Goal: Task Accomplishment & Management: Use online tool/utility

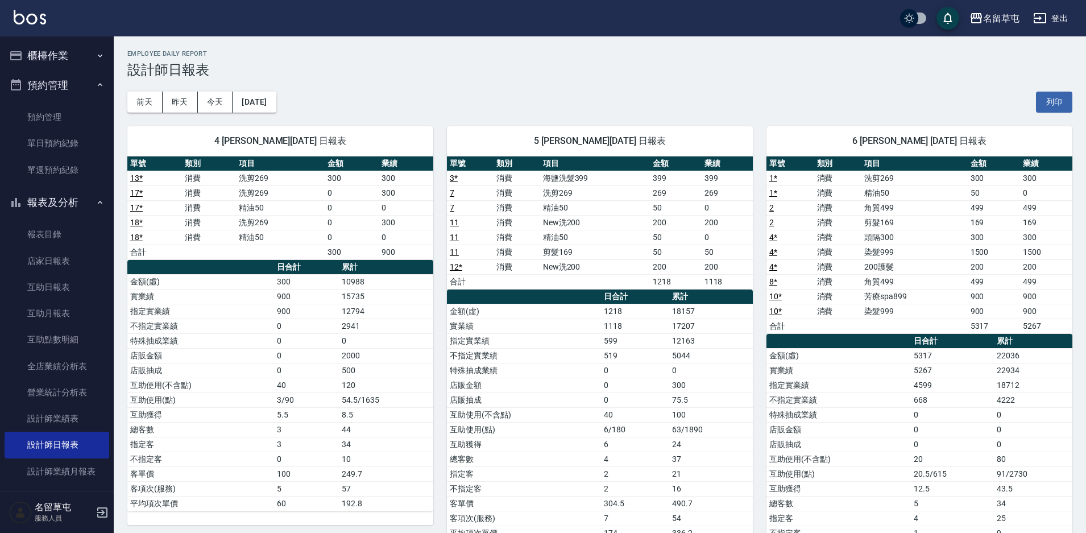
click at [27, 59] on button "櫃檯作業" at bounding box center [57, 56] width 105 height 30
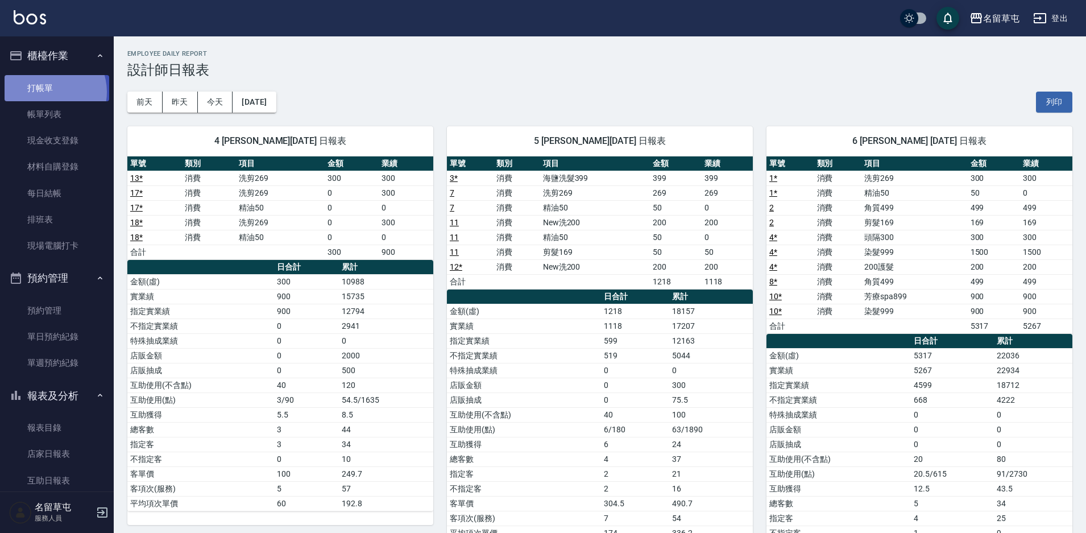
click at [47, 92] on link "打帳單" at bounding box center [57, 88] width 105 height 26
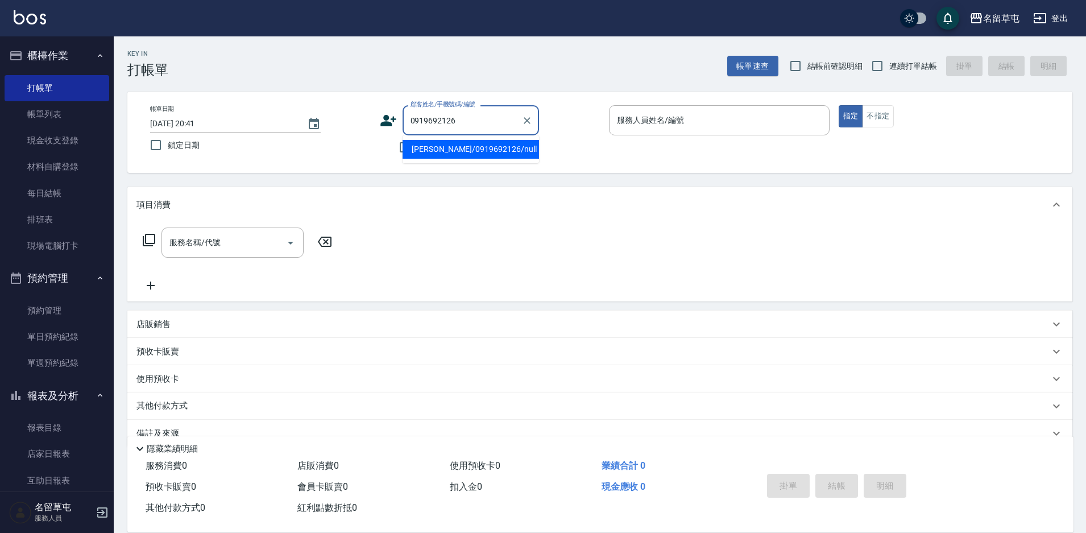
type input "[PERSON_NAME]/0919692126/null"
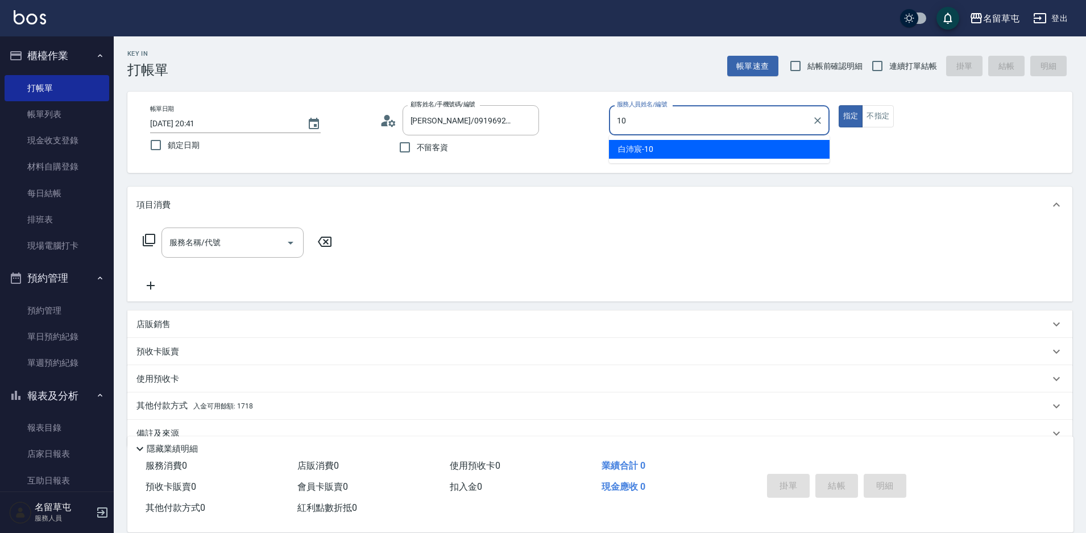
type input "10"
type button "true"
type input "[PERSON_NAME]-10"
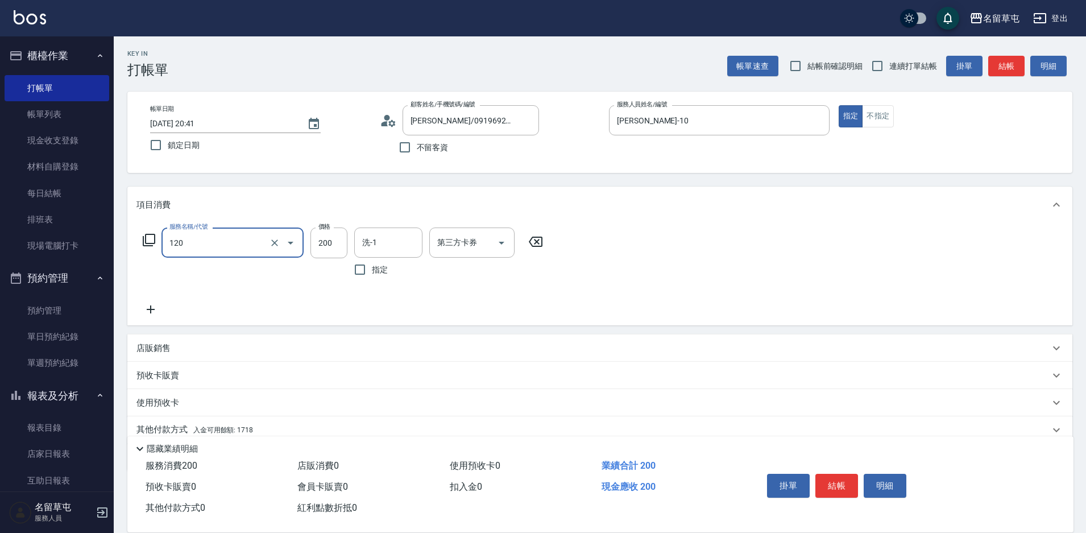
type input "New洗200(120)"
type input "6"
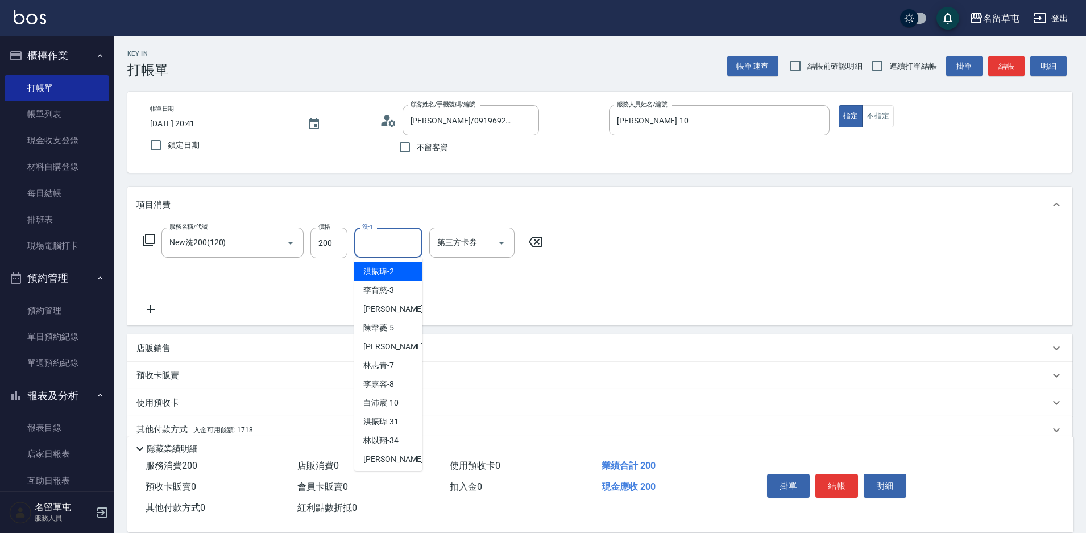
type input "6"
type input "游思岑-36"
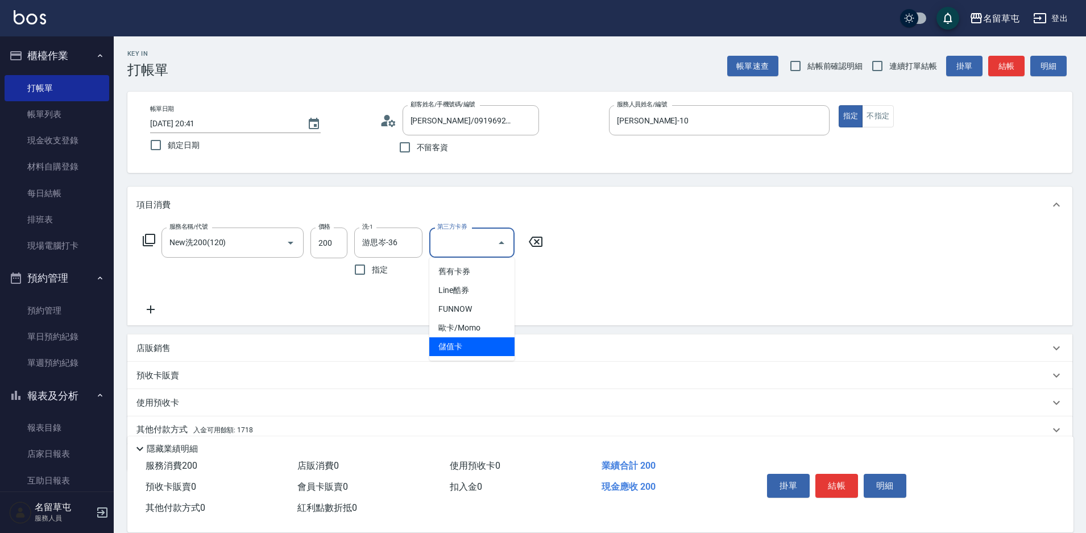
type input "儲值卡"
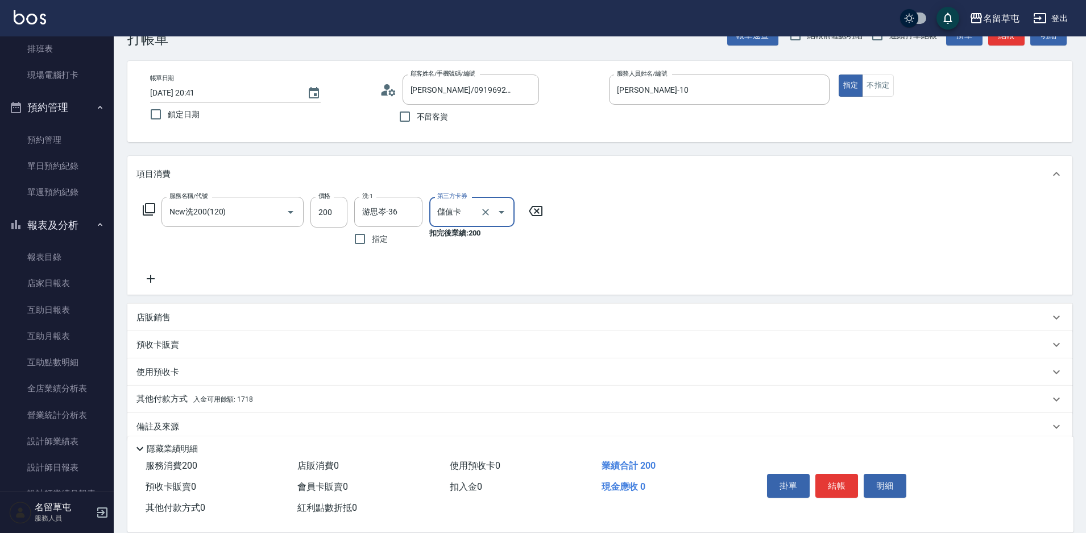
scroll to position [47, 0]
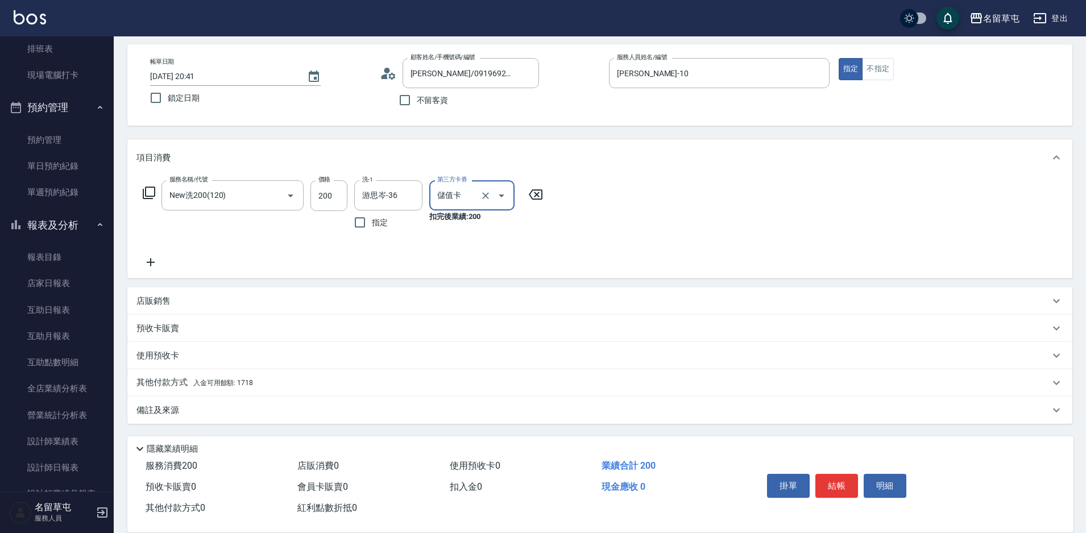
click at [184, 382] on p "其他付款方式 入金可用餘額: 1718" at bounding box center [194, 382] width 117 height 13
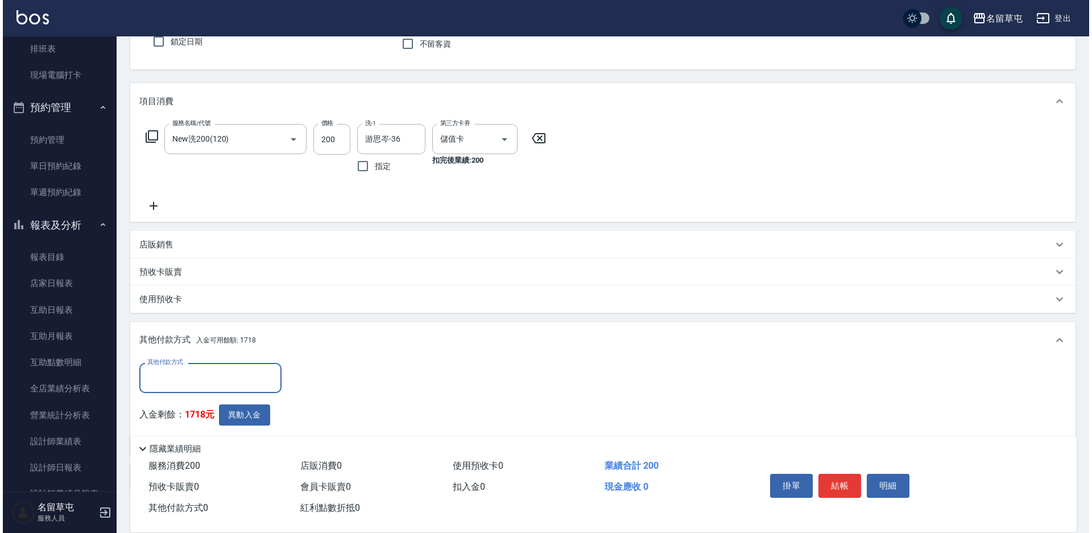
scroll to position [0, 0]
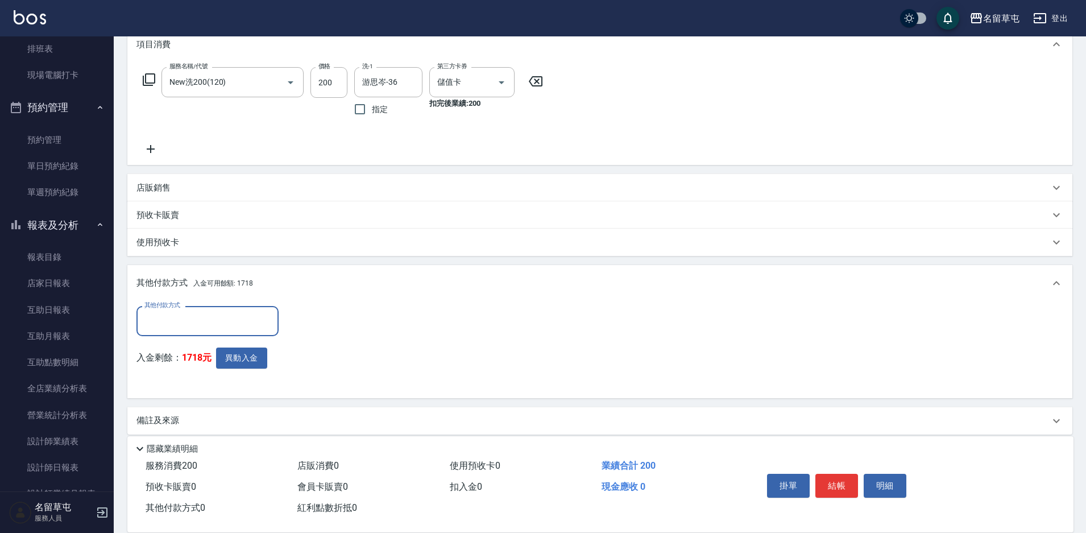
click at [242, 375] on div "入金剩餘： 1718元 異動入金" at bounding box center [210, 368] width 149 height 42
click at [247, 358] on button "異動入金" at bounding box center [241, 357] width 51 height 21
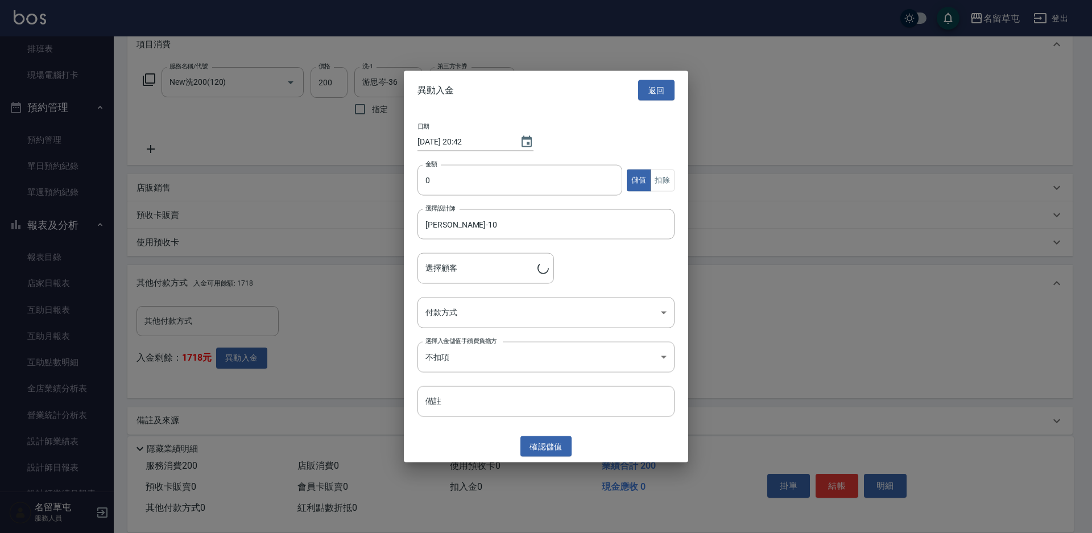
type input "[PERSON_NAME]/0919692126"
click at [473, 173] on input "0" at bounding box center [519, 180] width 205 height 31
type input "200"
click at [664, 185] on button "扣除" at bounding box center [662, 180] width 24 height 22
click at [495, 319] on body "名留草屯 登出 櫃檯作業 打帳單 帳單列表 現金收支登錄 材料自購登錄 每日結帳 排班表 現場電腦打卡 預約管理 預約管理 單日預約紀錄 單週預約紀錄 報表及…" at bounding box center [546, 192] width 1092 height 704
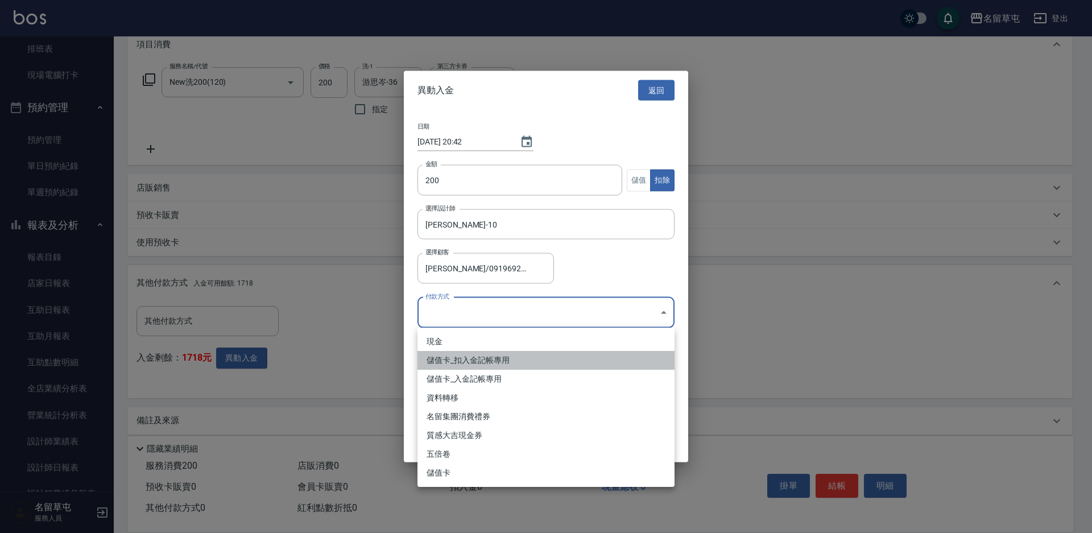
click at [454, 359] on li "儲值卡_扣入金記帳專用" at bounding box center [545, 360] width 257 height 19
type input "儲值卡_扣入金記帳專用"
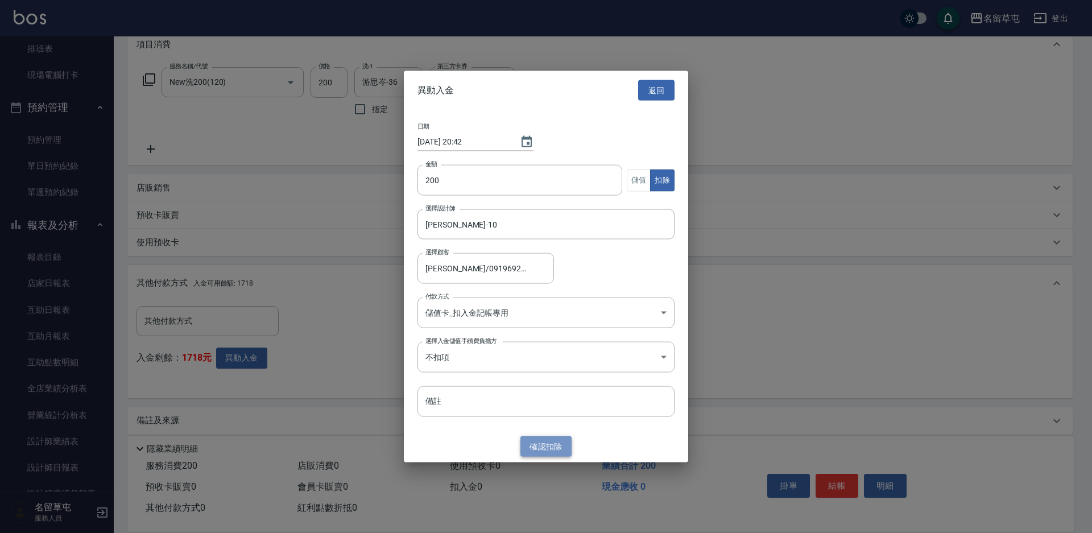
click at [539, 446] on button "確認 扣除" at bounding box center [545, 446] width 51 height 21
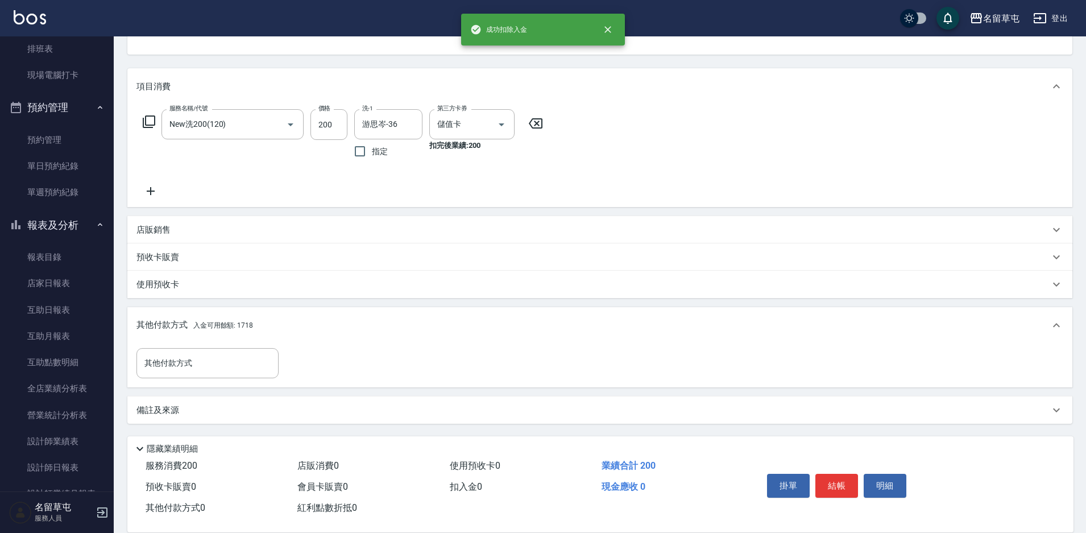
scroll to position [160, 0]
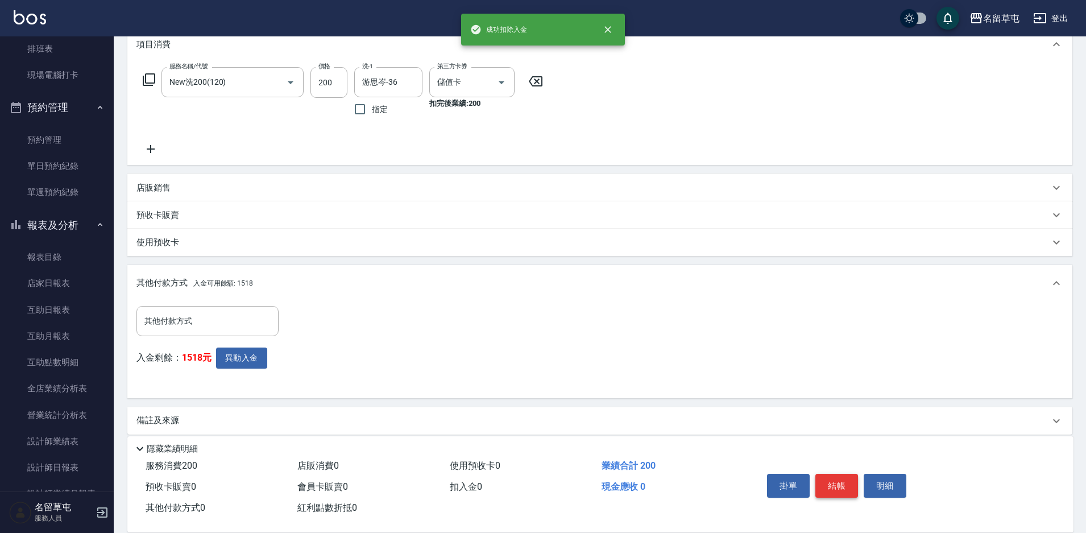
click at [833, 482] on button "結帳" at bounding box center [836, 486] width 43 height 24
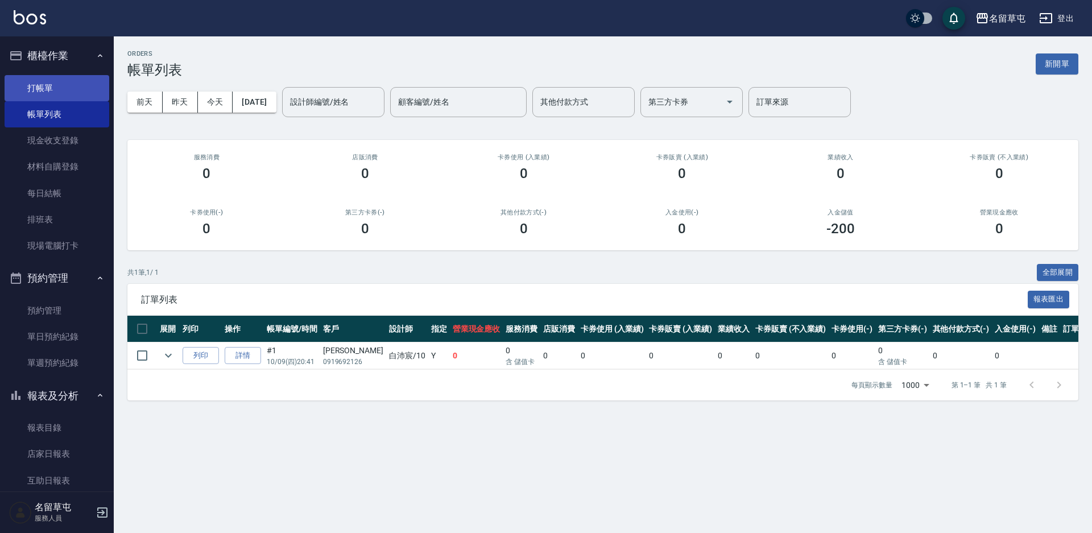
click at [37, 93] on link "打帳單" at bounding box center [57, 88] width 105 height 26
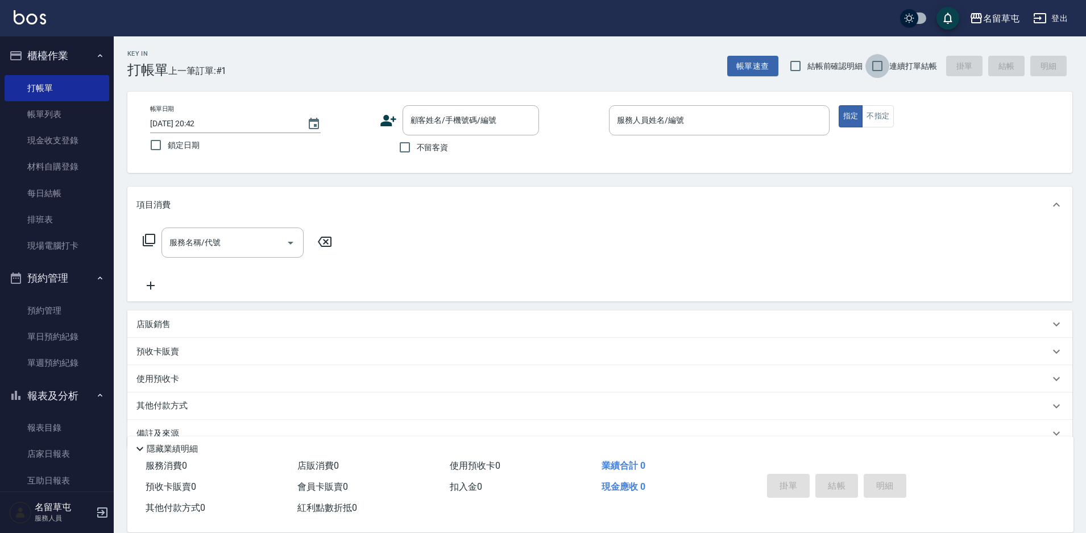
click at [883, 66] on input "連續打單結帳" at bounding box center [878, 66] width 24 height 24
checkbox input "true"
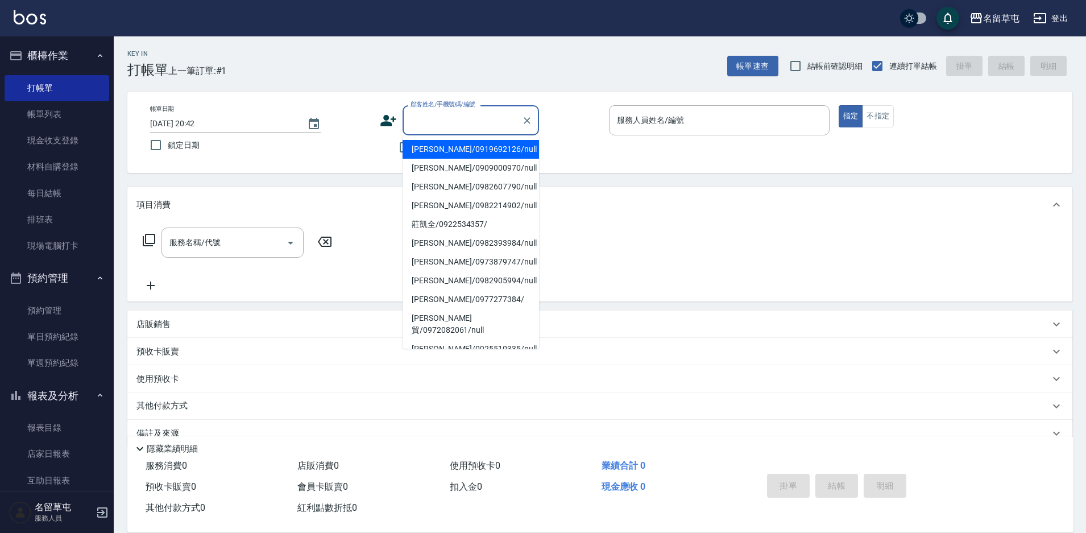
click at [442, 119] on input "顧客姓名/手機號碼/編號" at bounding box center [462, 120] width 109 height 20
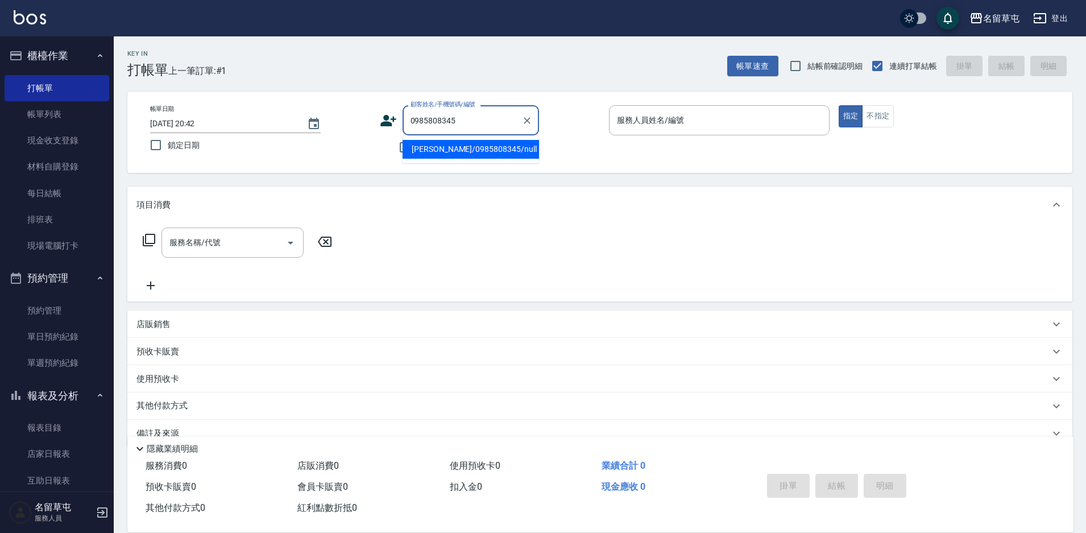
type input "[PERSON_NAME]/0985808345/null"
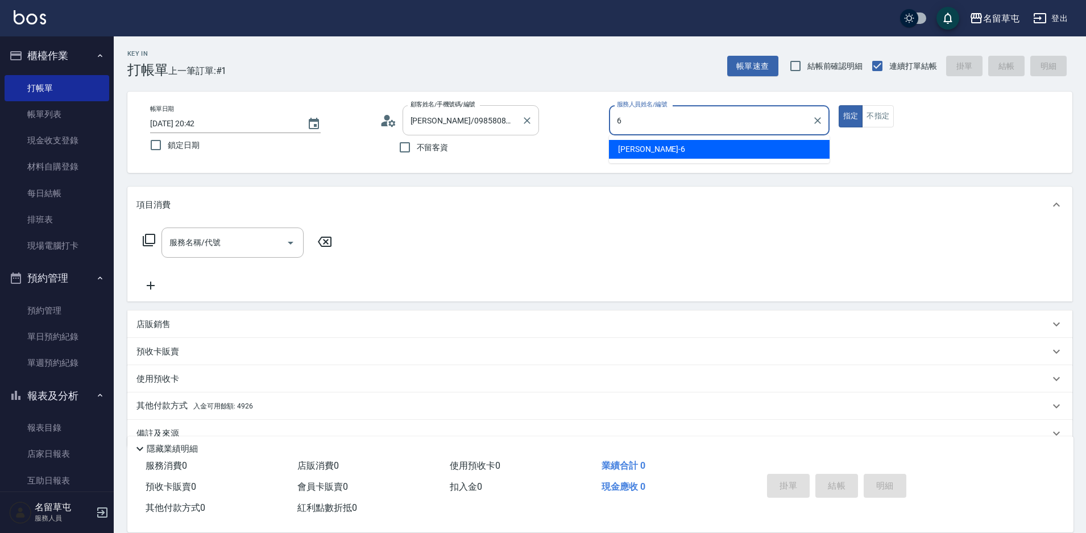
type input "6"
type button "true"
type input "[PERSON_NAME]-6"
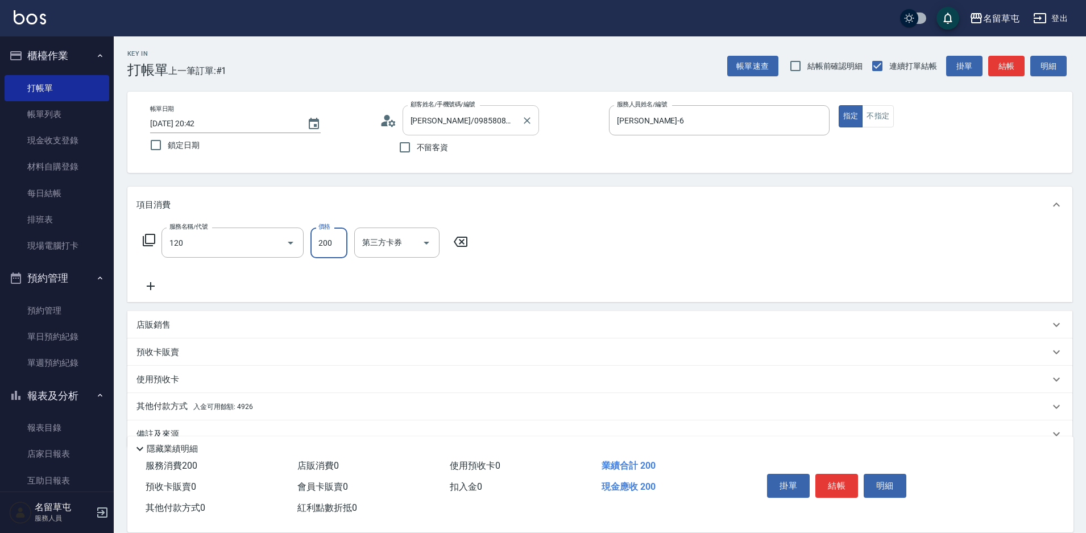
type input "New洗200(120)"
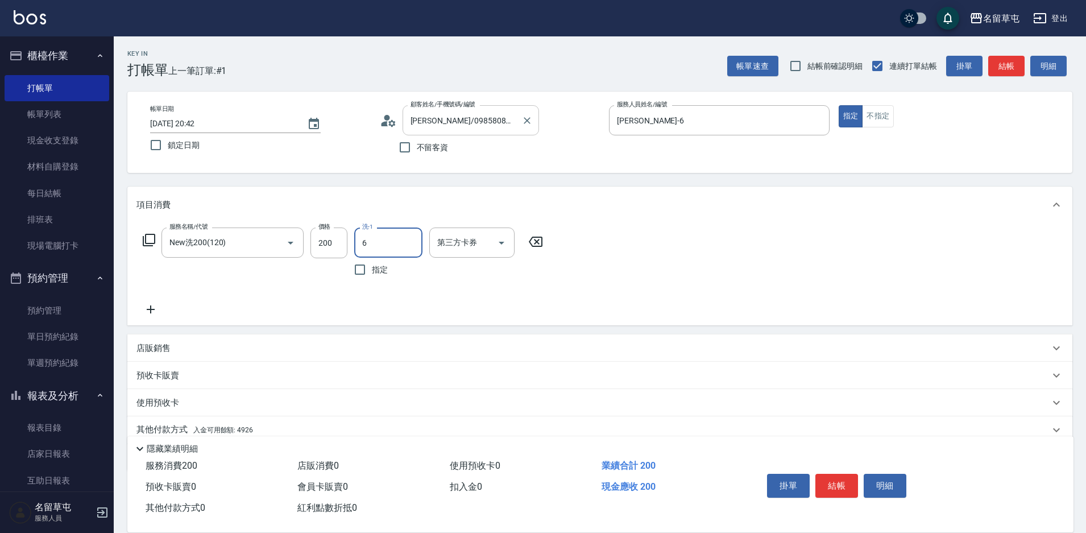
type input "[PERSON_NAME]-6"
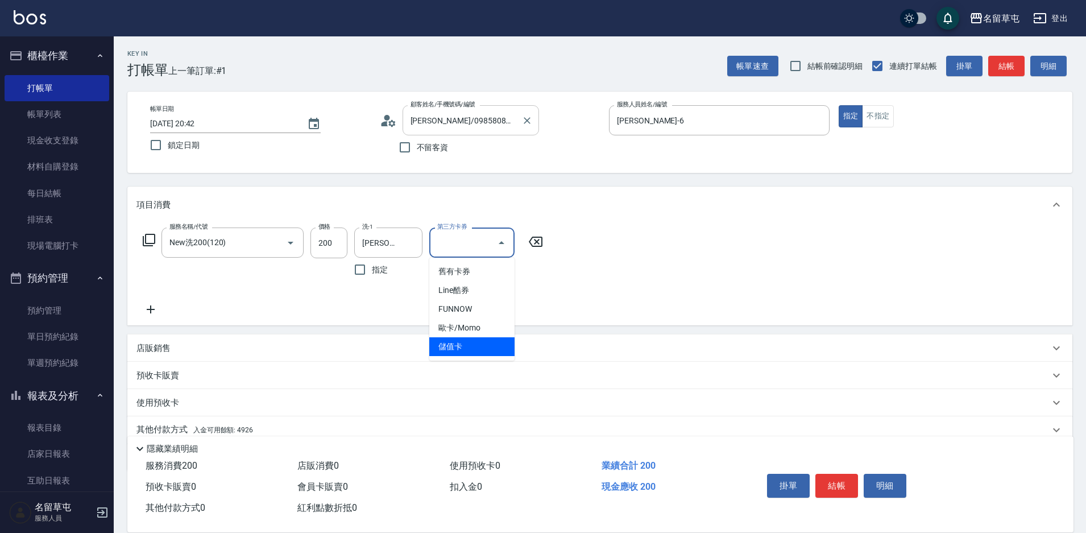
type input "儲值卡"
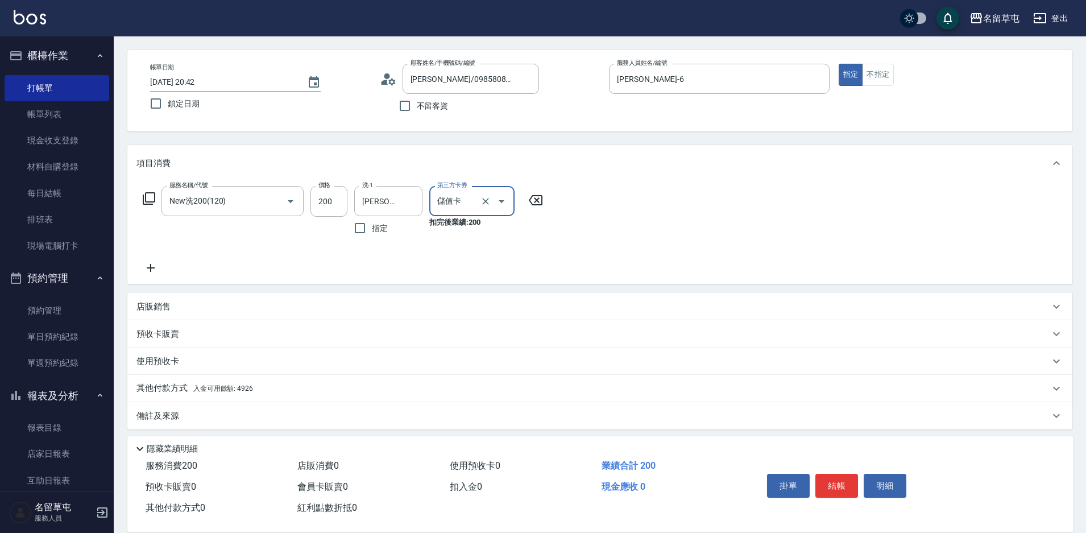
scroll to position [47, 0]
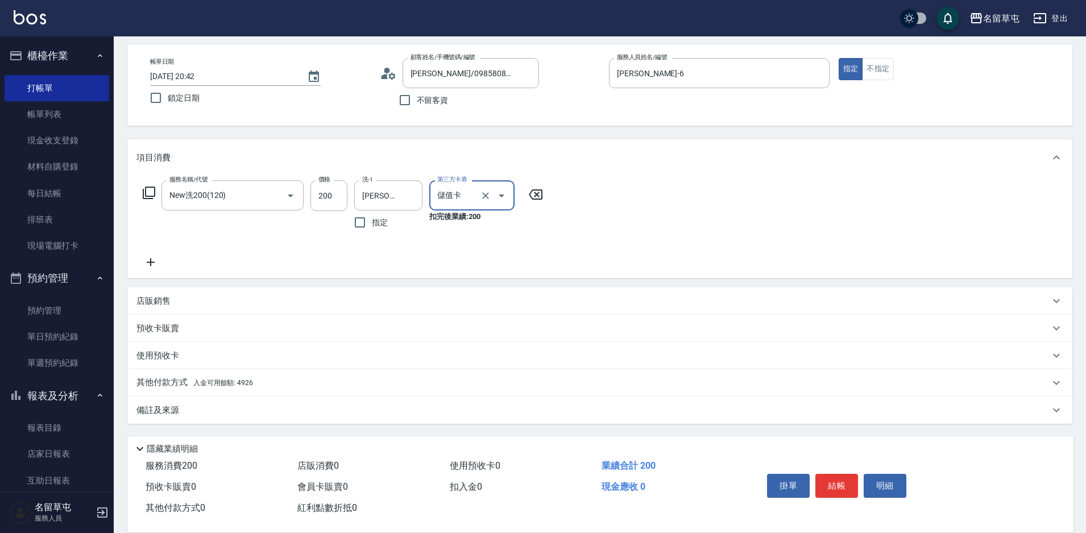
click at [156, 378] on p "其他付款方式 入金可用餘額: 4926" at bounding box center [194, 382] width 117 height 13
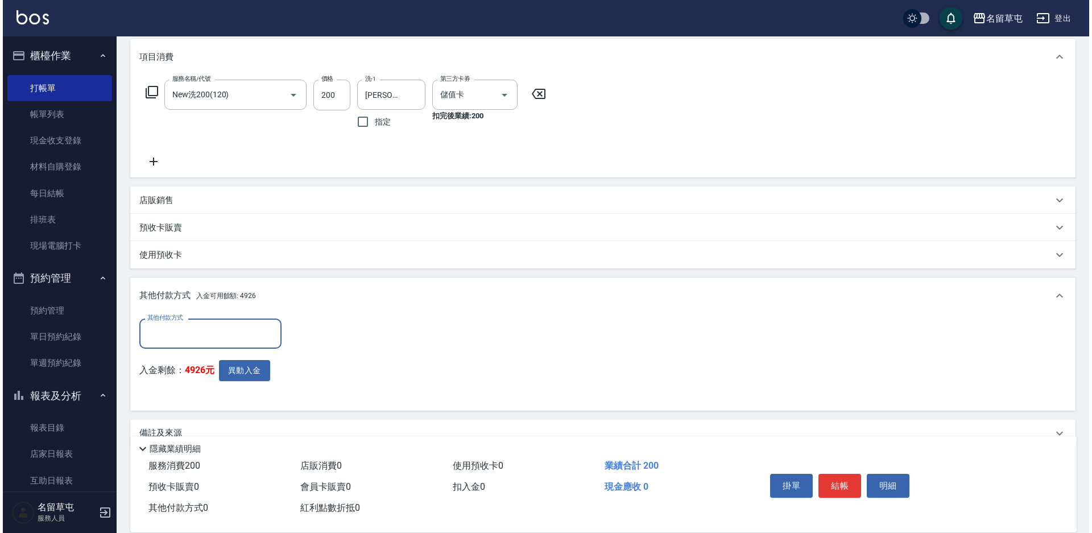
scroll to position [148, 0]
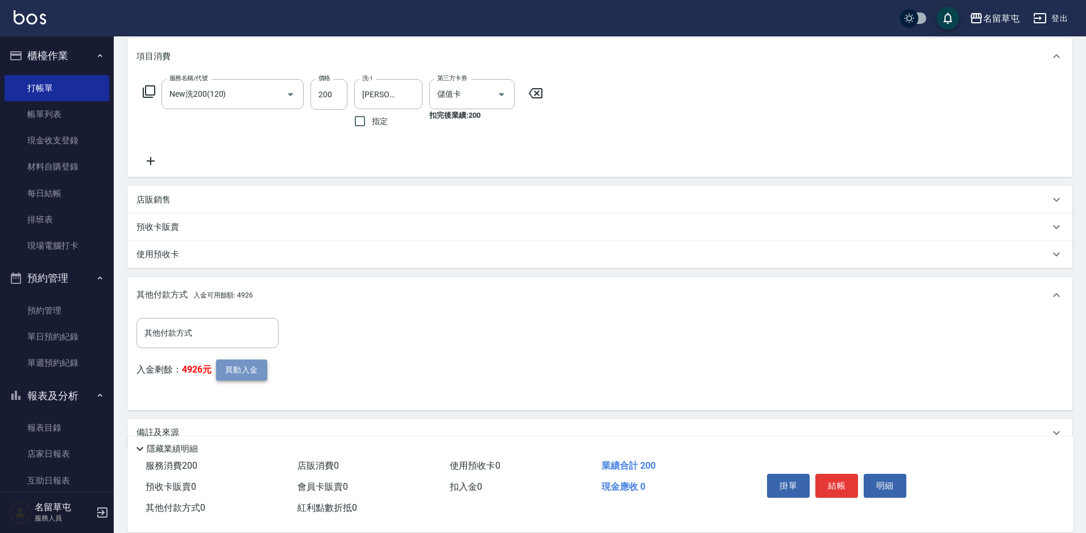
click at [235, 362] on button "異動入金" at bounding box center [241, 369] width 51 height 21
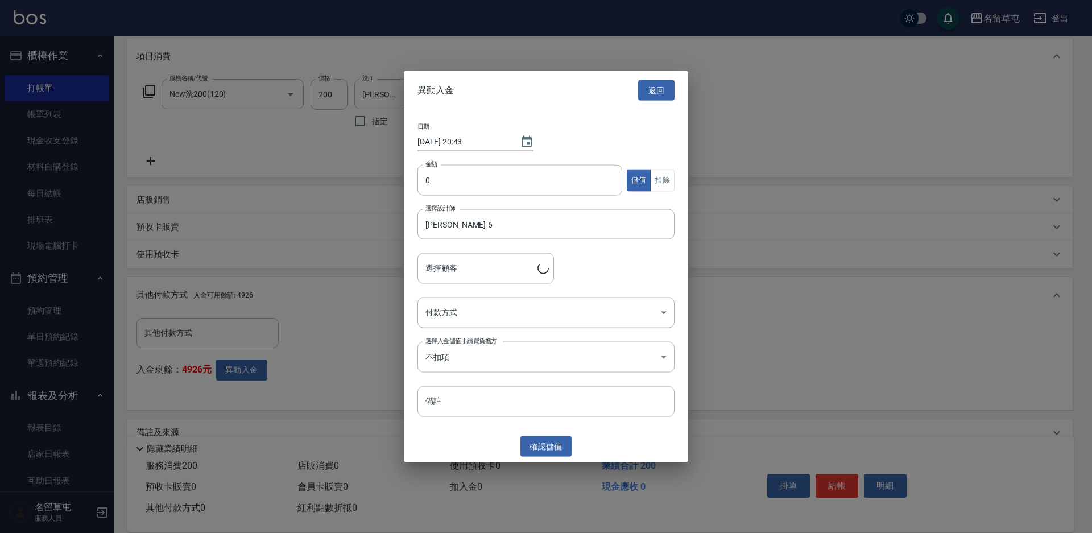
type input "[PERSON_NAME]/0985808345"
click at [471, 177] on input "0" at bounding box center [519, 180] width 205 height 31
type input "200"
click at [666, 182] on button "扣除" at bounding box center [662, 180] width 24 height 22
click at [563, 316] on body "名留草屯 登出 櫃檯作業 打帳單 帳單列表 現金收支登錄 材料自購登錄 每日結帳 排班表 現場電腦打卡 預約管理 預約管理 單日預約紀錄 單週預約紀錄 報表及…" at bounding box center [546, 204] width 1092 height 704
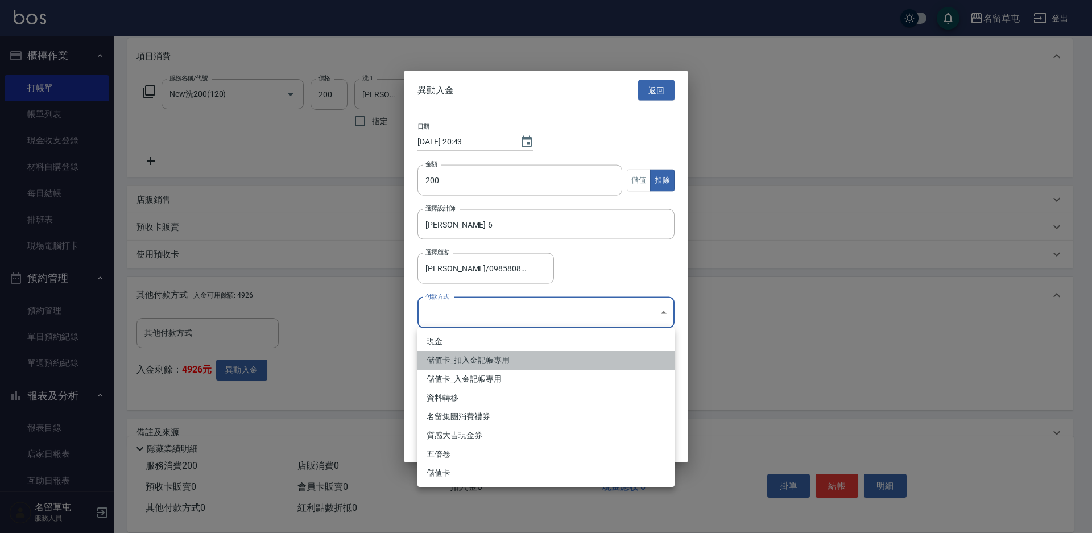
click at [496, 358] on li "儲值卡_扣入金記帳專用" at bounding box center [545, 360] width 257 height 19
type input "儲值卡_扣入金記帳專用"
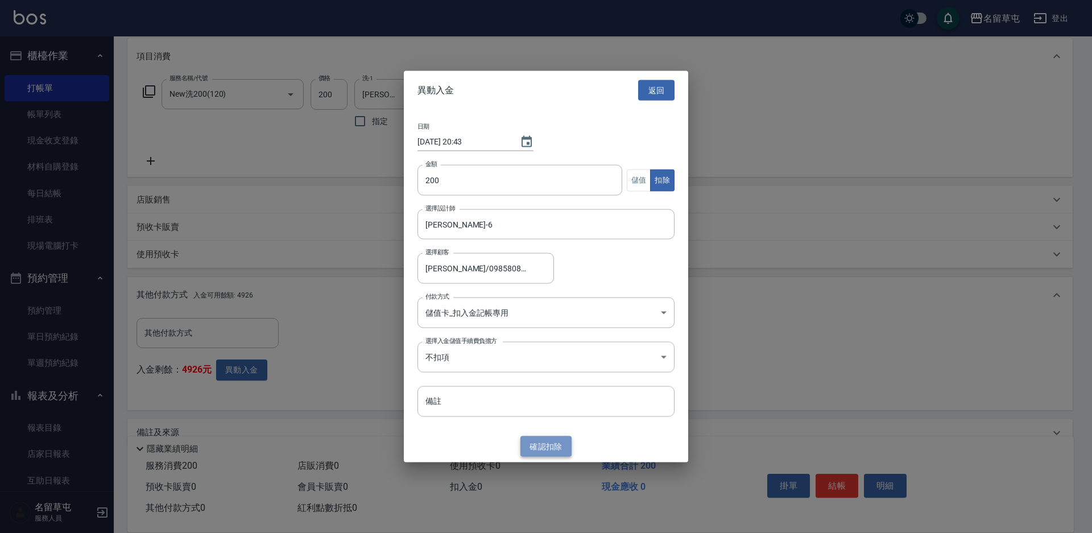
click at [541, 450] on button "確認 扣除" at bounding box center [545, 446] width 51 height 21
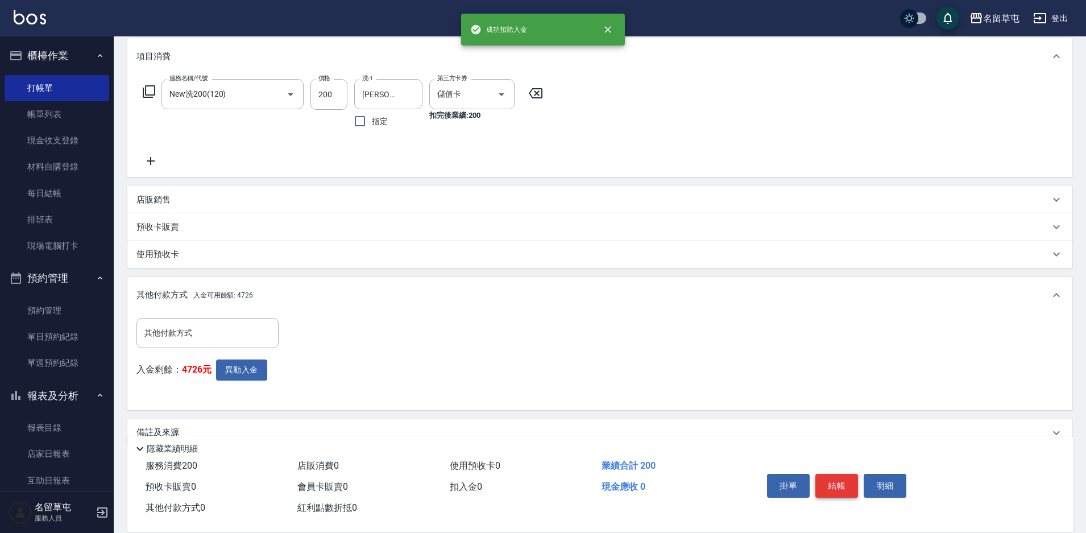
click at [839, 480] on button "結帳" at bounding box center [836, 486] width 43 height 24
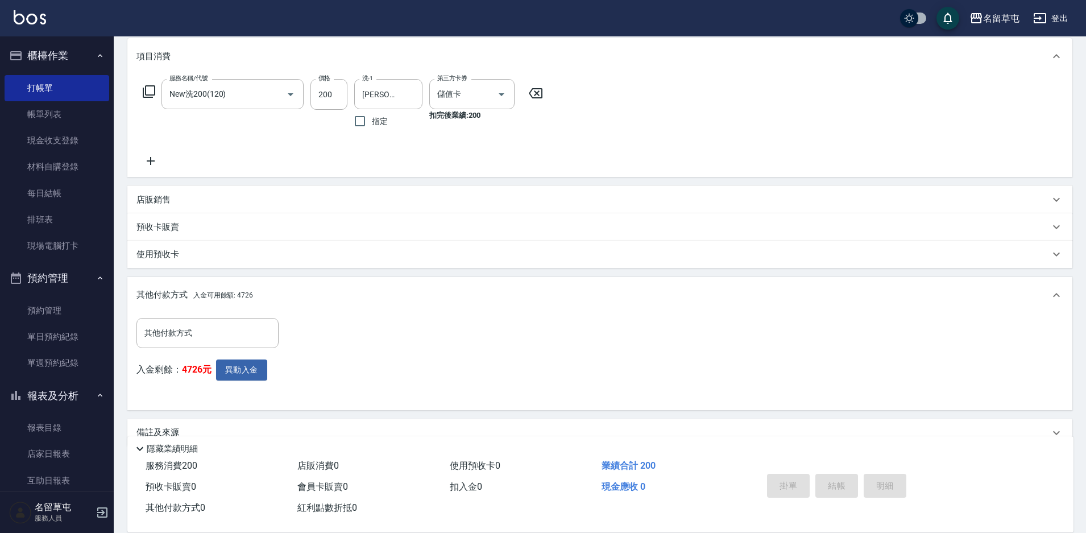
type input "[DATE] 20:43"
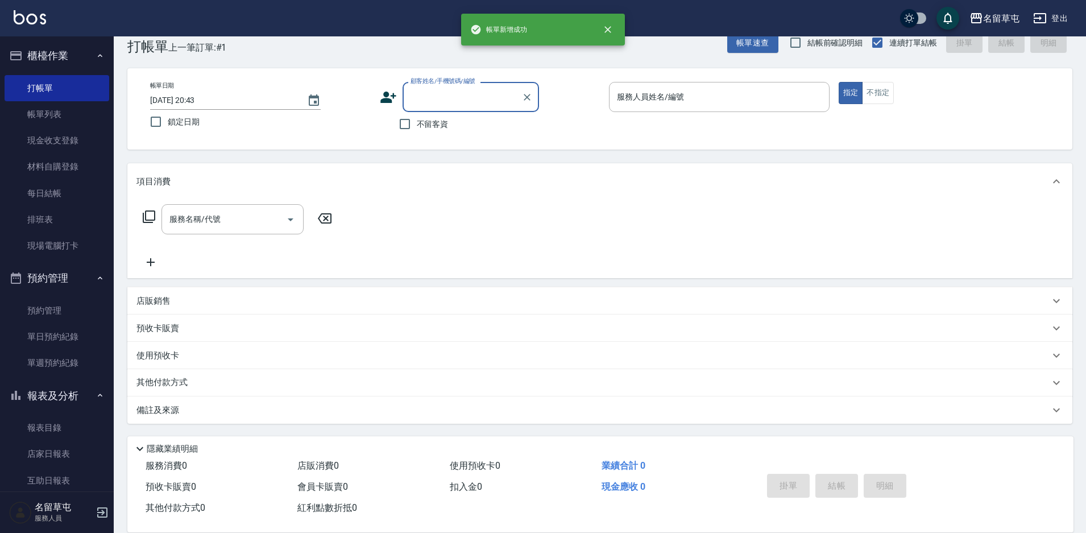
scroll to position [0, 0]
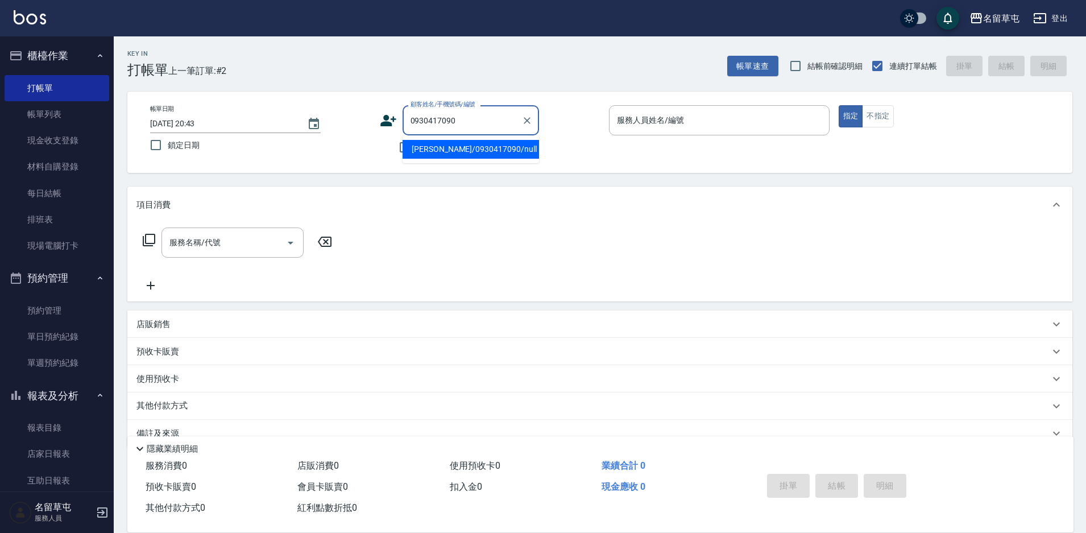
type input "[PERSON_NAME]/0930417090/null"
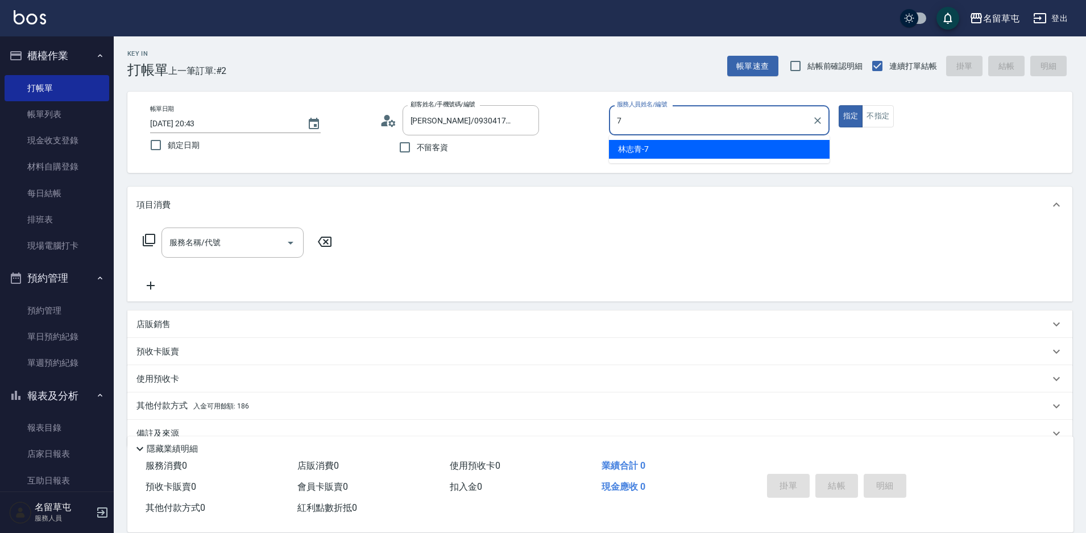
type input "林志青-7"
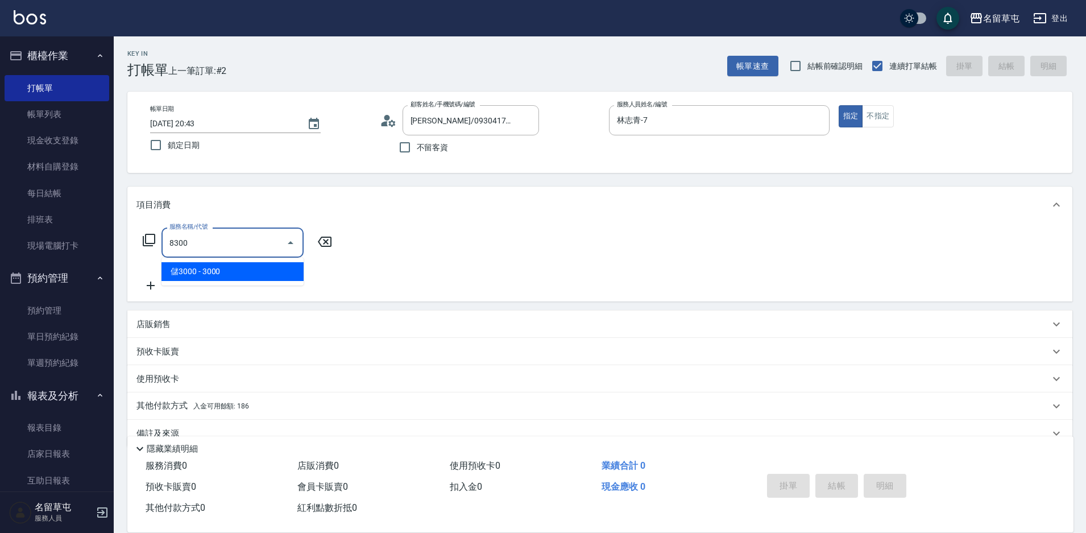
type input "儲3000(8300)"
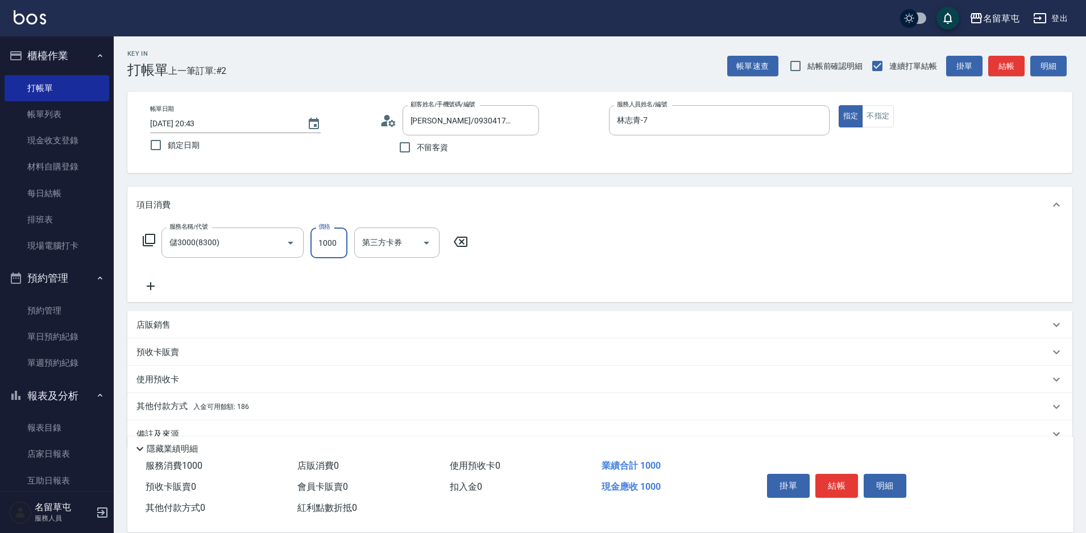
type input "1000"
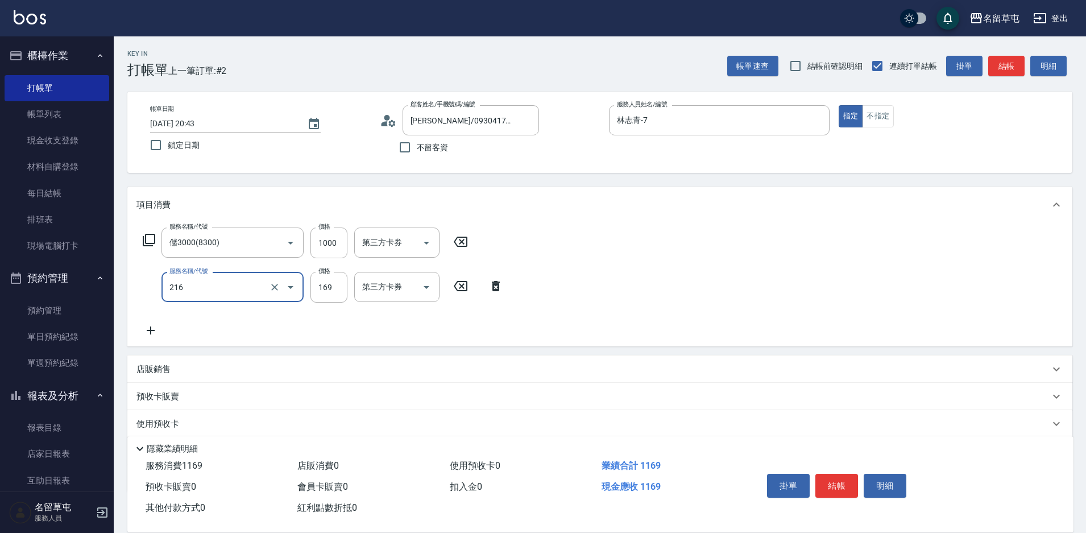
type input "剪髮169(216)"
type input "250"
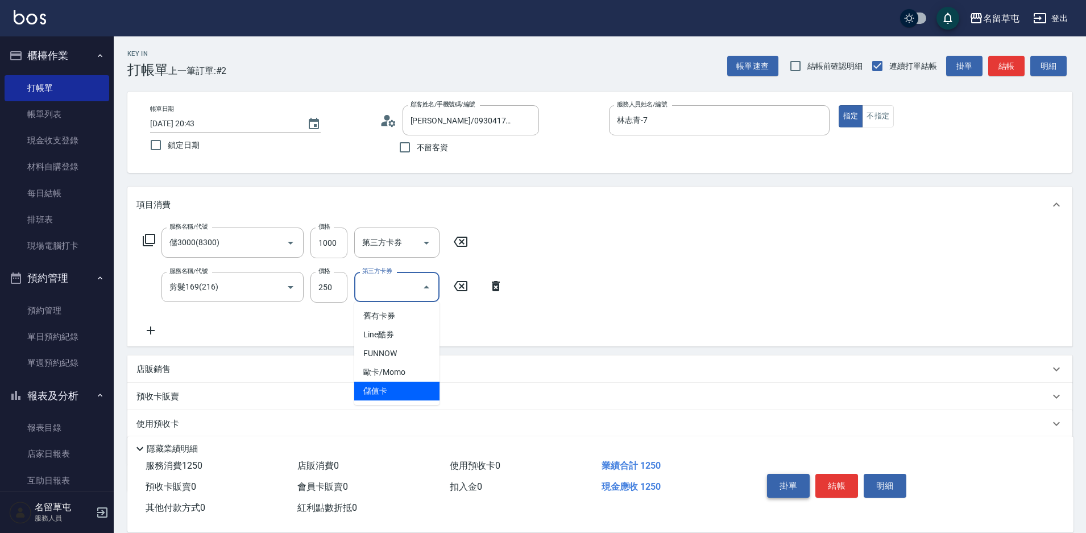
type input "儲值卡"
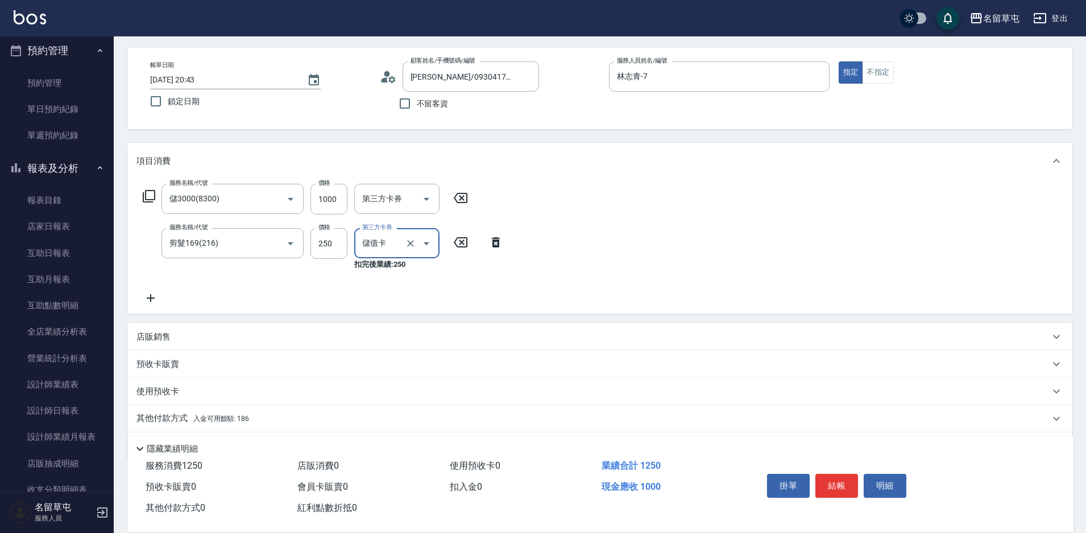
scroll to position [80, 0]
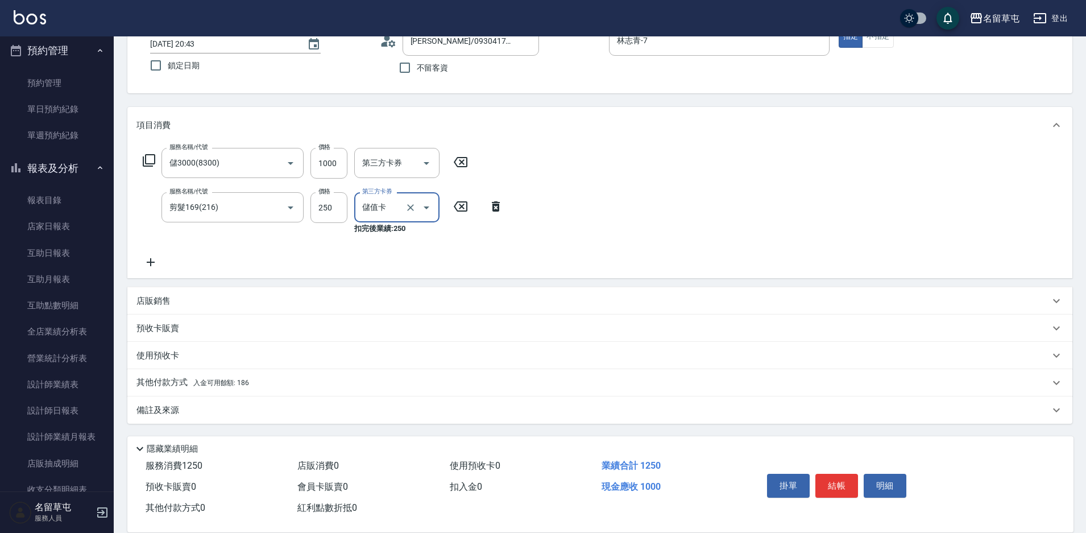
click at [172, 383] on p "其他付款方式 入金可用餘額: 186" at bounding box center [192, 382] width 113 height 13
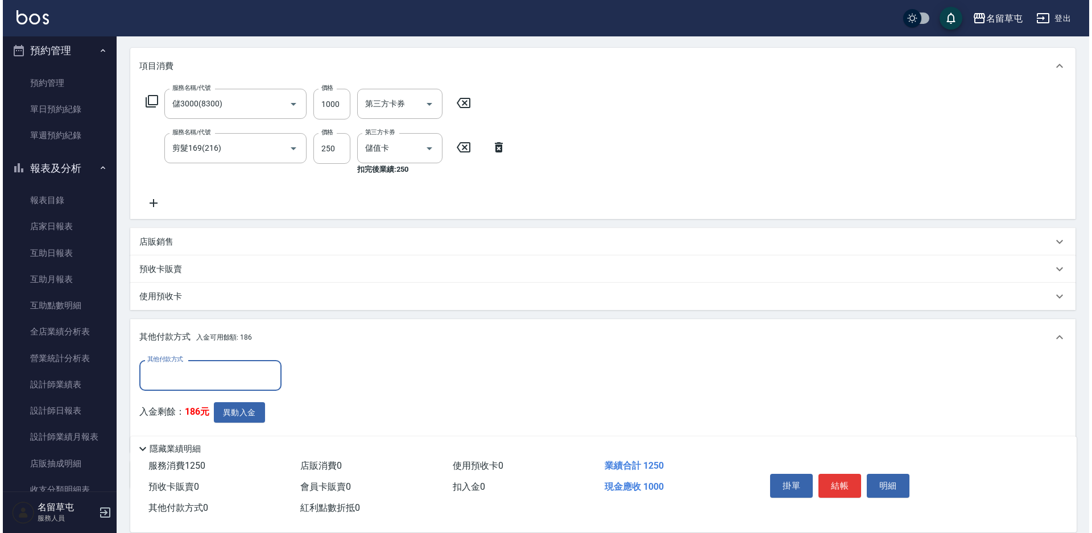
scroll to position [204, 0]
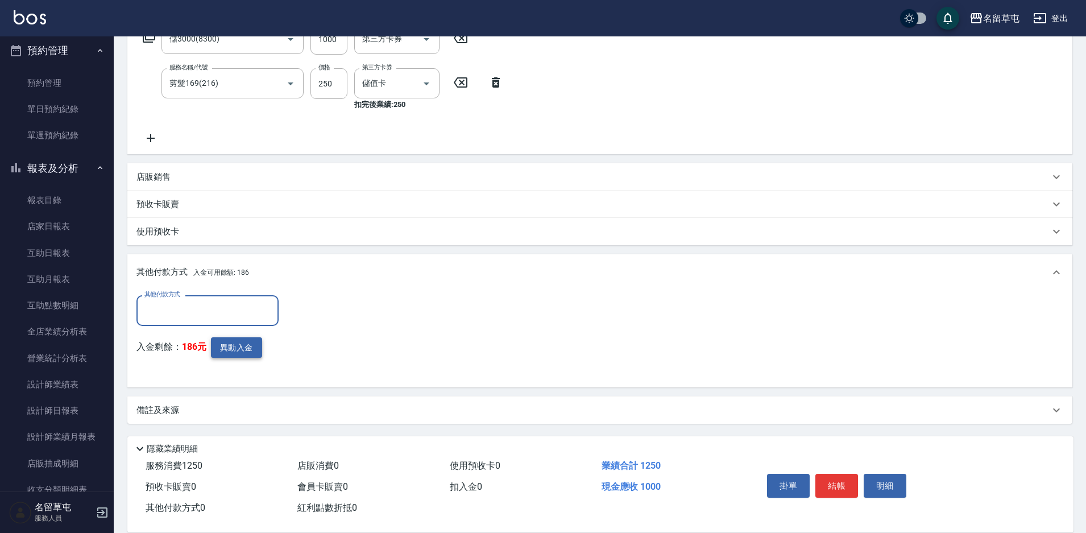
click at [242, 344] on button "異動入金" at bounding box center [236, 347] width 51 height 21
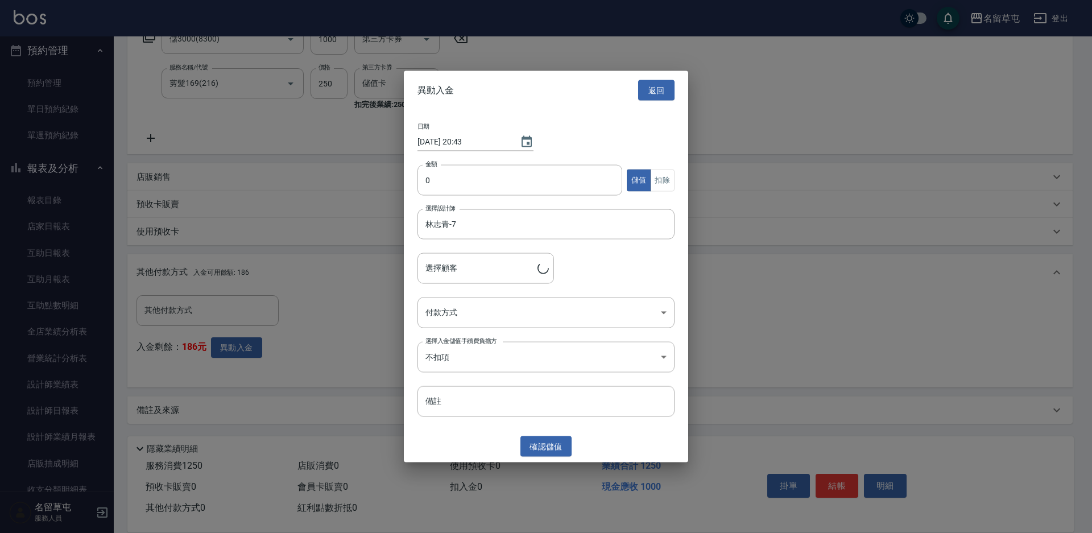
type input "[PERSON_NAME]/0930417090"
click at [425, 194] on input "0" at bounding box center [519, 180] width 205 height 31
type input "1000"
click at [506, 312] on body "名留草屯 登出 櫃檯作業 打帳單 帳單列表 現金收支登錄 材料自購登錄 每日結帳 排班表 現場電腦打卡 預約管理 預約管理 單日預約紀錄 單週預約紀錄 報表及…" at bounding box center [546, 164] width 1092 height 736
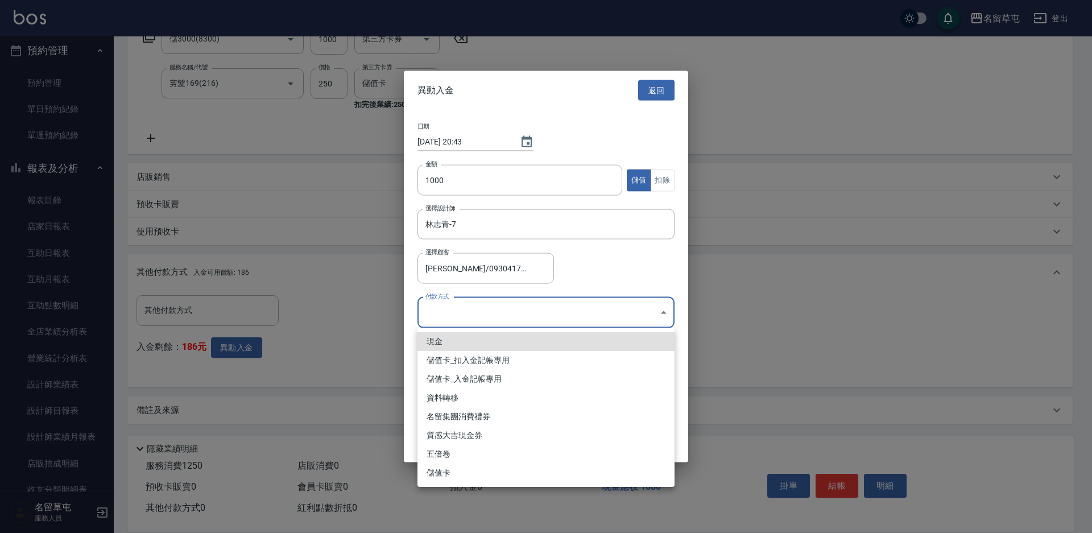
click at [469, 378] on li "儲值卡_入金記帳專用" at bounding box center [545, 379] width 257 height 19
type input "儲值卡_入金記帳專用"
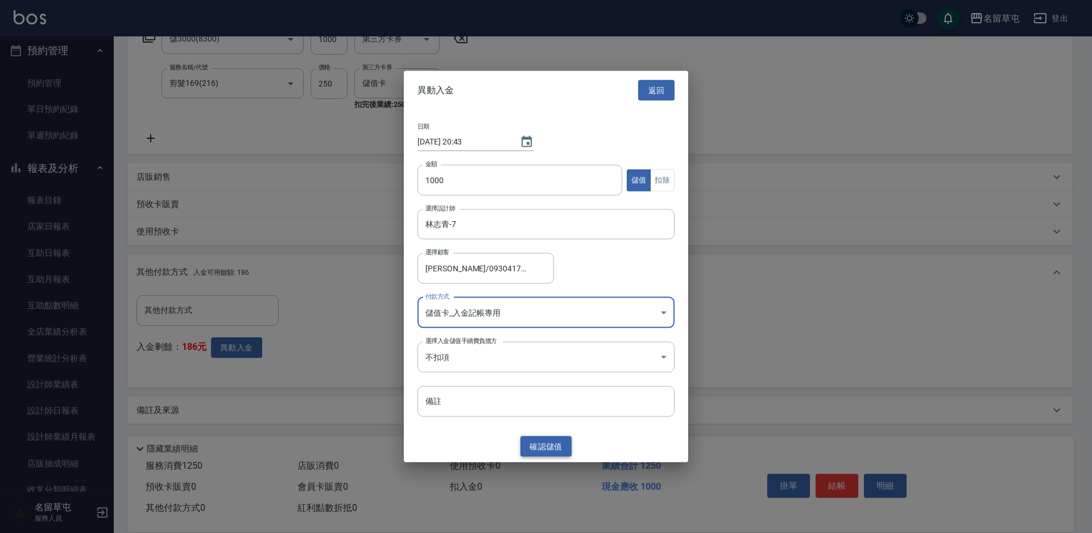
click at [553, 447] on button "確認 儲值" at bounding box center [545, 446] width 51 height 21
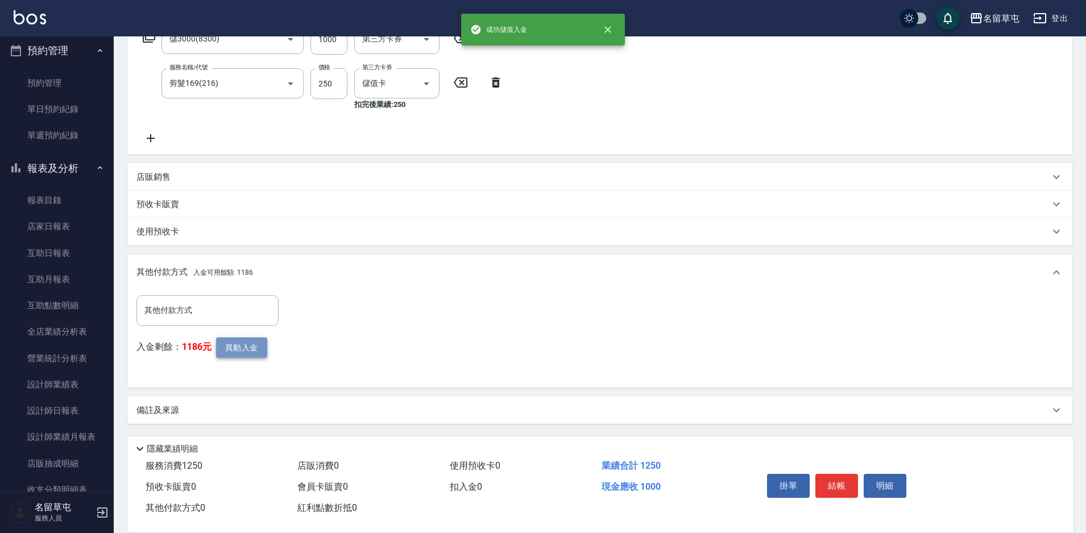
click at [248, 344] on button "異動入金" at bounding box center [241, 347] width 51 height 21
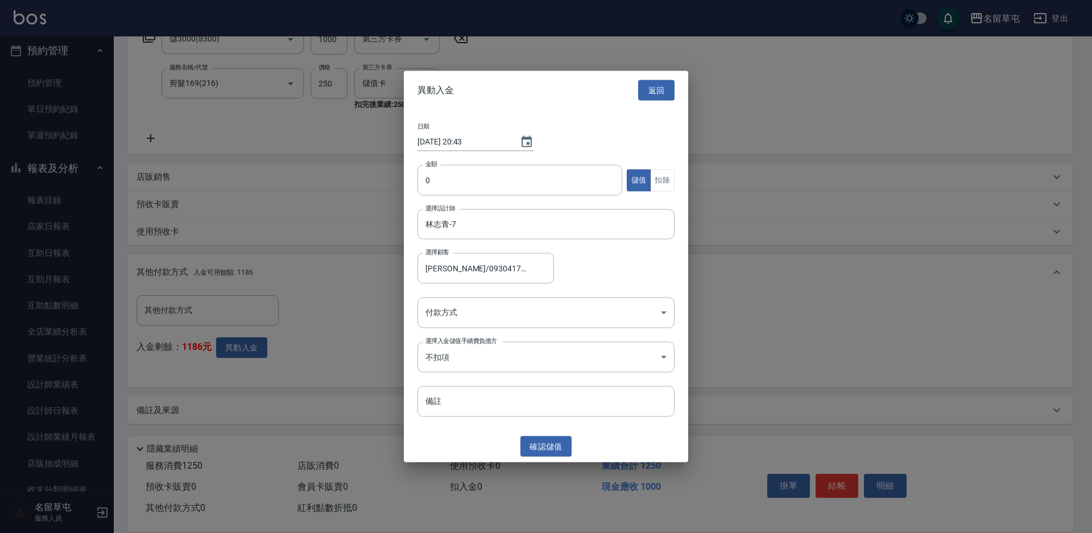
click at [445, 197] on div "金額 0 金額 儲值 扣除" at bounding box center [545, 187] width 257 height 44
click at [452, 187] on input "0" at bounding box center [519, 180] width 205 height 31
type input "250"
click at [661, 177] on button "扣除" at bounding box center [662, 180] width 24 height 22
click at [486, 326] on body "名留草屯 登出 櫃檯作業 打帳單 帳單列表 現金收支登錄 材料自購登錄 每日結帳 排班表 現場電腦打卡 預約管理 預約管理 單日預約紀錄 單週預約紀錄 報表及…" at bounding box center [546, 164] width 1092 height 736
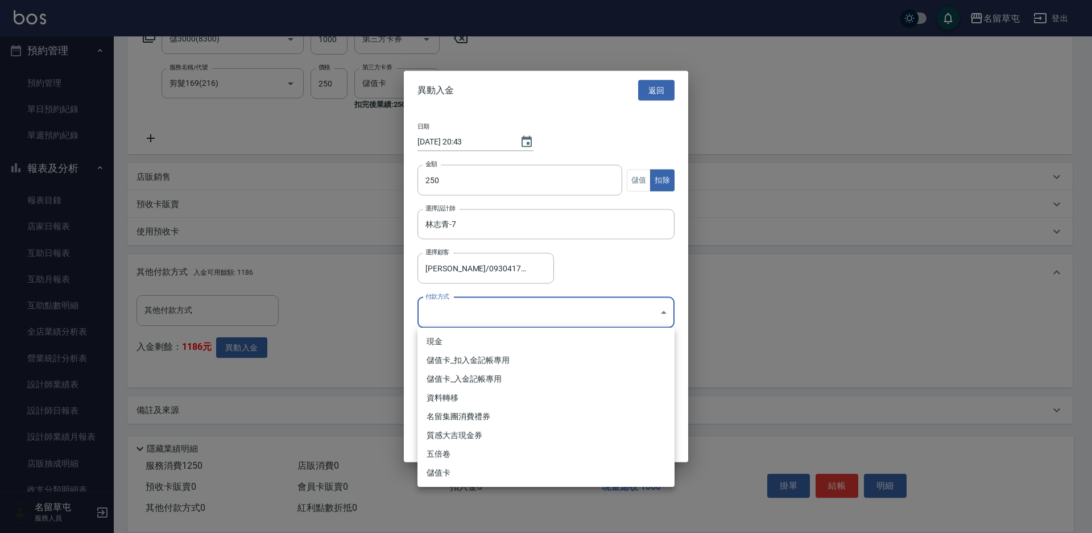
click at [466, 353] on li "儲值卡_扣入金記帳專用" at bounding box center [545, 360] width 257 height 19
type input "儲值卡_扣入金記帳專用"
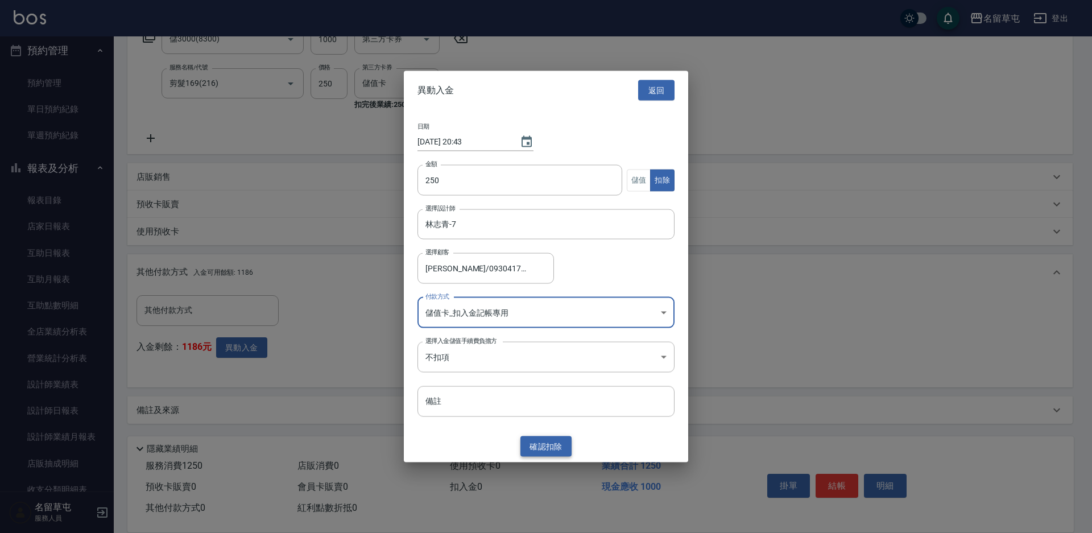
click at [552, 446] on button "確認 扣除" at bounding box center [545, 446] width 51 height 21
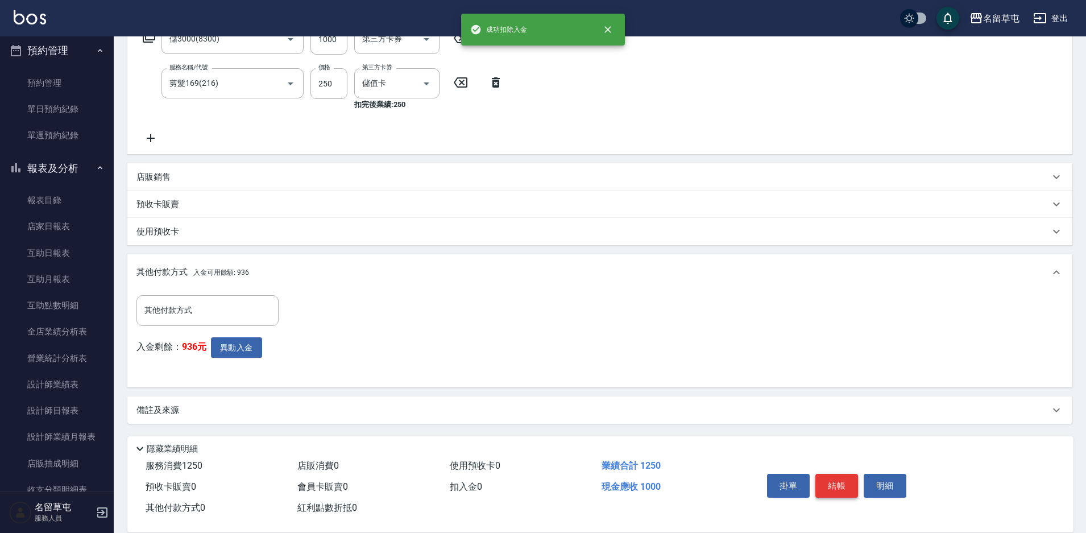
click at [827, 482] on button "結帳" at bounding box center [836, 486] width 43 height 24
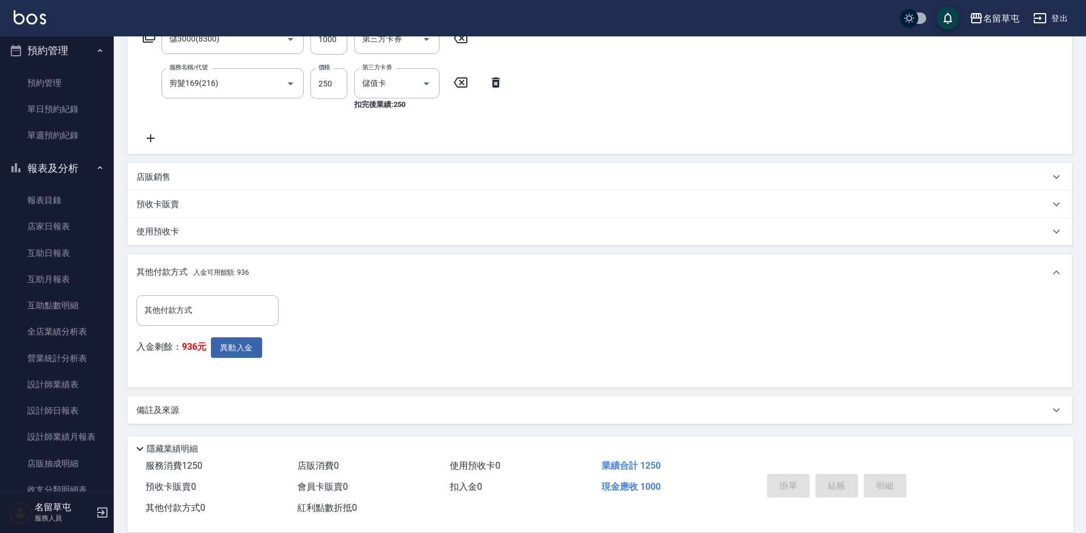
type input "[DATE] 20:44"
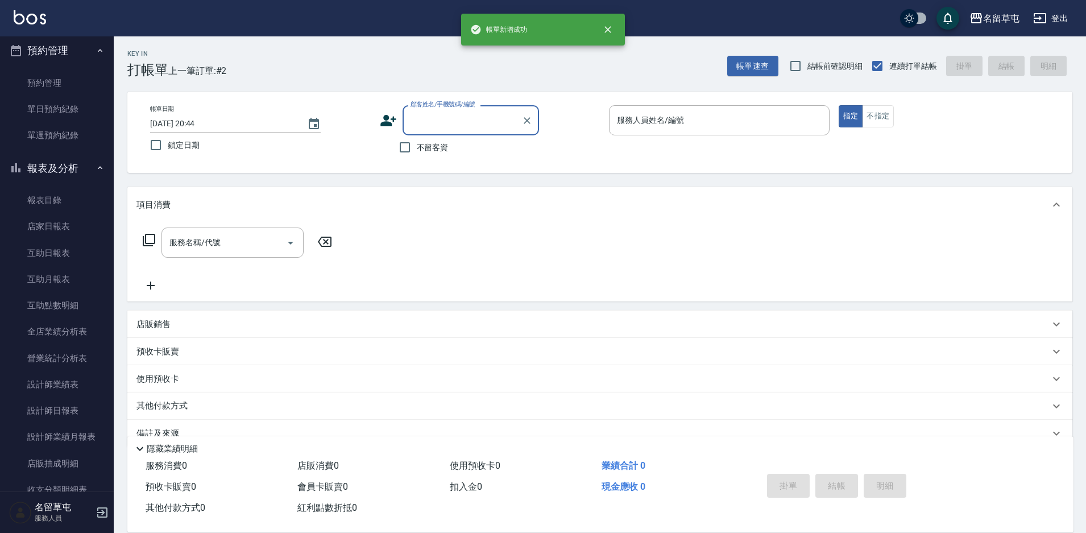
scroll to position [0, 0]
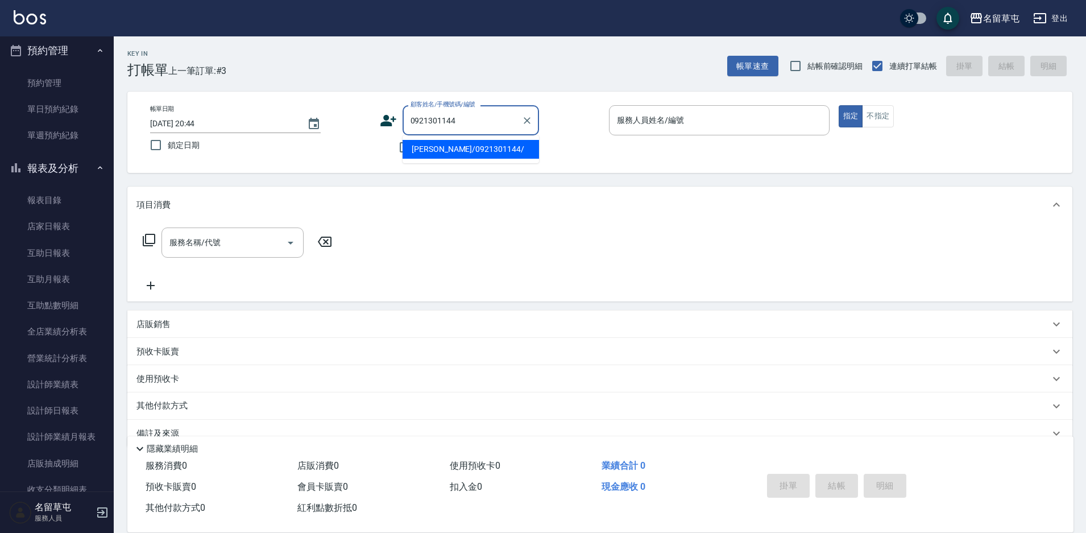
type input "[PERSON_NAME]/0921301144/"
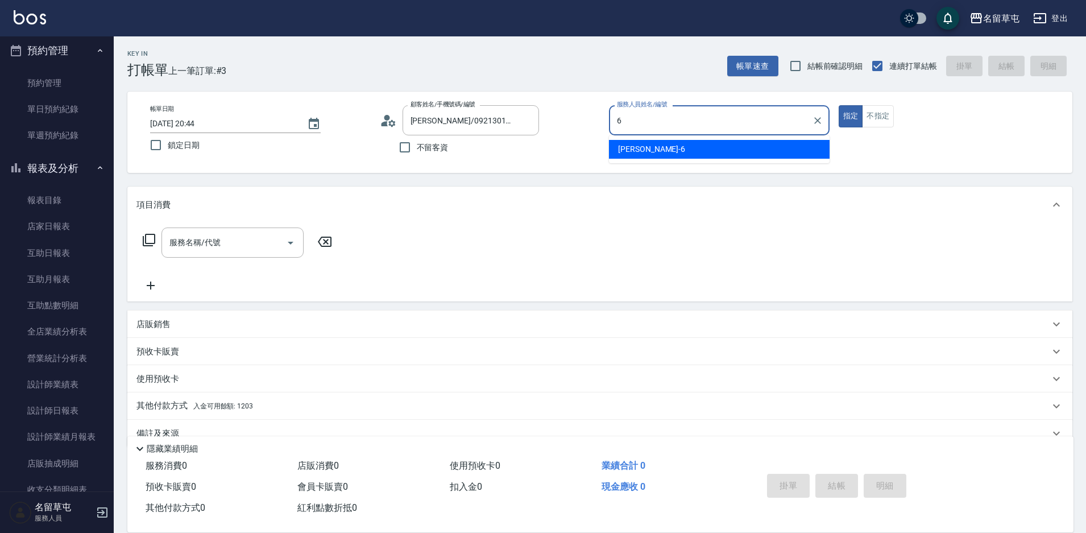
type input "[PERSON_NAME]-6"
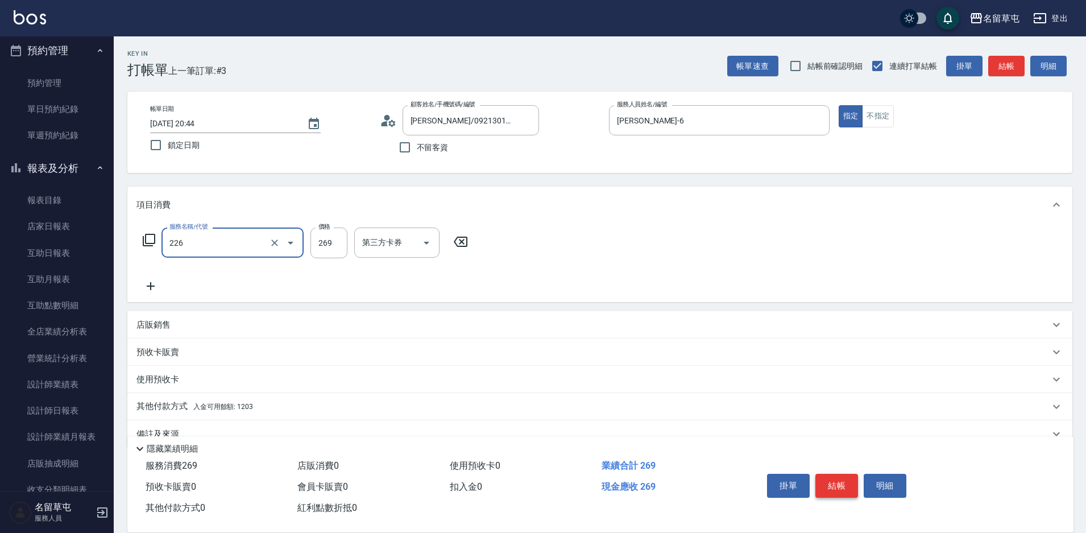
type input "洗剪269(226)"
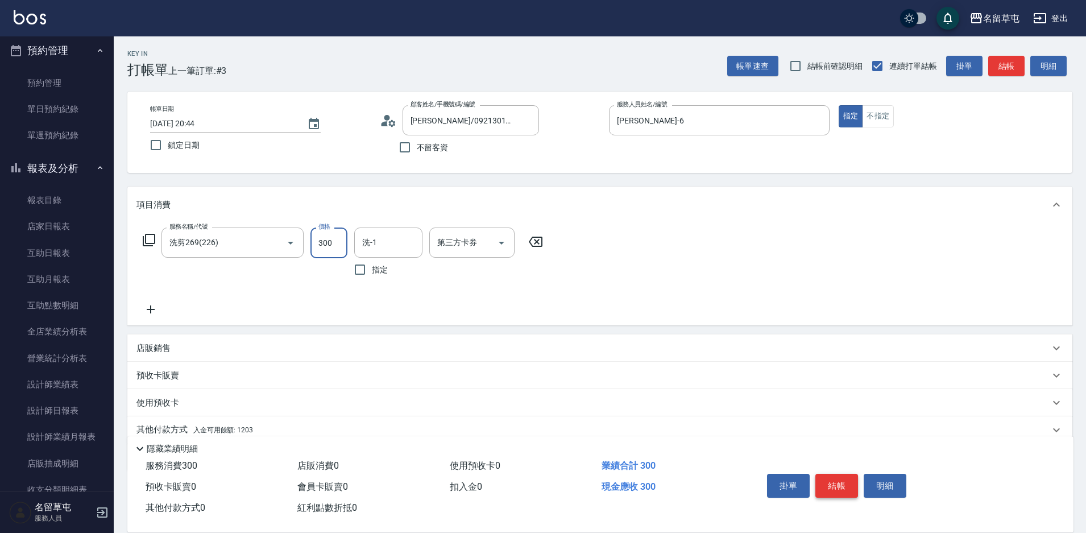
type input "300"
type input "游思岑-36"
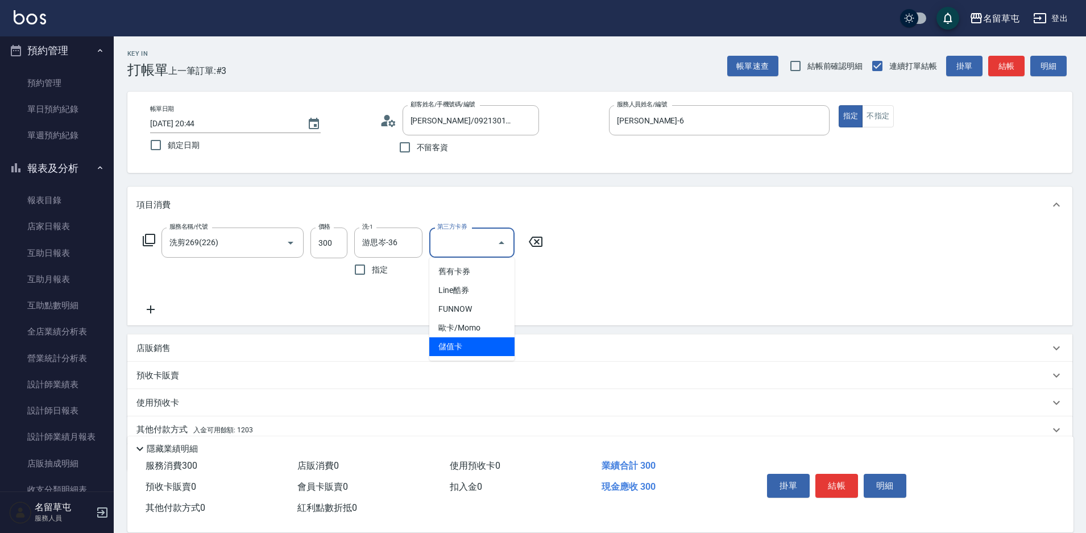
type input "儲值卡"
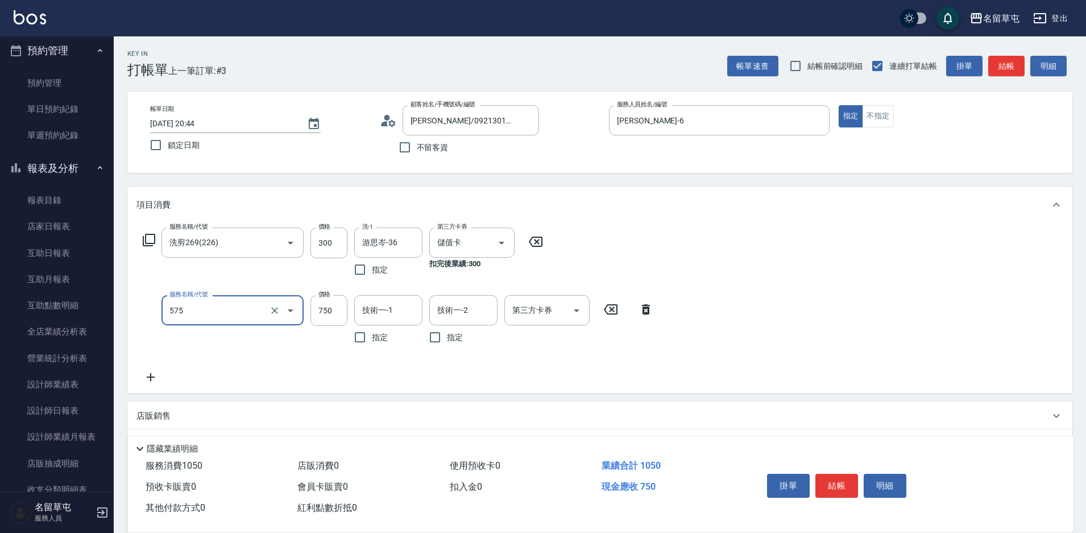
type input "750護髮(575)"
type input "游思岑-36"
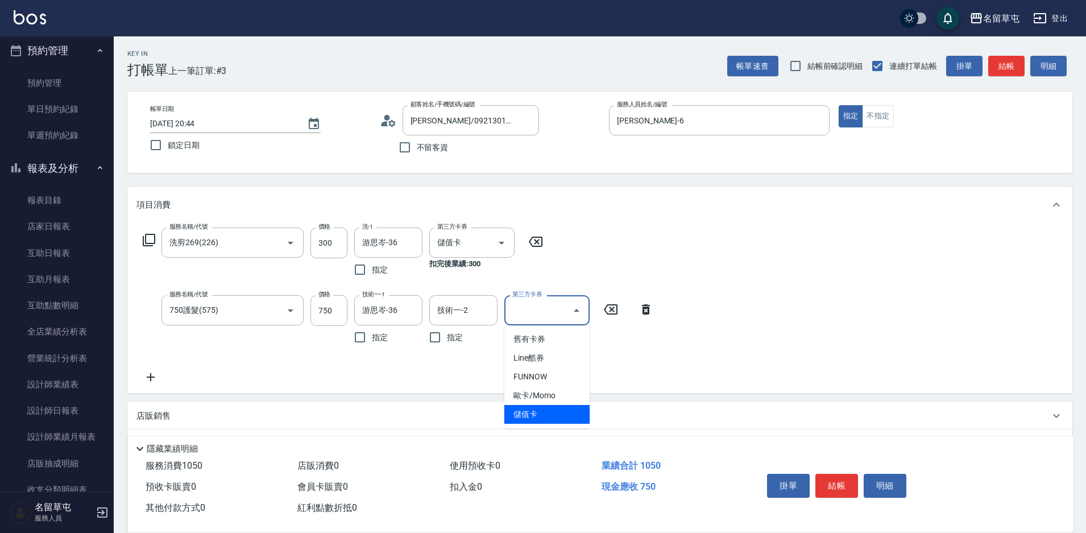
type input "儲值卡"
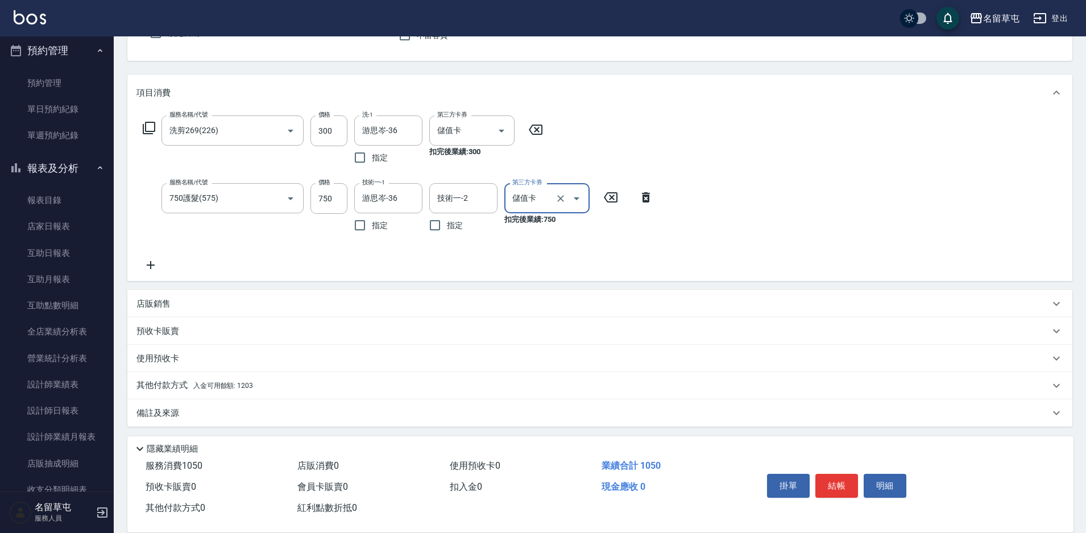
scroll to position [115, 0]
click at [162, 380] on p "其他付款方式 入金可用餘額: 1203" at bounding box center [194, 382] width 117 height 13
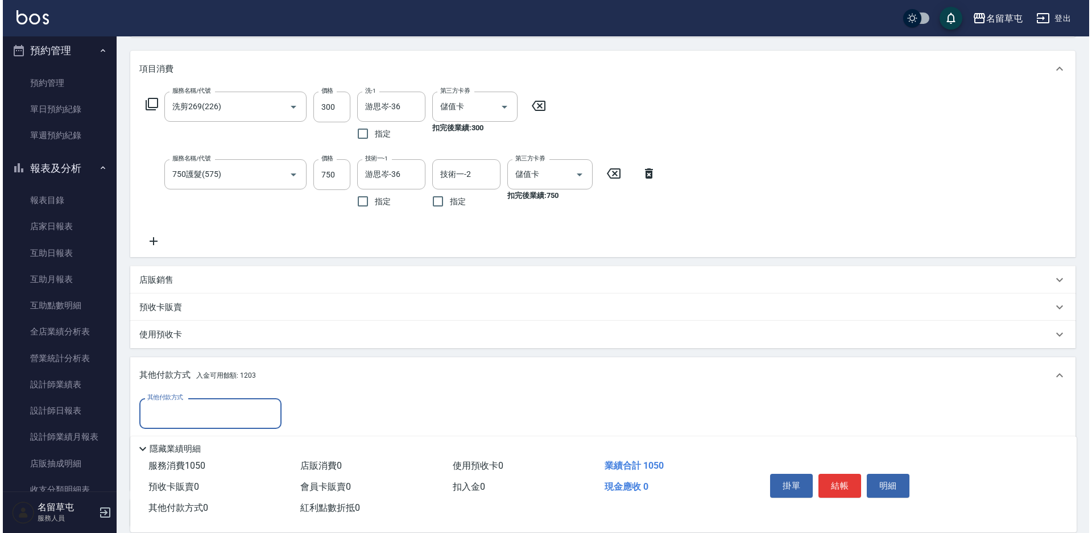
scroll to position [229, 0]
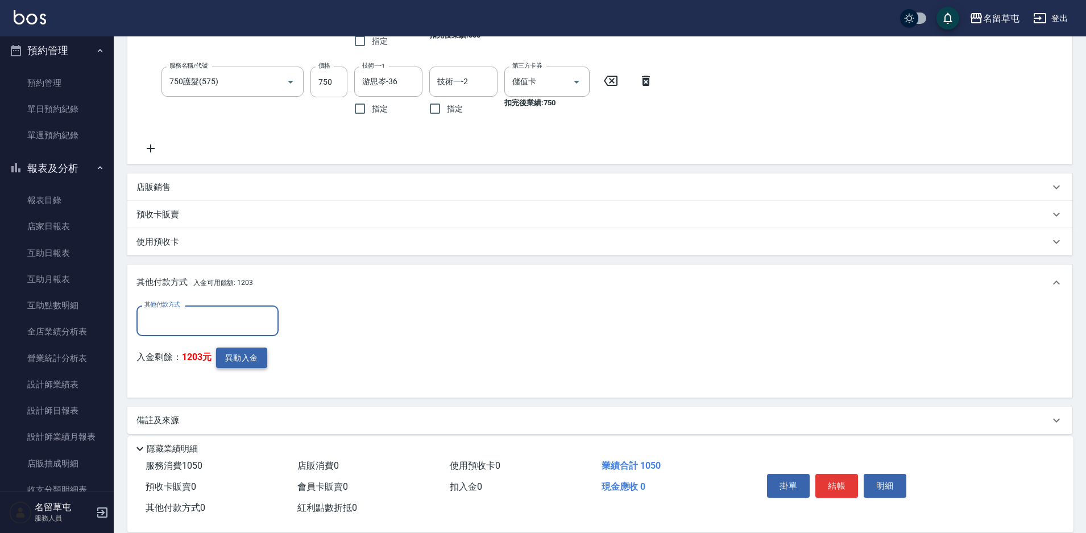
click at [243, 365] on button "異動入金" at bounding box center [241, 357] width 51 height 21
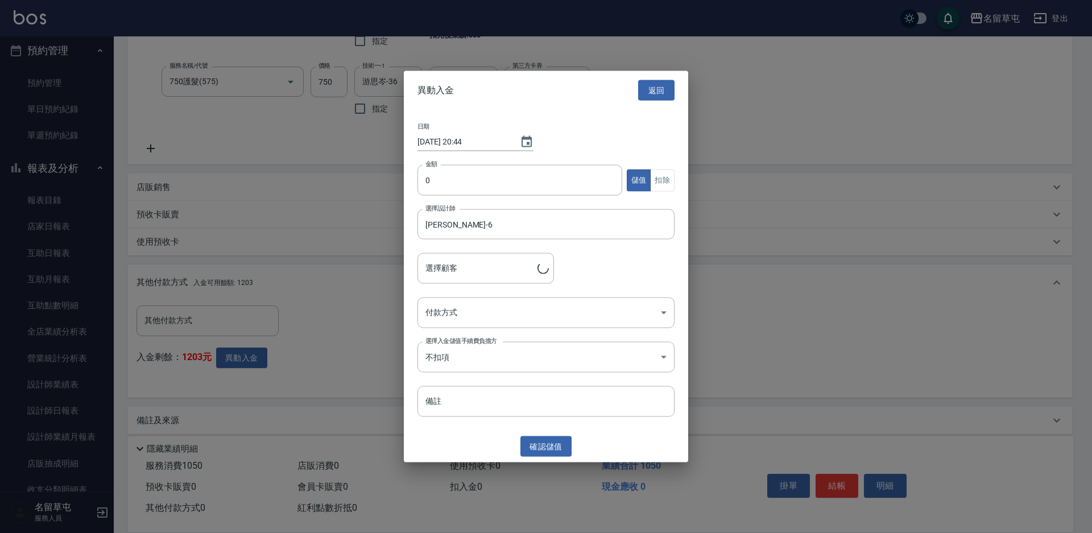
type input "[PERSON_NAME]/0921301144/"
click at [471, 172] on input "0" at bounding box center [519, 180] width 205 height 31
type input "1050"
click at [663, 186] on button "扣除" at bounding box center [662, 180] width 24 height 22
click at [498, 317] on body "名留草屯 登出 櫃檯作業 打帳單 帳單列表 現金收支登錄 材料自購登錄 每日結帳 排班表 現場電腦打卡 預約管理 預約管理 單日預約紀錄 單週預約紀錄 報表及…" at bounding box center [546, 157] width 1092 height 772
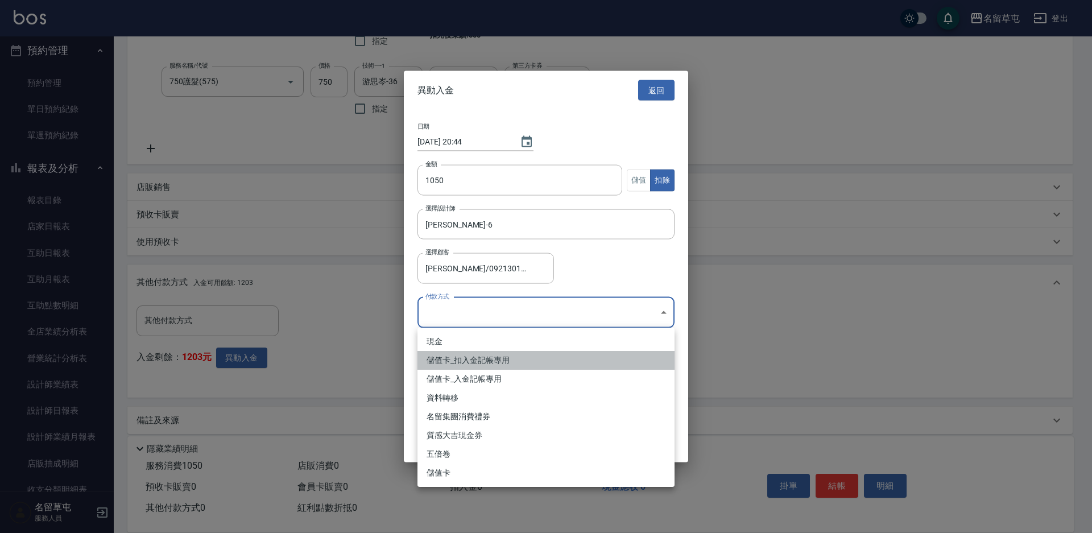
click at [462, 355] on li "儲值卡_扣入金記帳專用" at bounding box center [545, 360] width 257 height 19
type input "儲值卡_扣入金記帳專用"
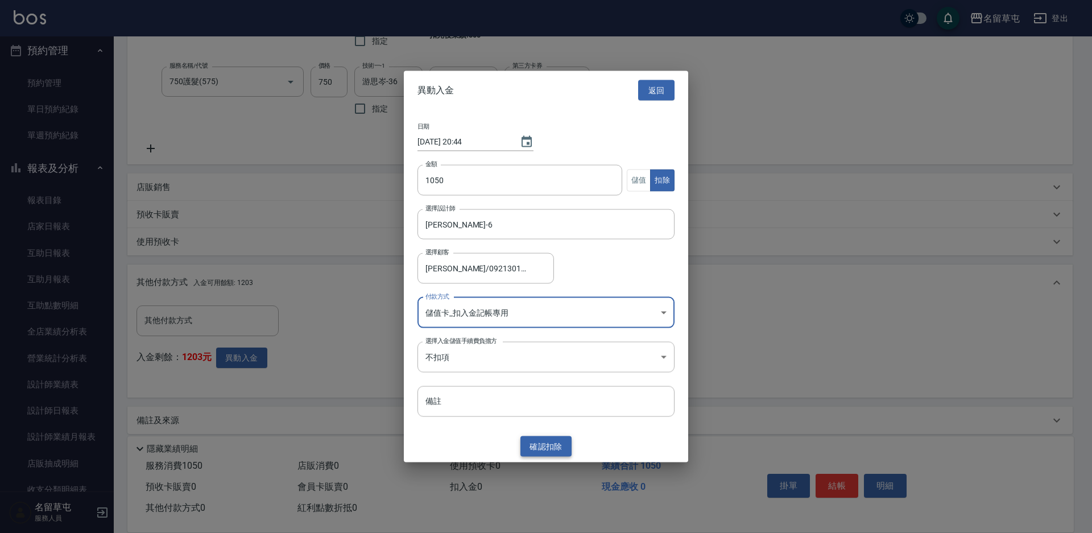
click at [535, 448] on button "確認 扣除" at bounding box center [545, 446] width 51 height 21
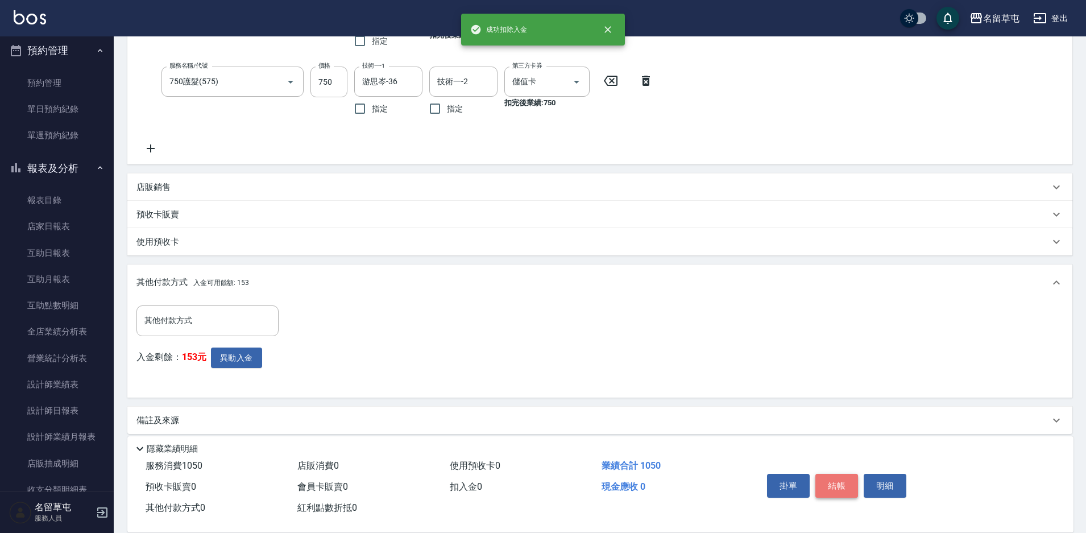
click at [846, 483] on button "結帳" at bounding box center [836, 486] width 43 height 24
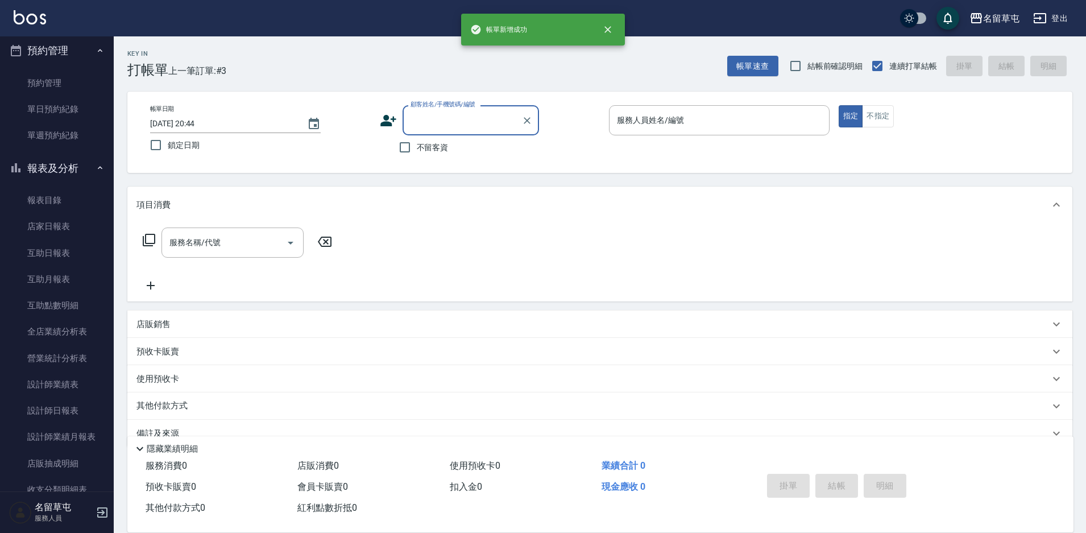
scroll to position [0, 0]
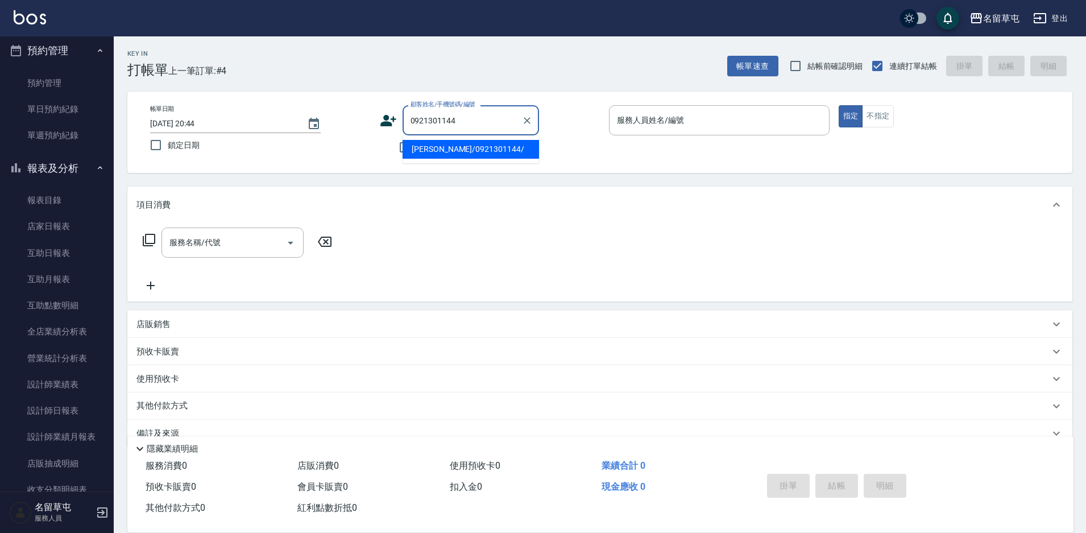
type input "[PERSON_NAME]/0921301144/"
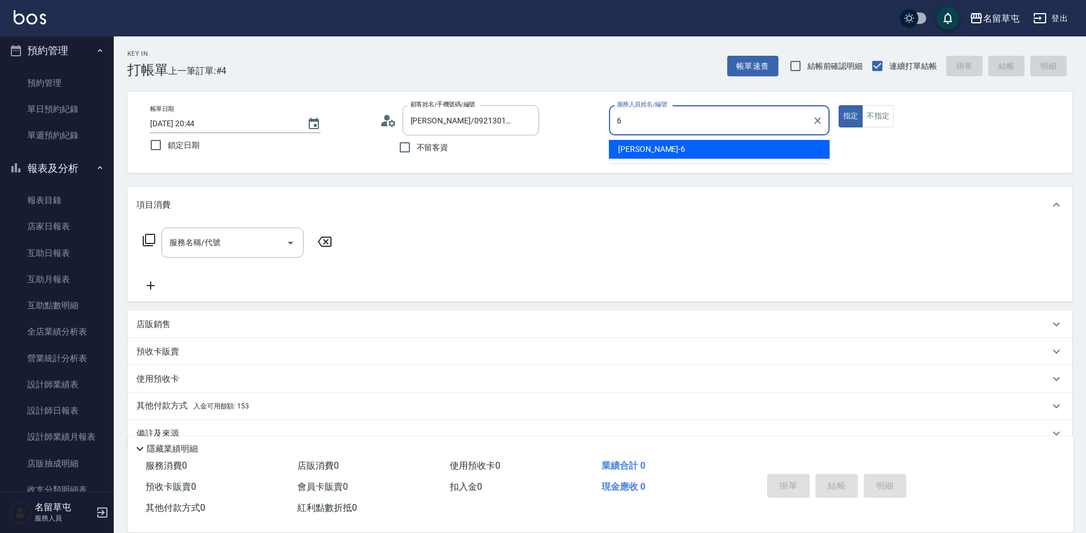
type input "[PERSON_NAME]-6"
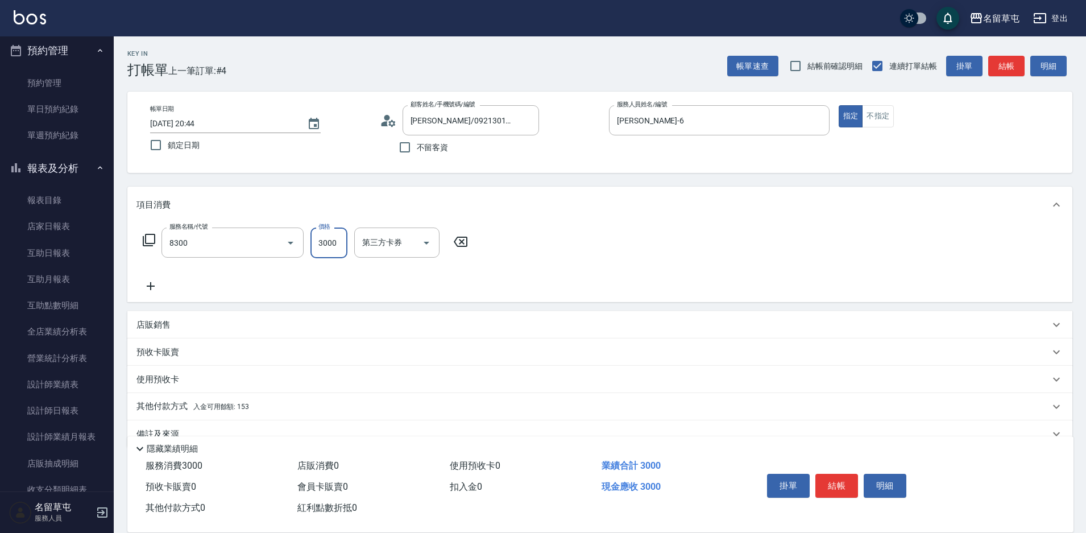
type input "儲3000(8300)"
type input "1000"
click at [171, 408] on p "其他付款方式 入金可用餘額: 153" at bounding box center [192, 406] width 113 height 13
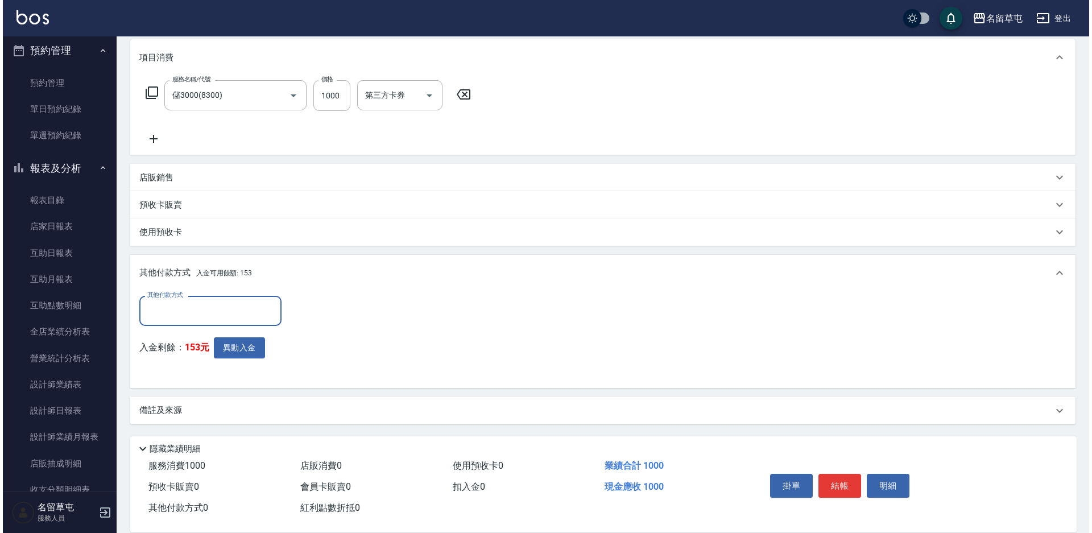
scroll to position [148, 0]
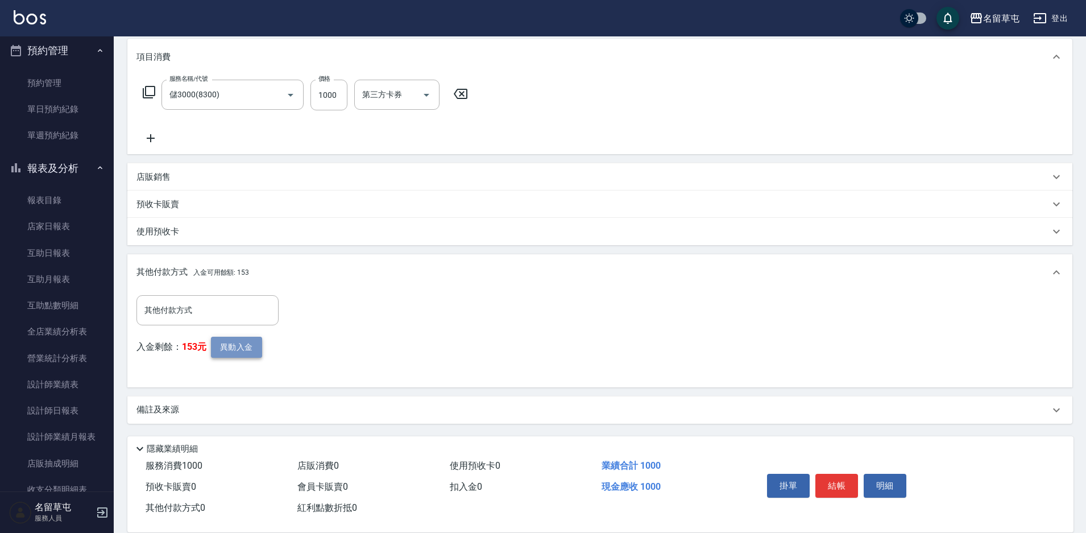
click at [251, 340] on button "異動入金" at bounding box center [236, 347] width 51 height 21
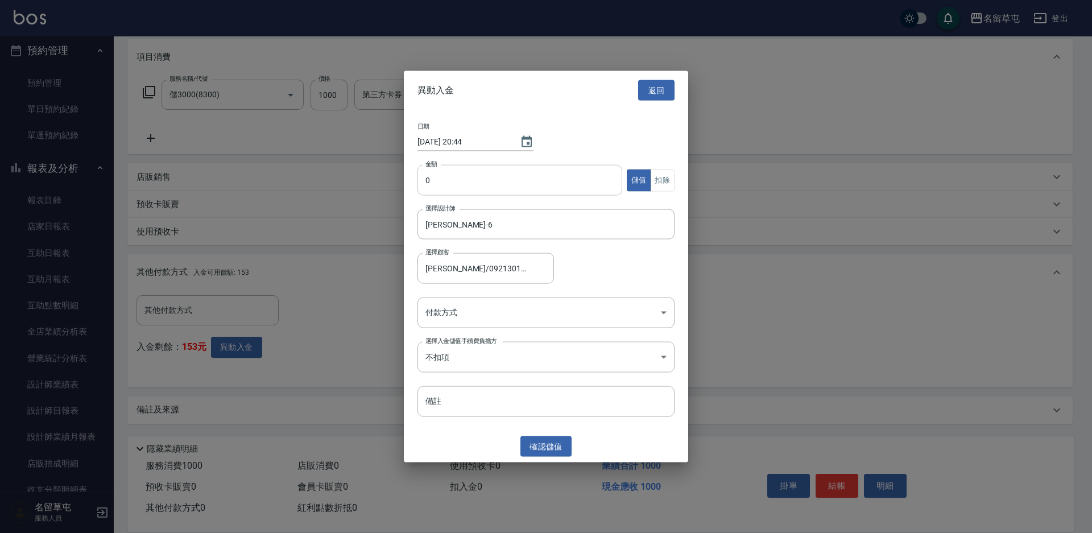
click at [440, 177] on input "0" at bounding box center [519, 180] width 205 height 31
type input "1000"
click at [461, 301] on body "名留草屯 登出 櫃檯作業 打帳單 帳單列表 現金收支登錄 材料自購登錄 每日結帳 排班表 現場電腦打卡 預約管理 預約管理 單日預約紀錄 單週預約紀錄 報表及…" at bounding box center [546, 192] width 1092 height 681
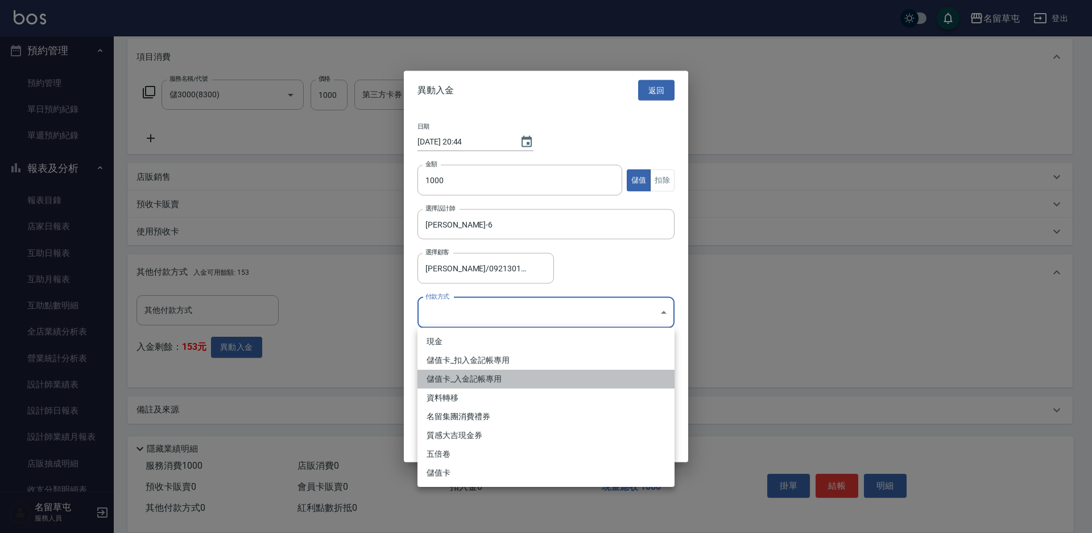
click at [462, 380] on li "儲值卡_入金記帳專用" at bounding box center [545, 379] width 257 height 19
type input "儲值卡_入金記帳專用"
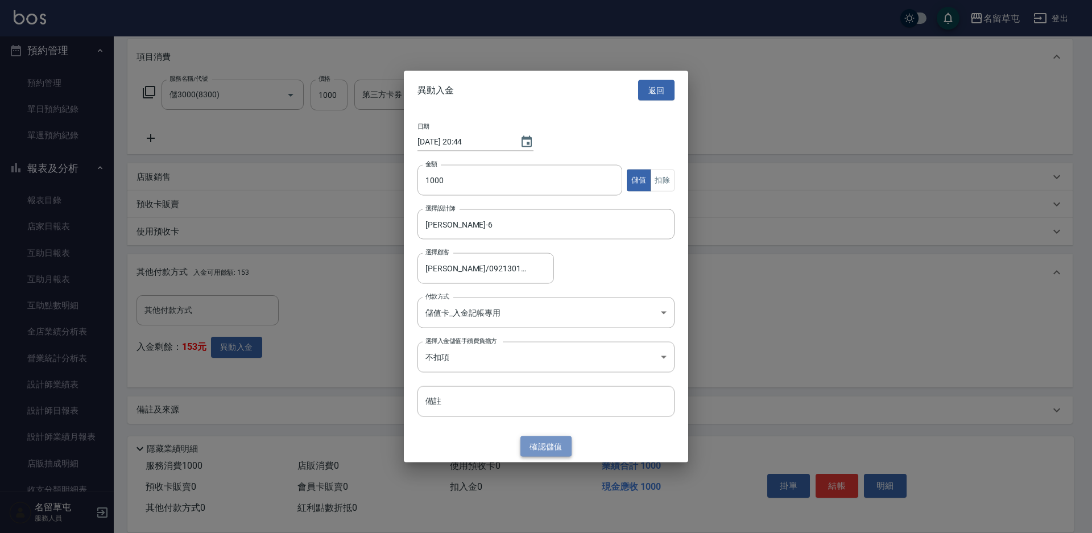
click at [557, 449] on button "確認 儲值" at bounding box center [545, 446] width 51 height 21
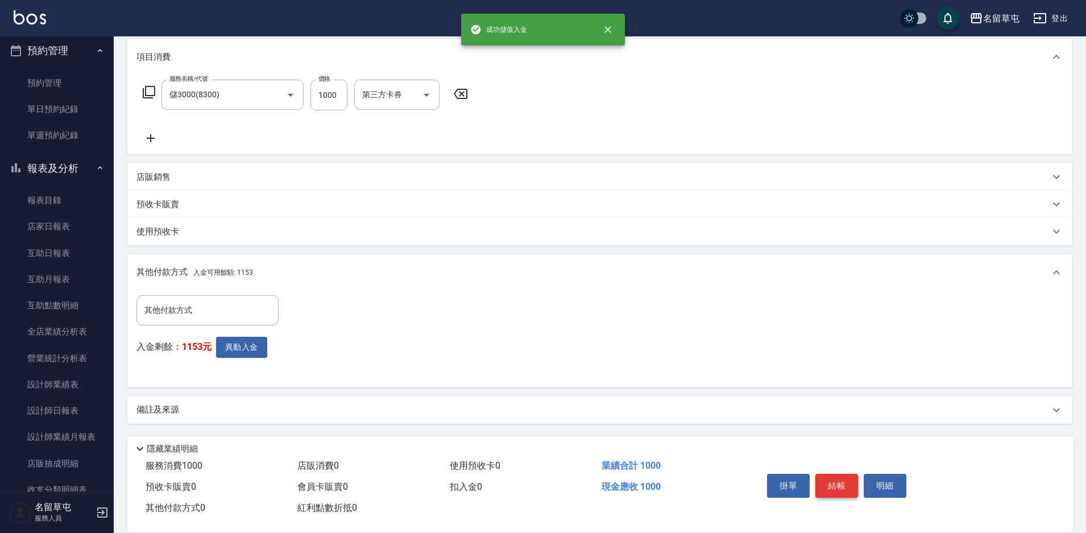
click at [838, 487] on button "結帳" at bounding box center [836, 486] width 43 height 24
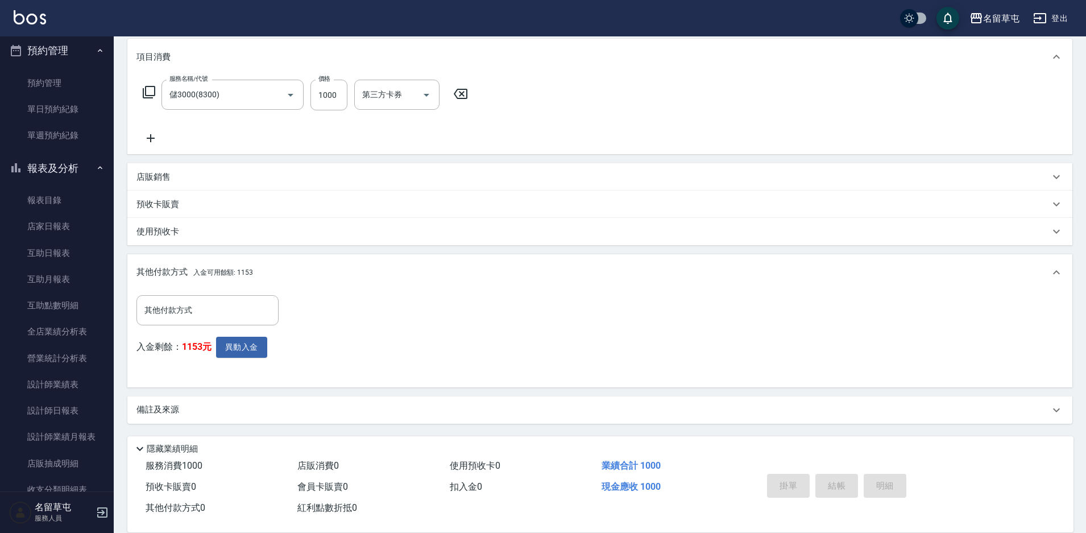
type input "[DATE] 20:45"
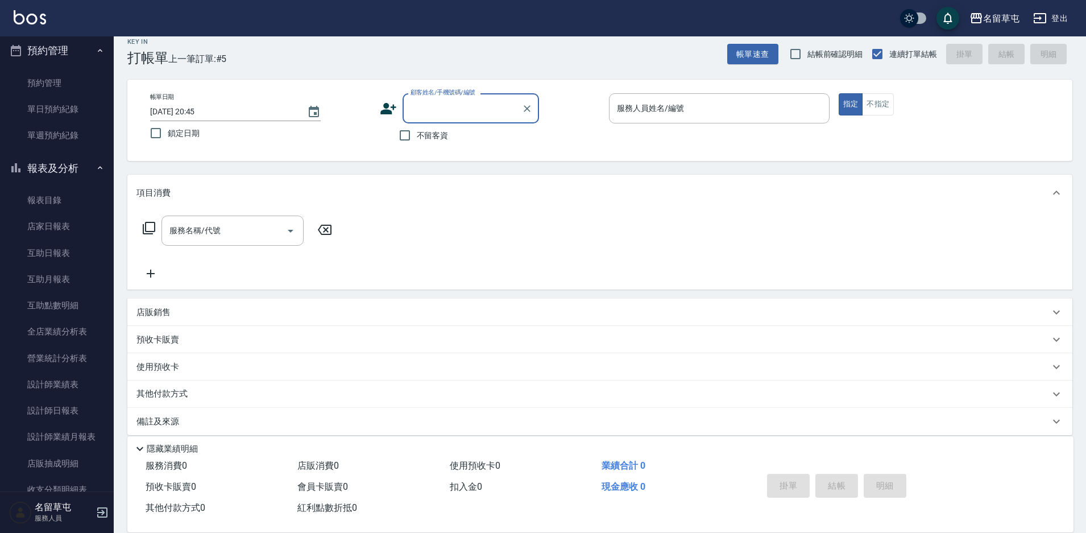
scroll to position [23, 0]
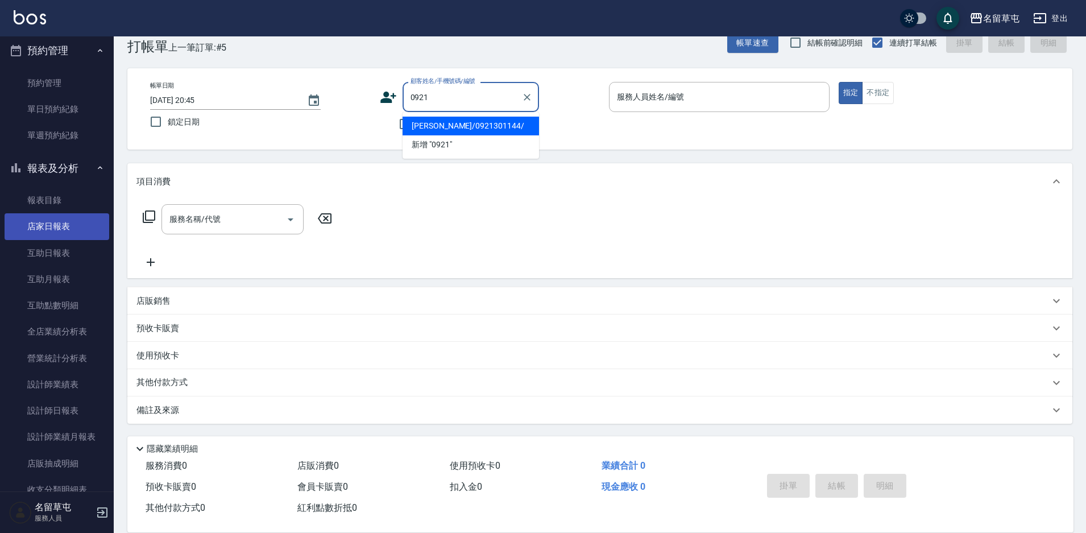
type input "[PERSON_NAME]/0921301144/"
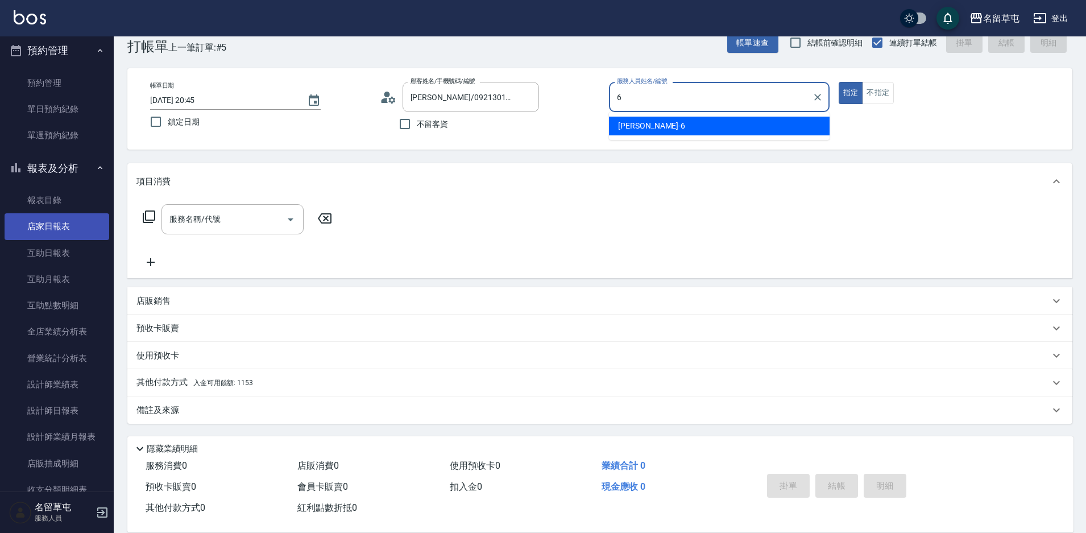
type input "[PERSON_NAME]-6"
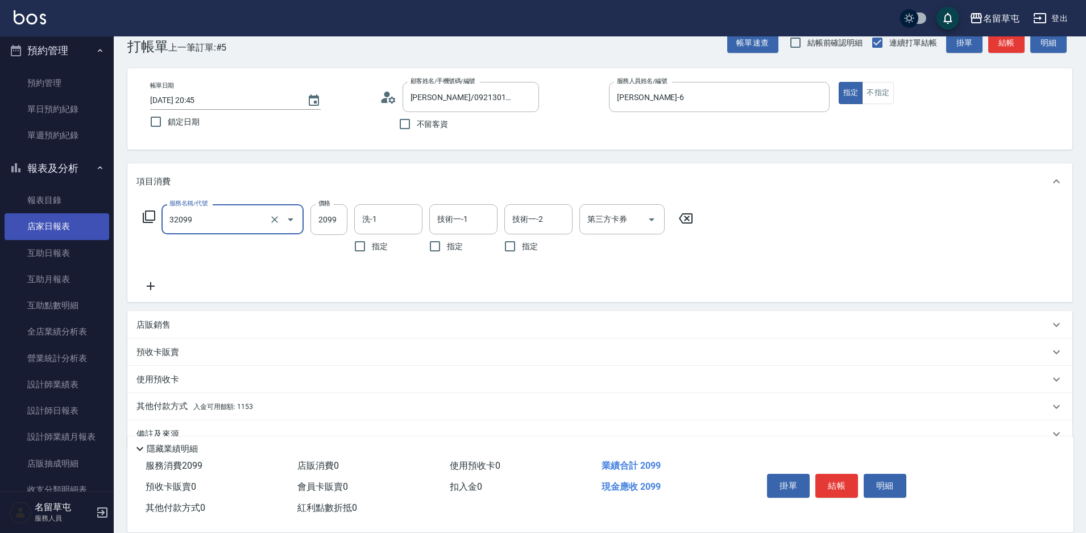
type input "男女限定燙2099(32099)"
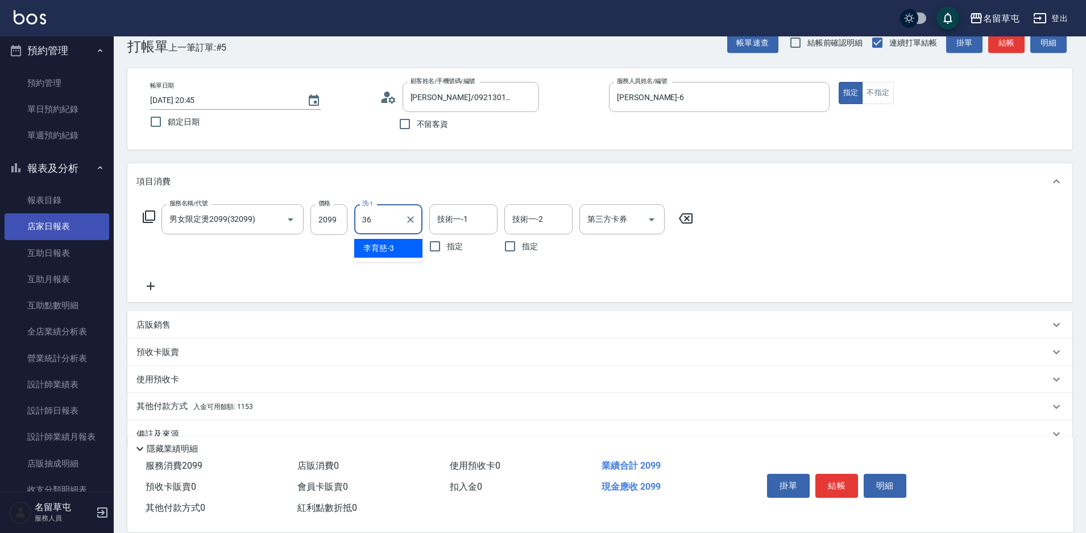
type input "游思岑-36"
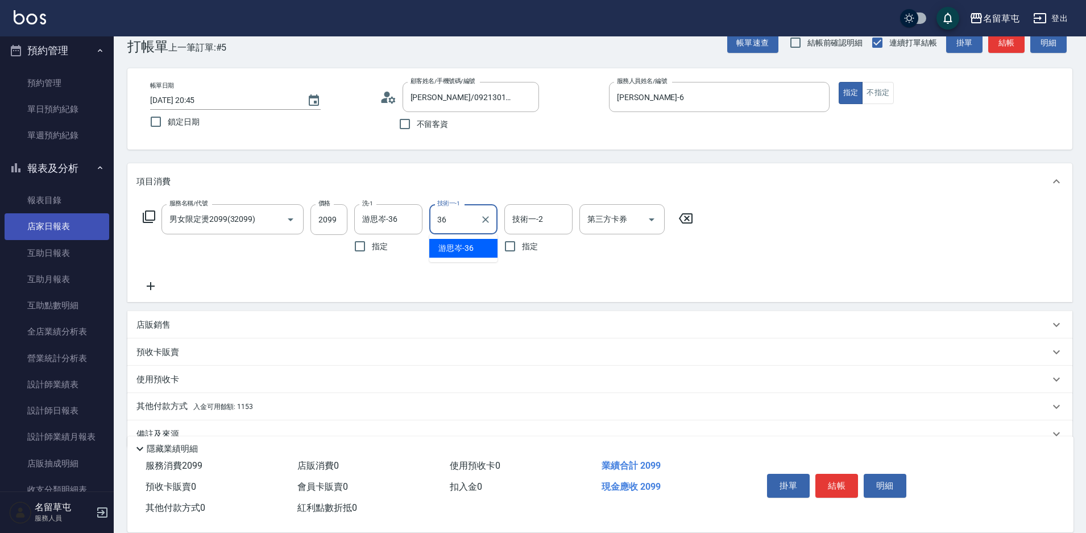
type input "游思岑-36"
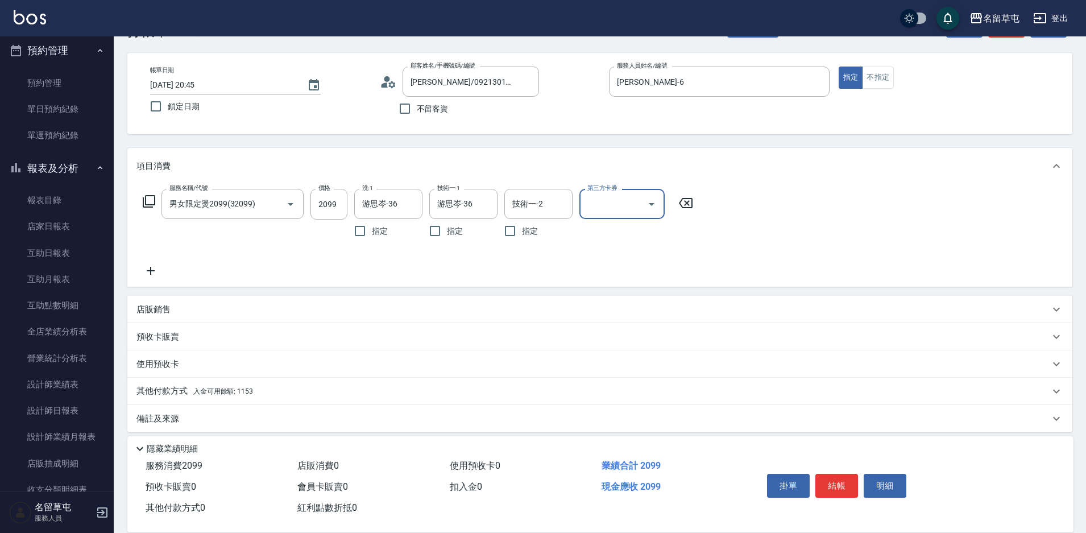
scroll to position [47, 0]
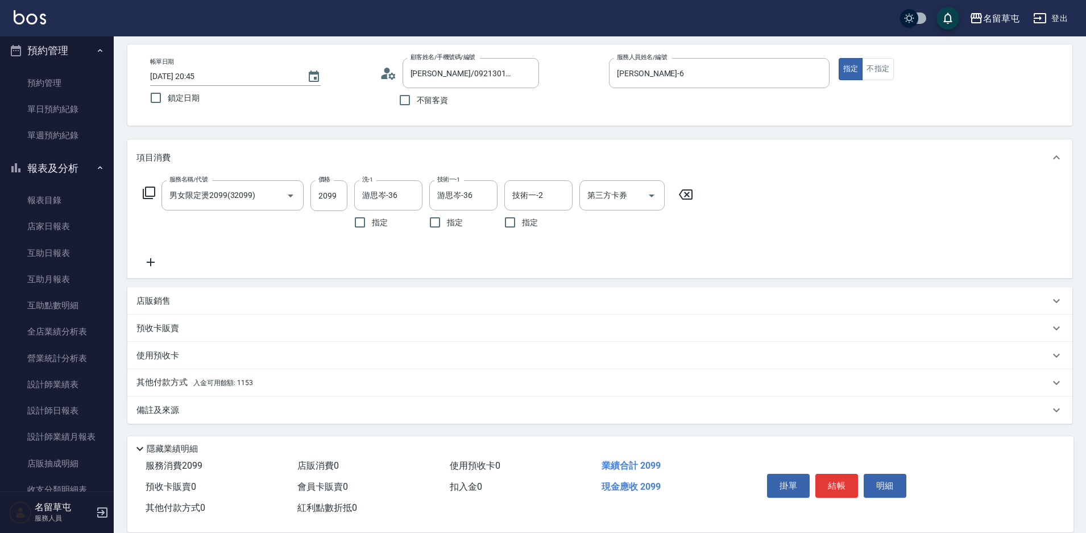
click at [153, 380] on p "其他付款方式 入金可用餘額: 1153" at bounding box center [194, 382] width 117 height 13
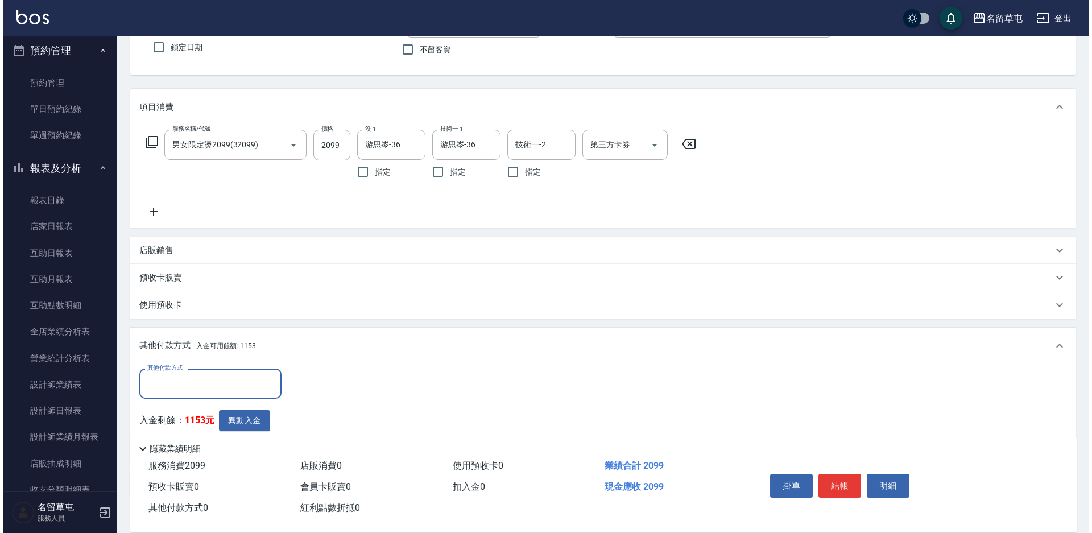
scroll to position [0, 0]
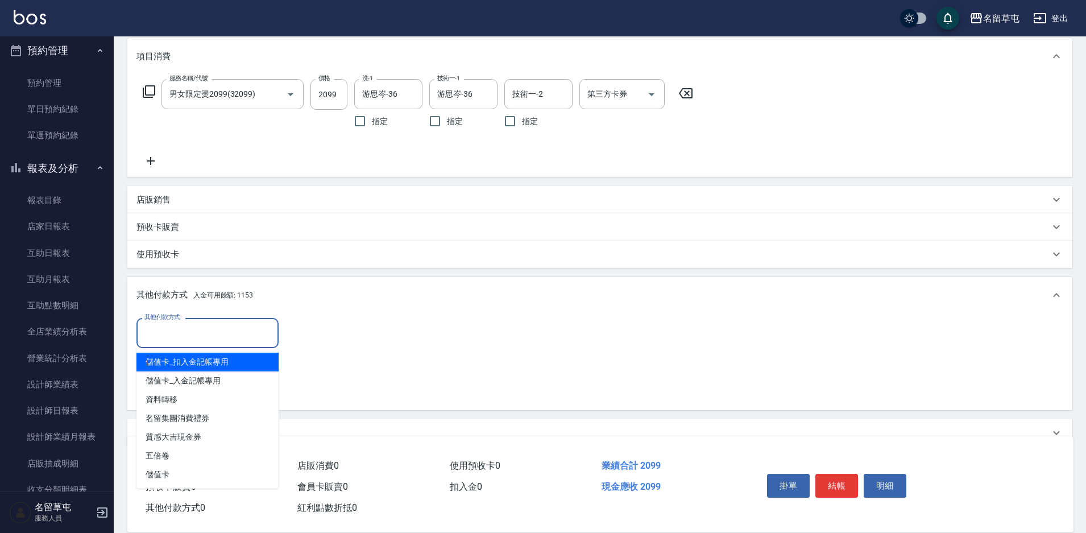
click at [197, 333] on input "其他付款方式" at bounding box center [208, 333] width 132 height 20
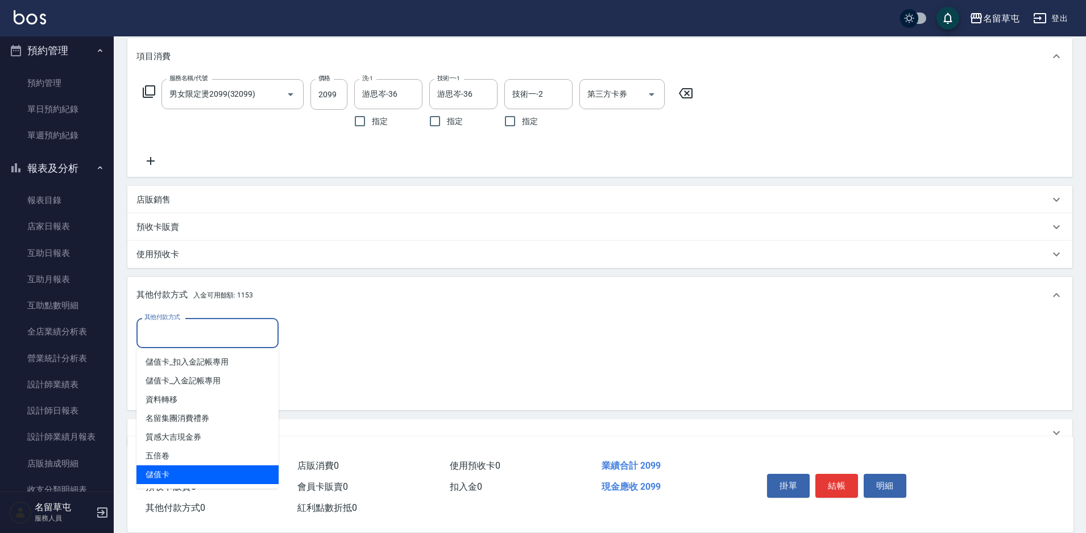
click at [158, 473] on span "儲值卡" at bounding box center [207, 474] width 142 height 19
type input "儲值卡"
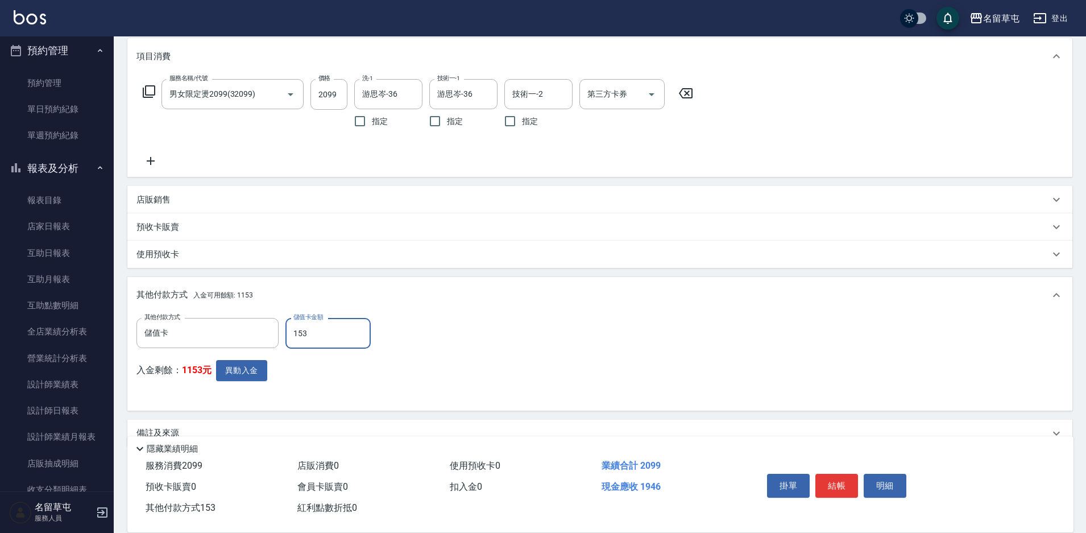
type input "153"
drag, startPoint x: 437, startPoint y: 370, endPoint x: 408, endPoint y: 383, distance: 32.3
click at [421, 379] on div "其他付款方式 儲值卡 其他付款方式 儲值卡金額 153 儲值卡金額 入金剩餘： 1153元 異動入金" at bounding box center [599, 360] width 927 height 84
click at [262, 372] on button "異動入金" at bounding box center [241, 370] width 51 height 21
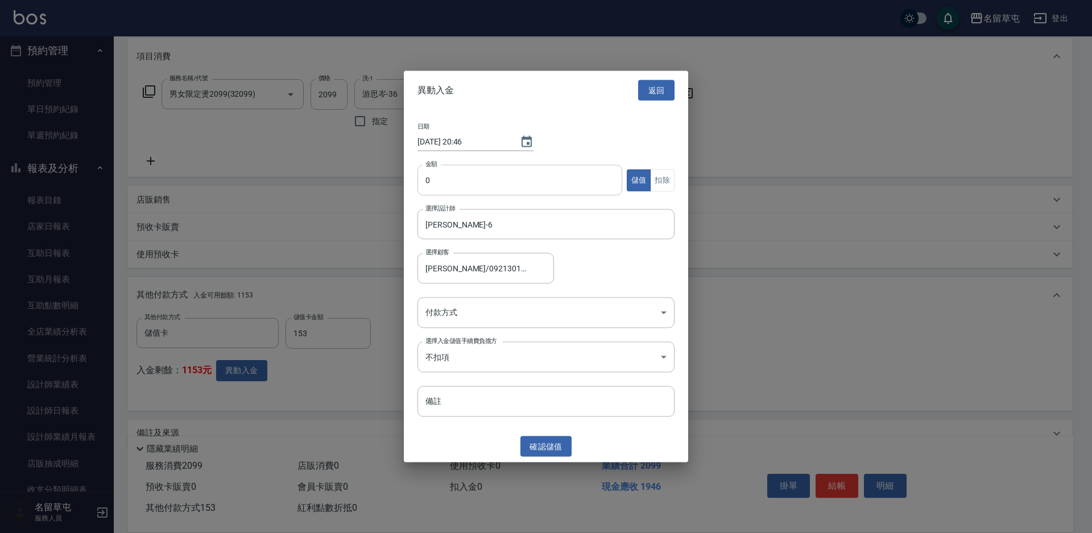
click at [511, 177] on input "0" at bounding box center [519, 180] width 205 height 31
type input "153"
click at [669, 177] on button "扣除" at bounding box center [662, 180] width 24 height 22
click at [514, 320] on body "名留草屯 登出 櫃檯作業 打帳單 帳單列表 現金收支登錄 材料自購登錄 每日結帳 排班表 現場電腦打卡 預約管理 預約管理 單日預約紀錄 單週預約紀錄 報表及…" at bounding box center [546, 204] width 1092 height 705
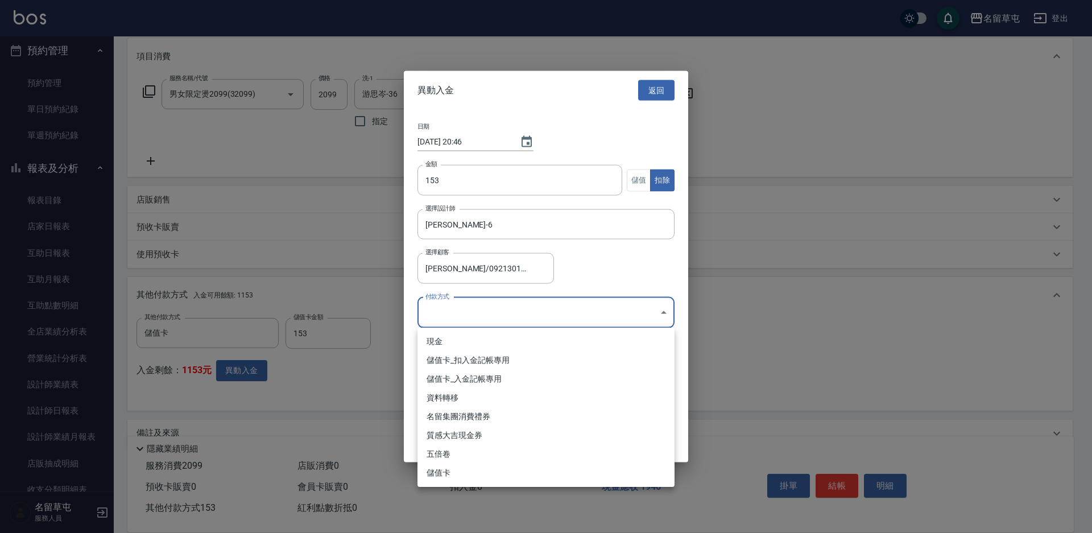
click at [452, 366] on li "儲值卡_扣入金記帳專用" at bounding box center [545, 360] width 257 height 19
type input "儲值卡_扣入金記帳專用"
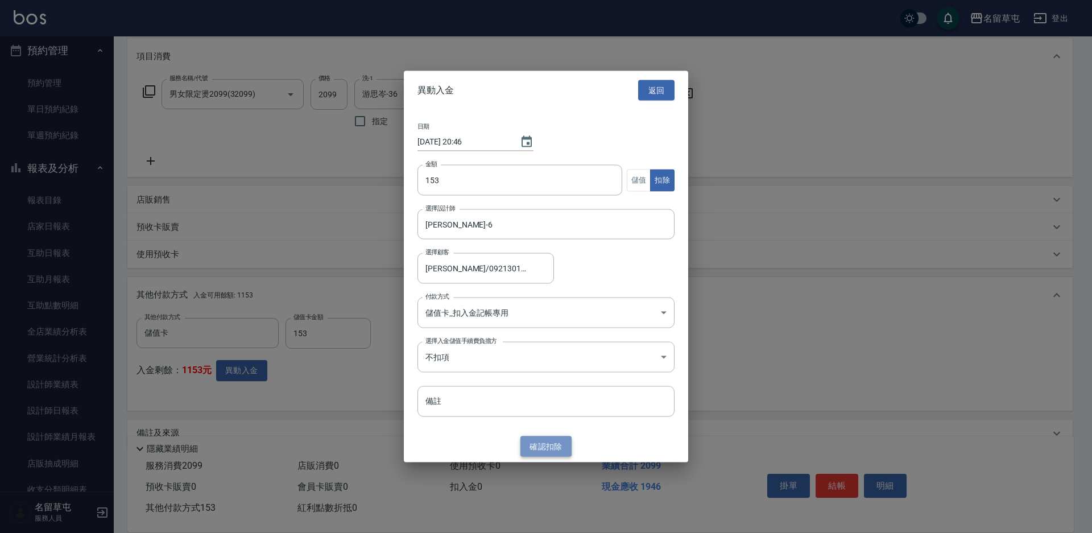
click at [554, 448] on button "確認 扣除" at bounding box center [545, 446] width 51 height 21
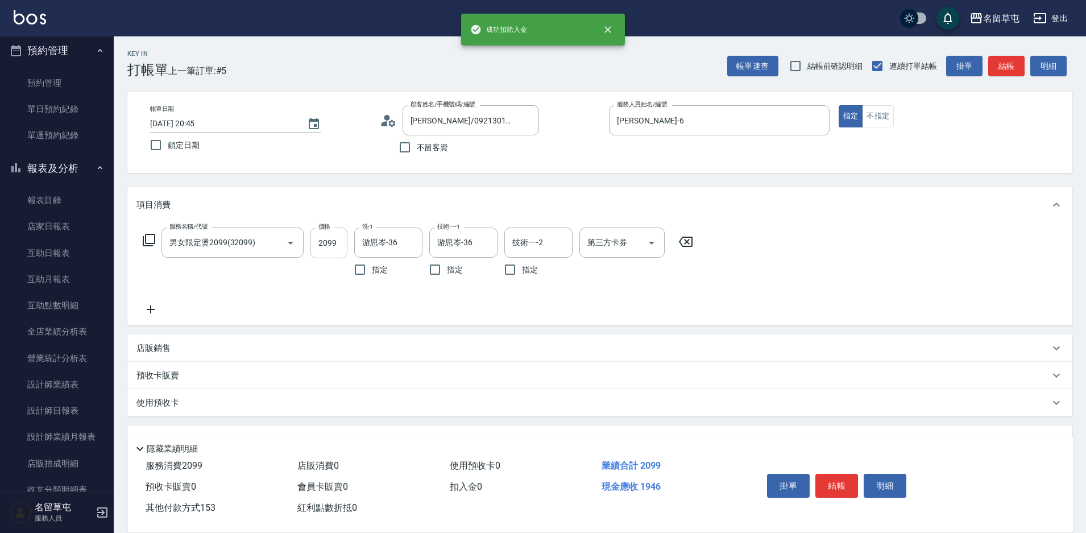
click at [324, 243] on input "2099" at bounding box center [329, 242] width 37 height 31
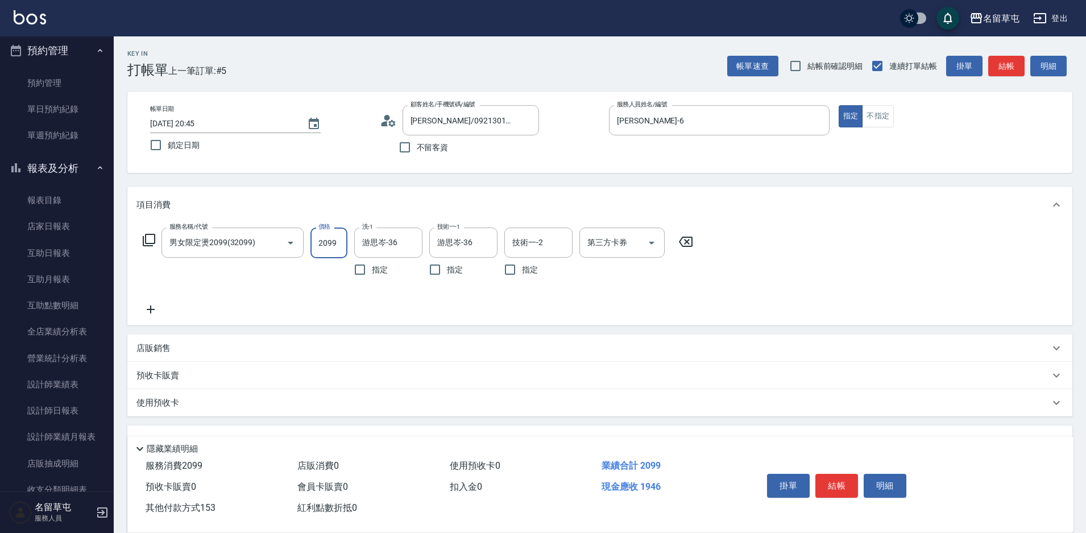
click at [328, 241] on input "2099" at bounding box center [329, 242] width 37 height 31
drag, startPoint x: 328, startPoint y: 241, endPoint x: 314, endPoint y: 241, distance: 13.1
click at [314, 241] on input "2099" at bounding box center [329, 242] width 37 height 31
type input "199"
type input "0"
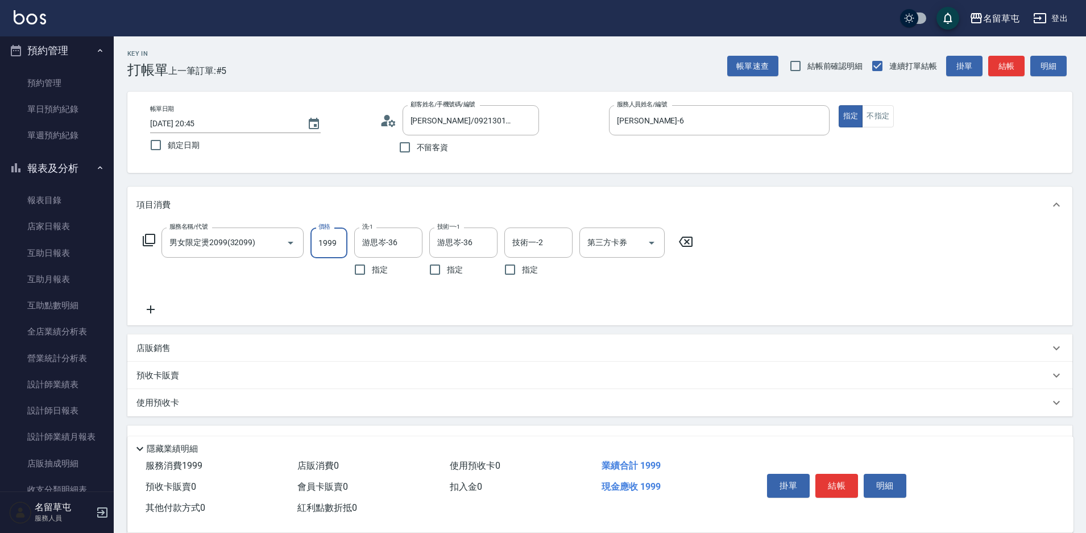
type input "1999"
click at [428, 364] on div "預收卡販賣" at bounding box center [599, 375] width 945 height 27
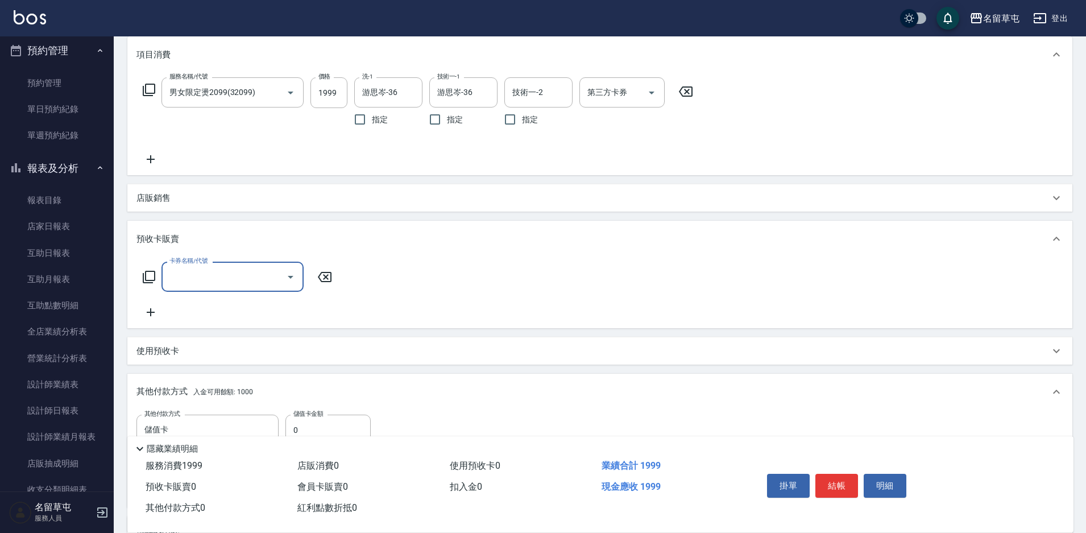
scroll to position [227, 0]
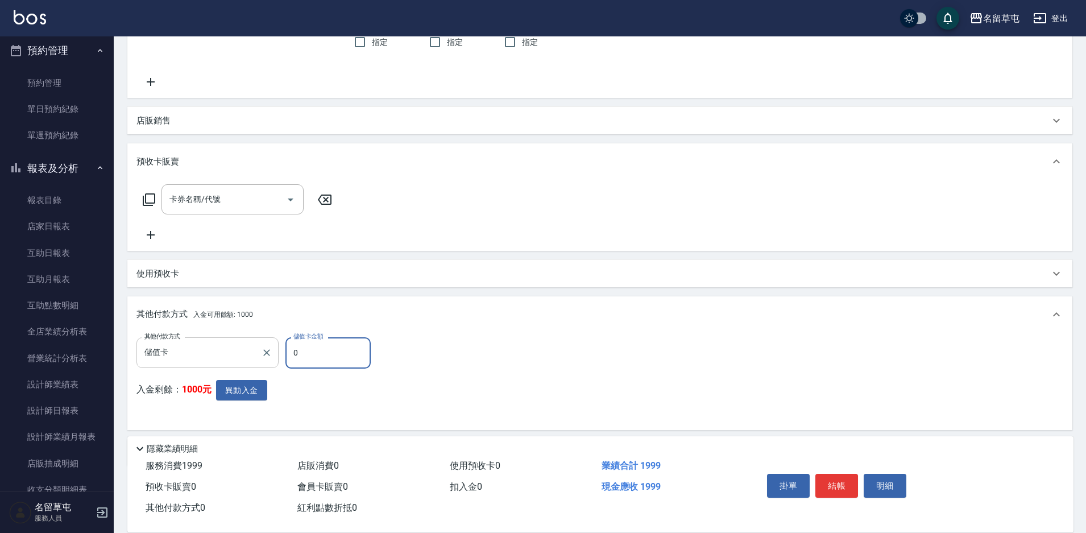
drag, startPoint x: 313, startPoint y: 348, endPoint x: 270, endPoint y: 342, distance: 43.6
click at [280, 345] on div "其他付款方式 儲值卡 其他付款方式 儲值卡金額 0 儲值卡金額" at bounding box center [256, 352] width 241 height 31
type input "153"
click at [538, 347] on div "其他付款方式 儲值卡 其他付款方式 儲值卡金額 153 儲值卡金額 入金剩餘： 1000元 異動入金" at bounding box center [599, 379] width 927 height 84
click at [837, 487] on button "結帳" at bounding box center [836, 486] width 43 height 24
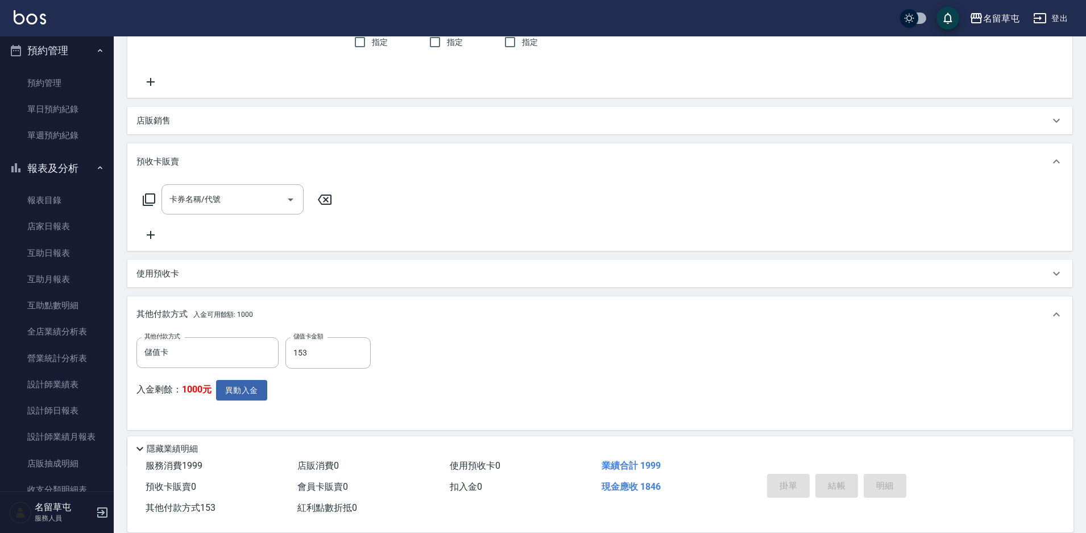
type input "[DATE] 20:46"
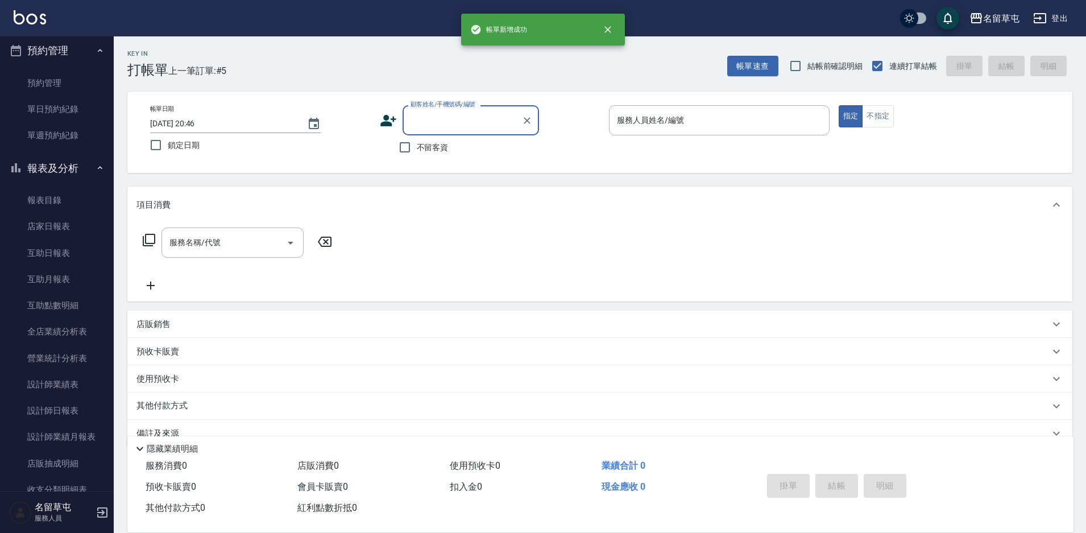
scroll to position [0, 0]
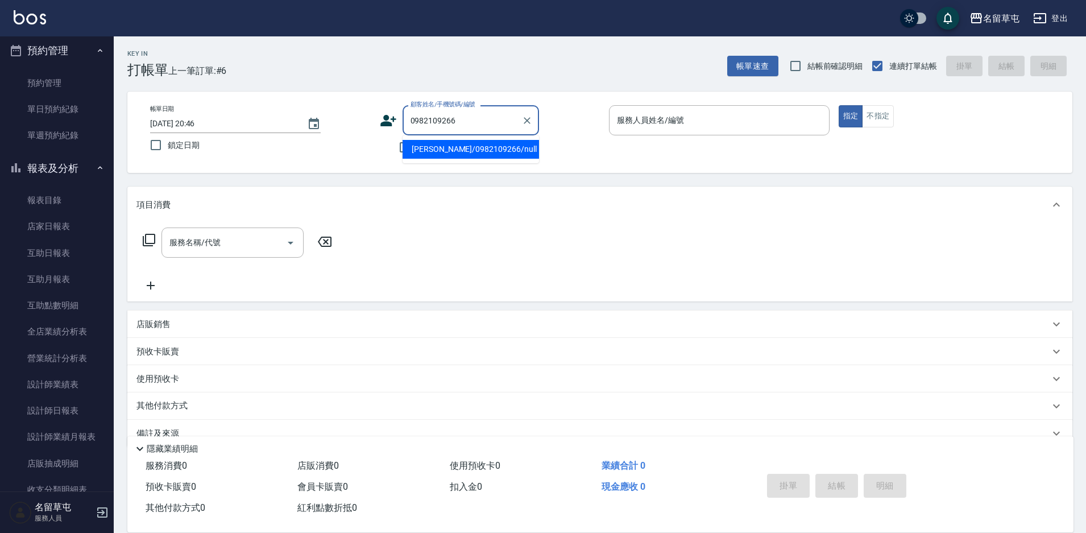
type input "[PERSON_NAME]/0982109266/null"
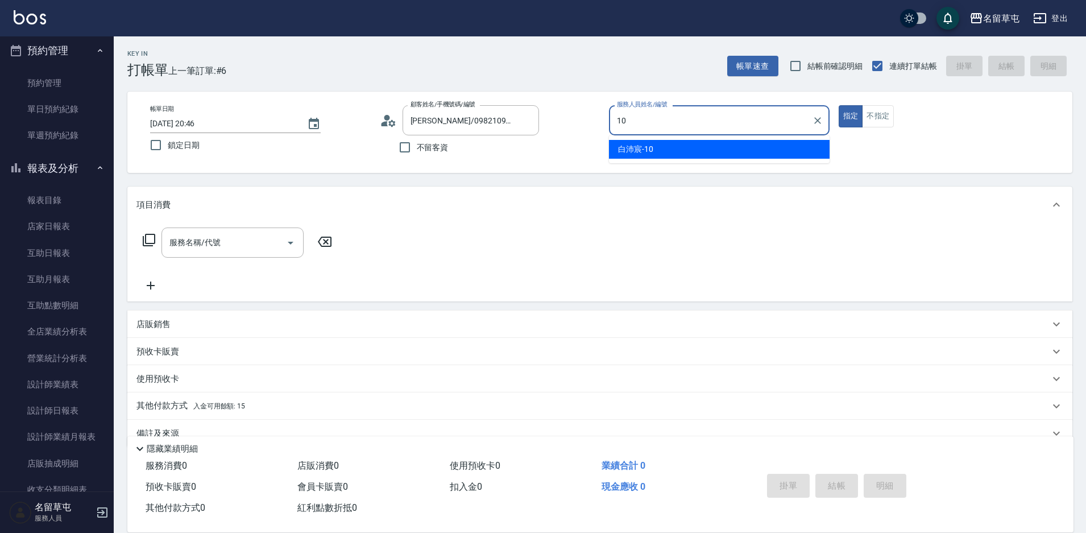
type input "[PERSON_NAME]-10"
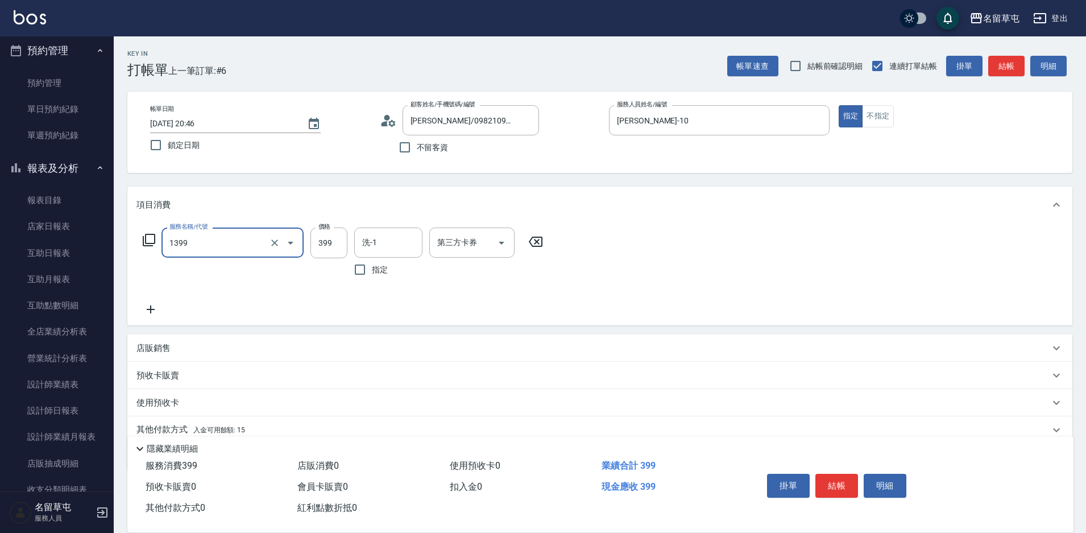
type input "海鹽洗髮399(1399)"
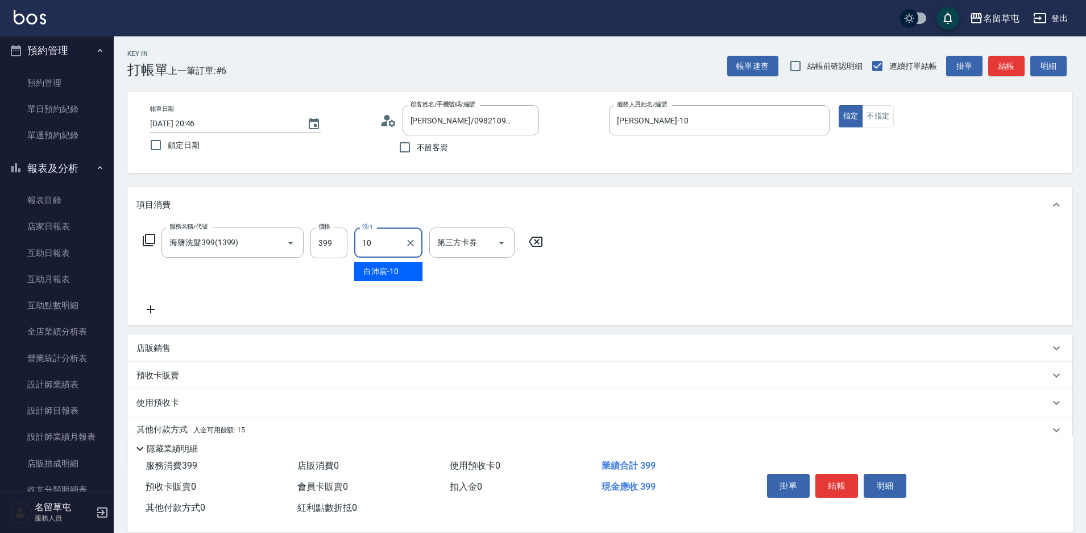
type input "[PERSON_NAME]-10"
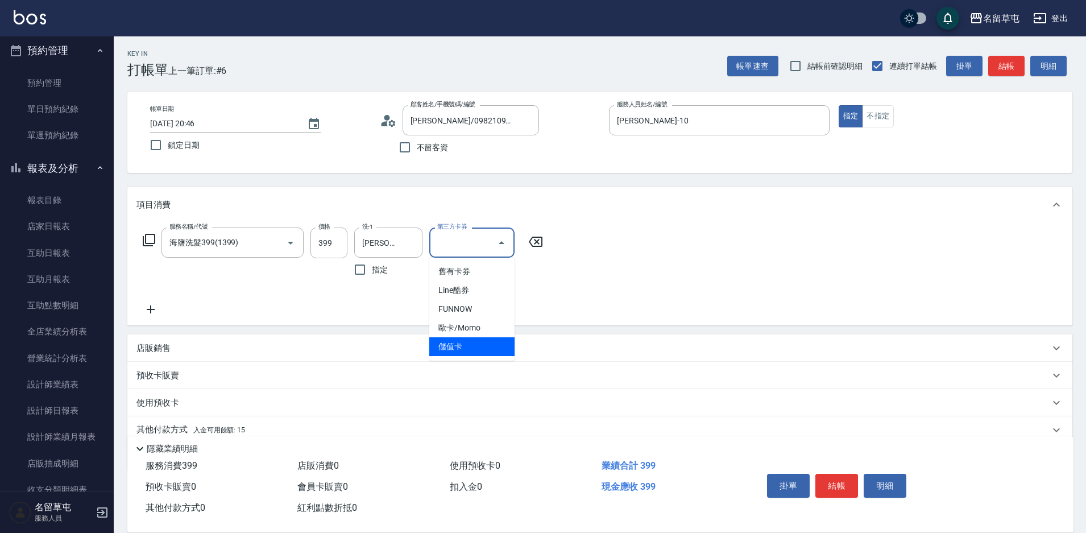
type input "儲值卡"
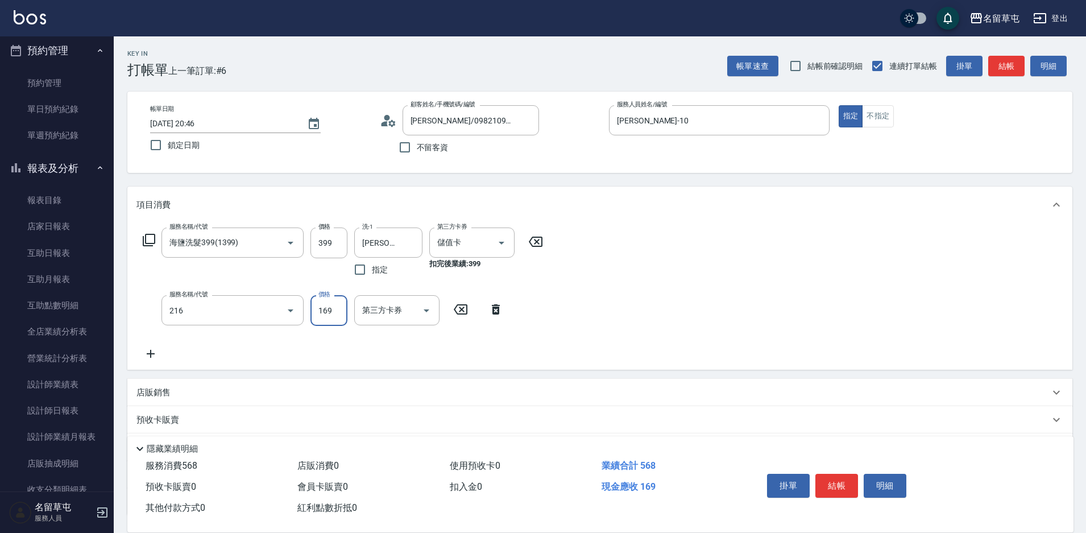
type input "剪髮169(216)"
type input "200"
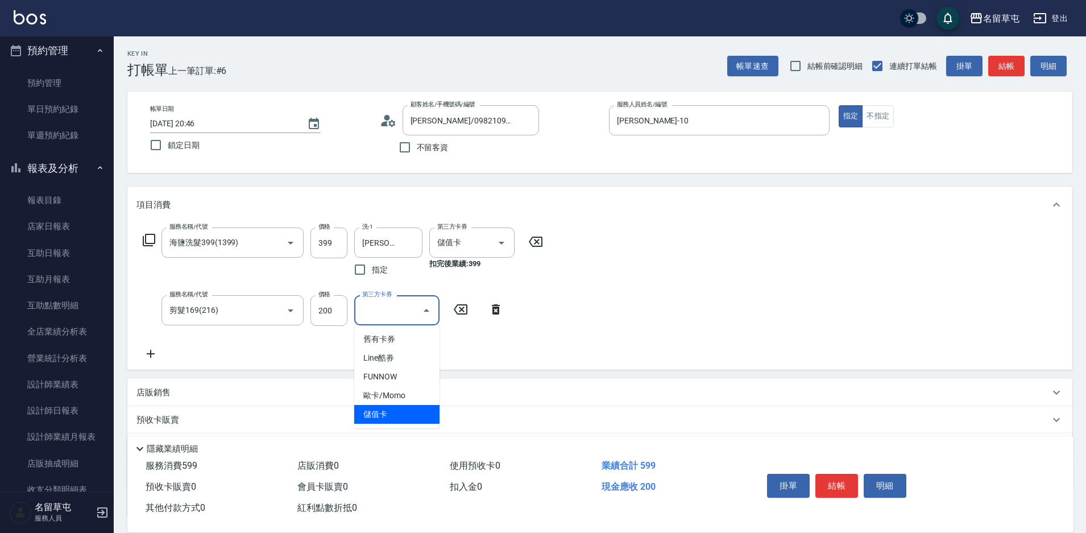
type input "儲值卡"
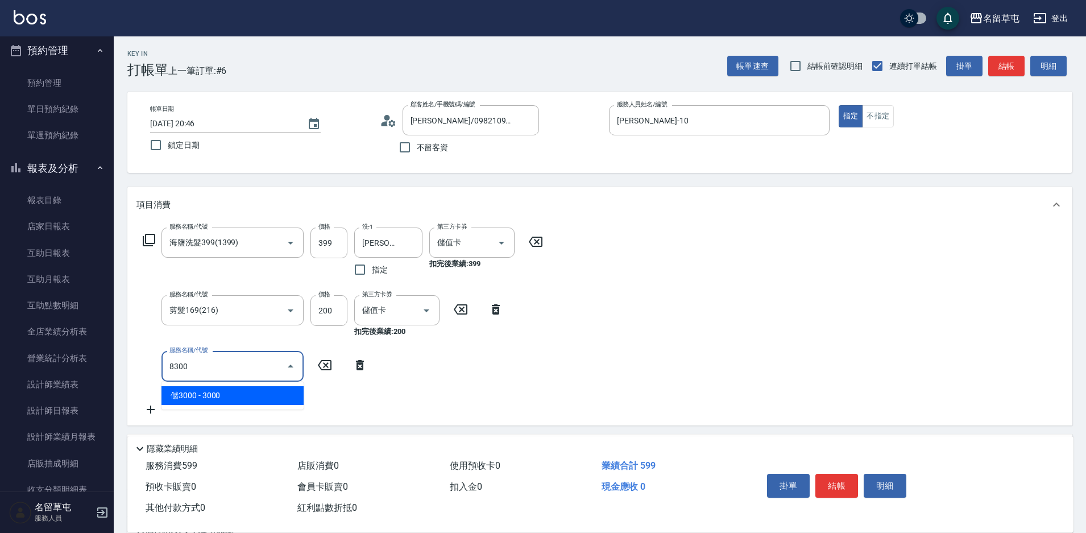
type input "儲3000(8300)"
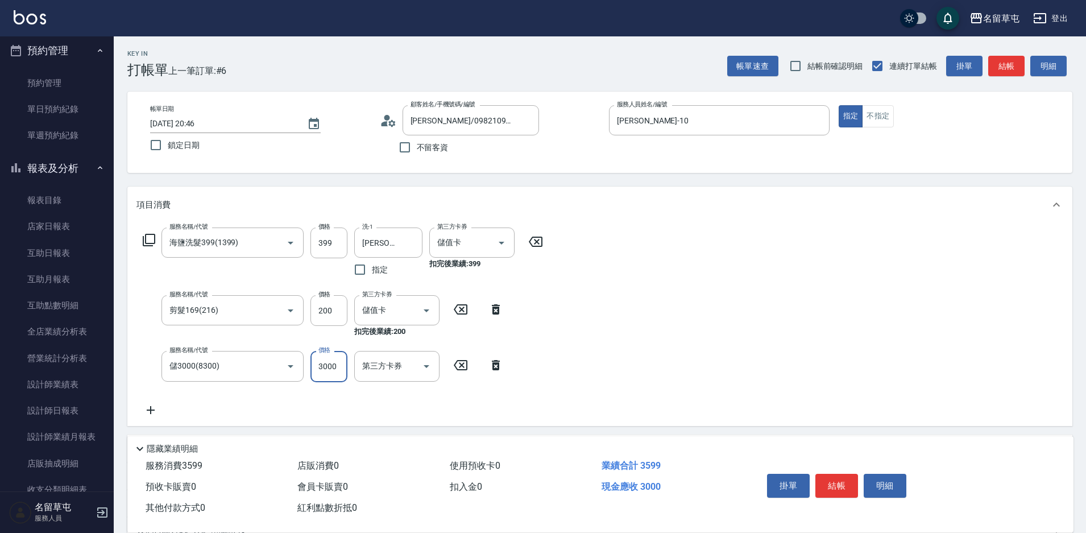
click at [324, 371] on input "3000" at bounding box center [329, 366] width 37 height 31
type input "2000"
click at [674, 288] on div "服務名稱/代號 海鹽洗髮399(1399) 服務名稱/代號 價格 399 價格 洗-1 [PERSON_NAME]-10 洗-1 指定 第三方卡券 儲值卡 第…" at bounding box center [599, 324] width 945 height 202
click at [768, 358] on div "服務名稱/代號 海鹽洗髮399(1399) 服務名稱/代號 價格 399 價格 洗-1 [PERSON_NAME]-10 洗-1 指定 第三方卡券 儲值卡 第…" at bounding box center [599, 324] width 945 height 202
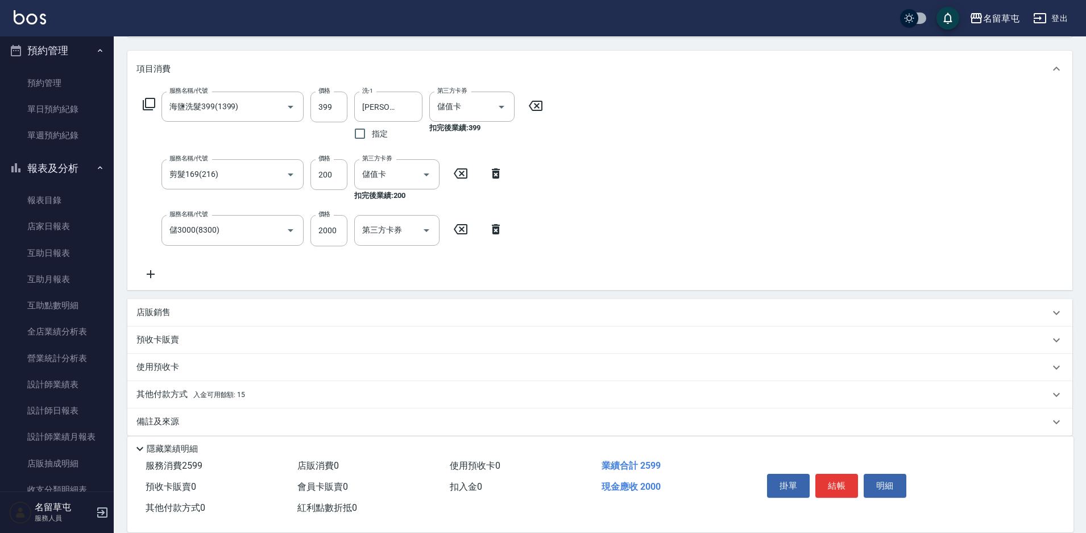
scroll to position [148, 0]
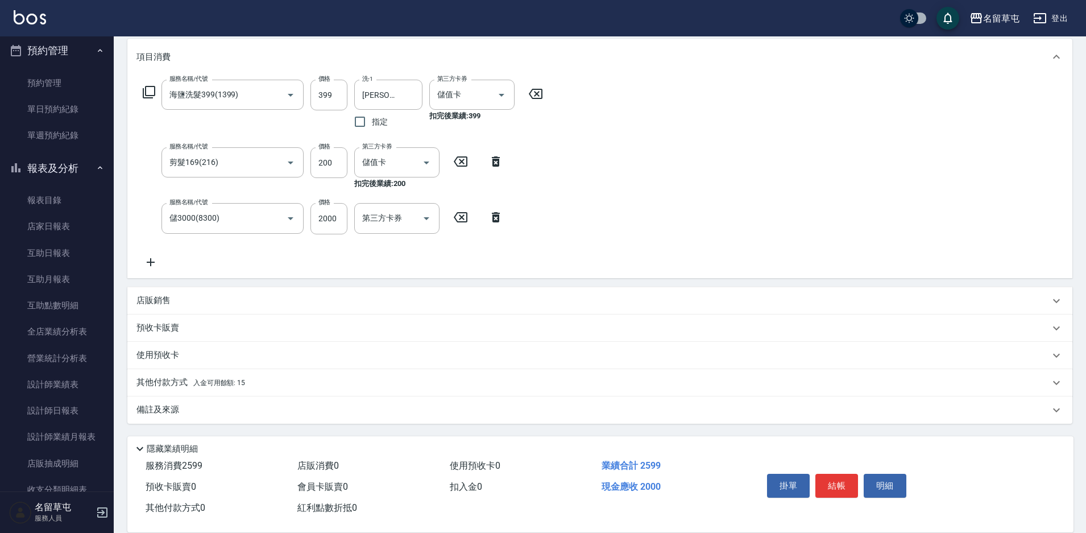
click at [166, 305] on p "店販銷售" at bounding box center [153, 301] width 34 height 12
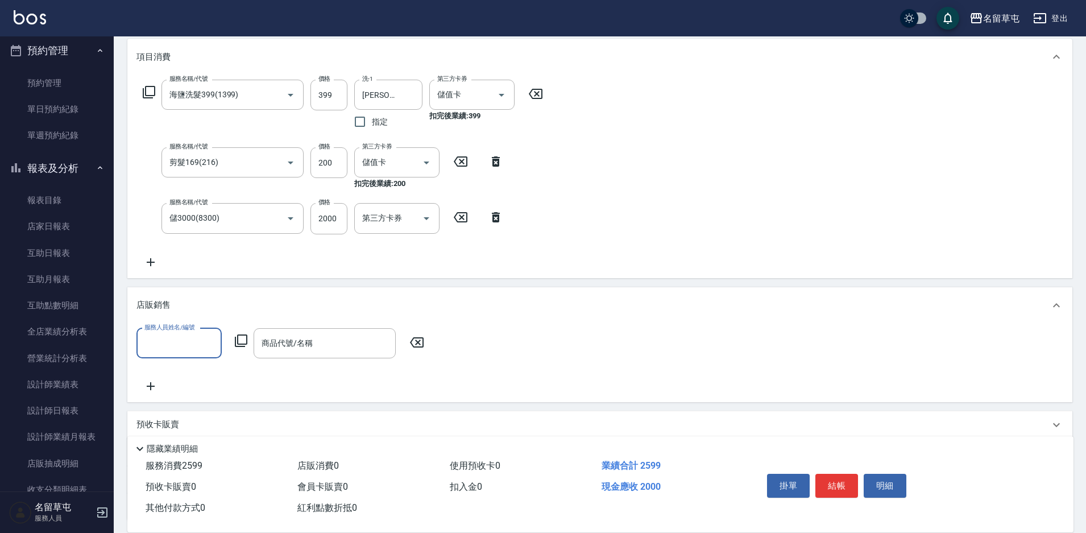
scroll to position [0, 0]
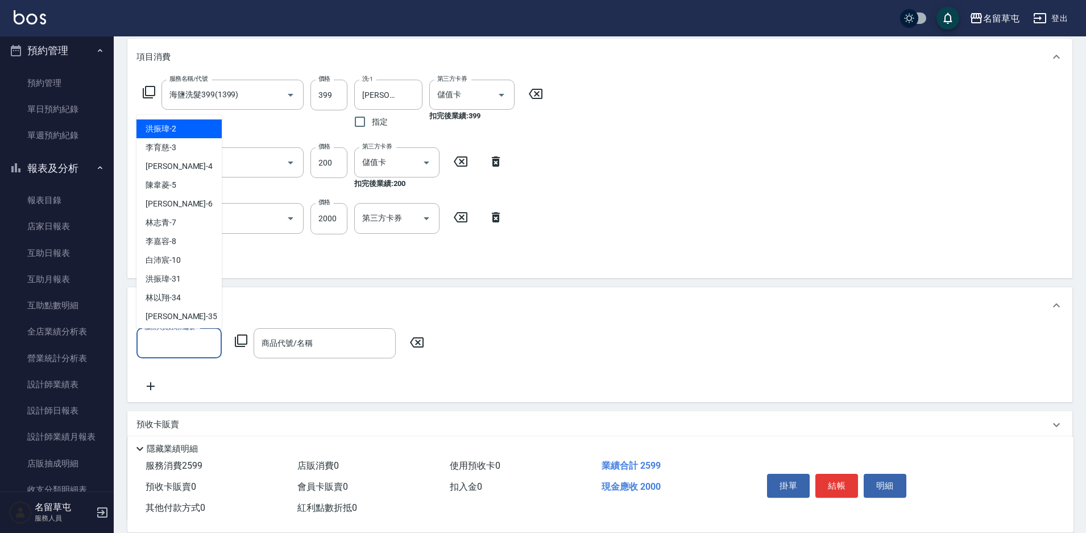
click at [177, 338] on input "服務人員姓名/編號" at bounding box center [179, 343] width 75 height 20
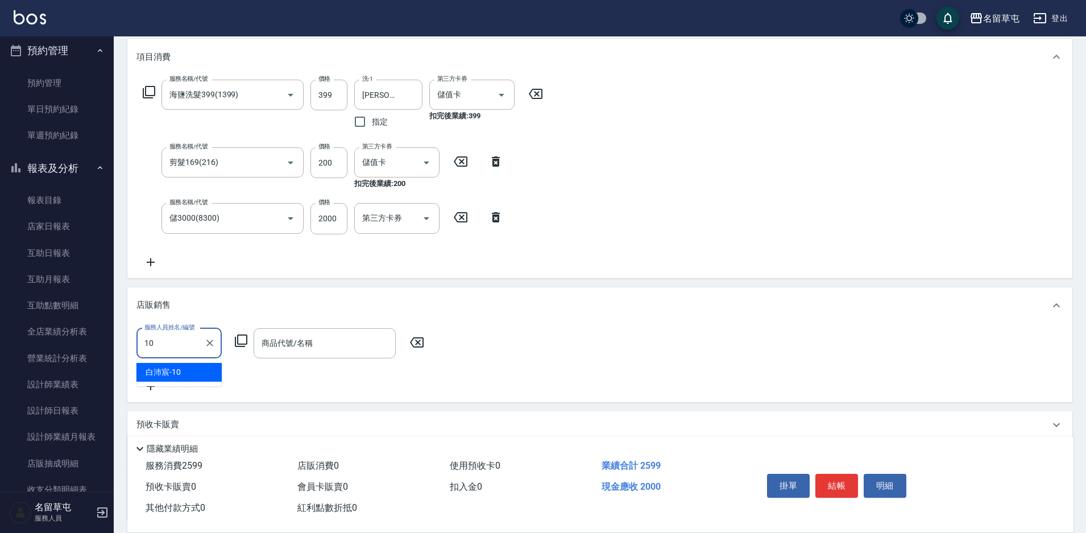
type input "[PERSON_NAME]-10"
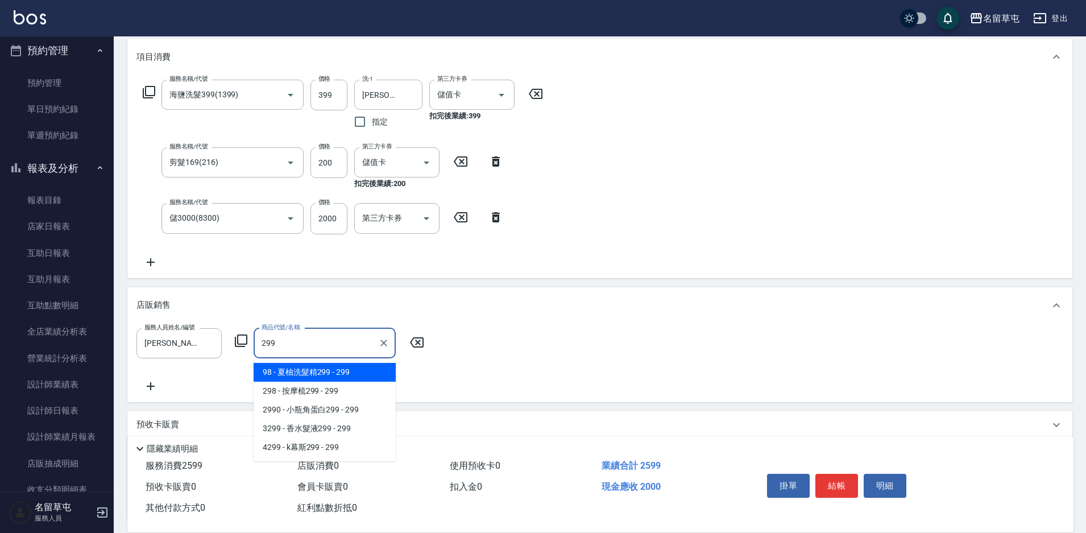
type input "夏柚洗髮精299"
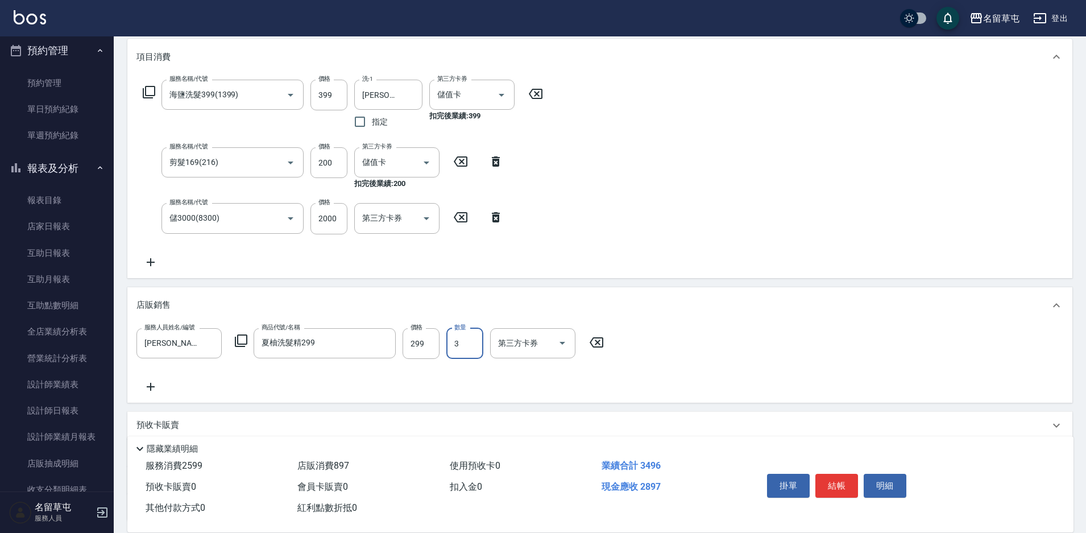
type input "3"
click at [700, 357] on div "服務人員姓名/編號 [PERSON_NAME]-10 服務人員姓名/編號 商品代號/名稱 夏柚洗髮精299 商品代號/名稱 價格 299 價格 數量 3 數量…" at bounding box center [599, 360] width 927 height 65
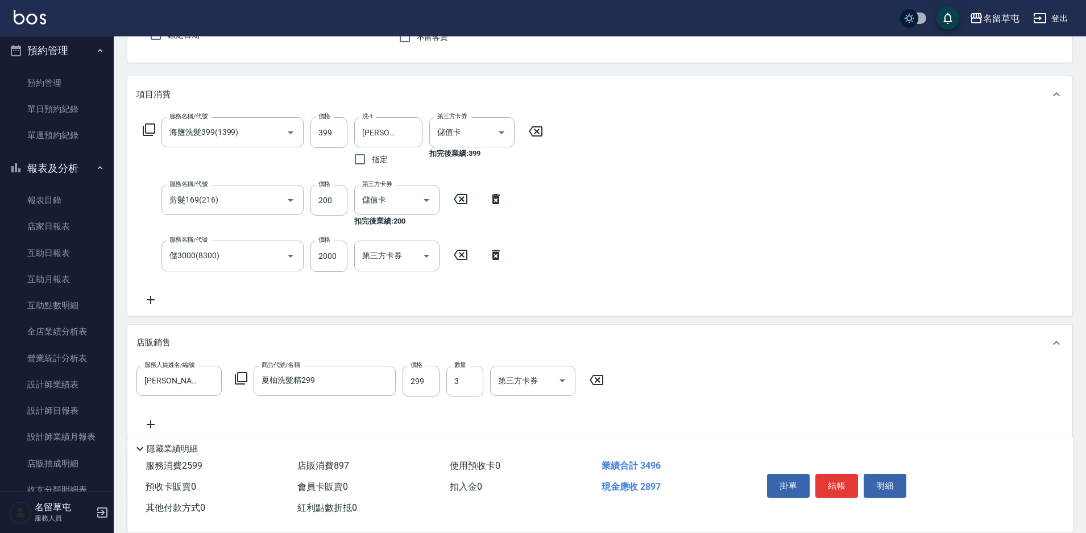
scroll to position [74, 0]
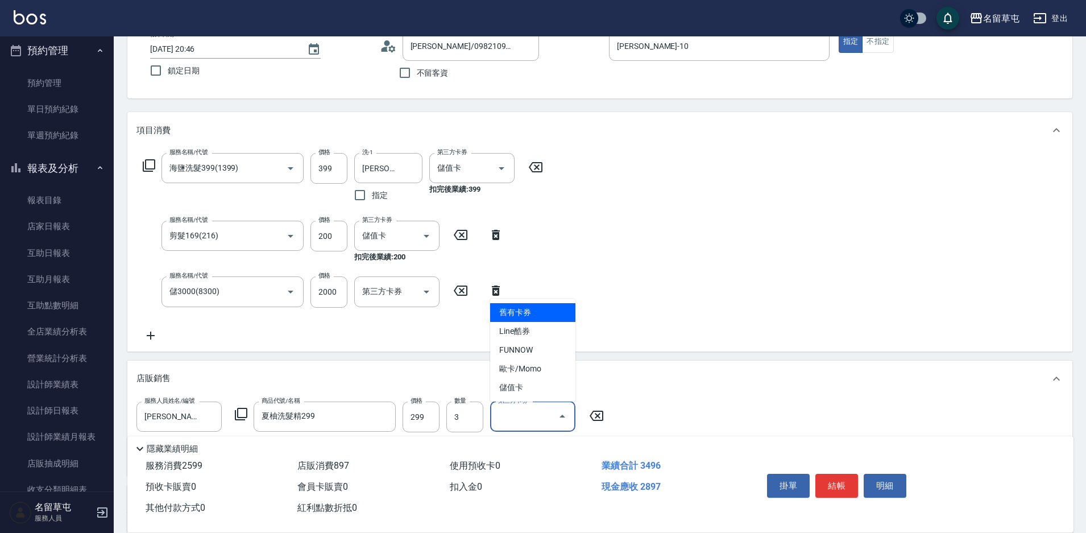
click at [525, 416] on input "第三方卡券" at bounding box center [524, 417] width 58 height 20
click at [518, 386] on span "儲值卡" at bounding box center [532, 387] width 85 height 19
type input "儲值卡"
click at [740, 238] on div "服務名稱/代號 海鹽洗髮399(1399) 服務名稱/代號 價格 399 價格 洗-1 [PERSON_NAME]-10 洗-1 指定 第三方卡券 儲值卡 第…" at bounding box center [599, 249] width 945 height 202
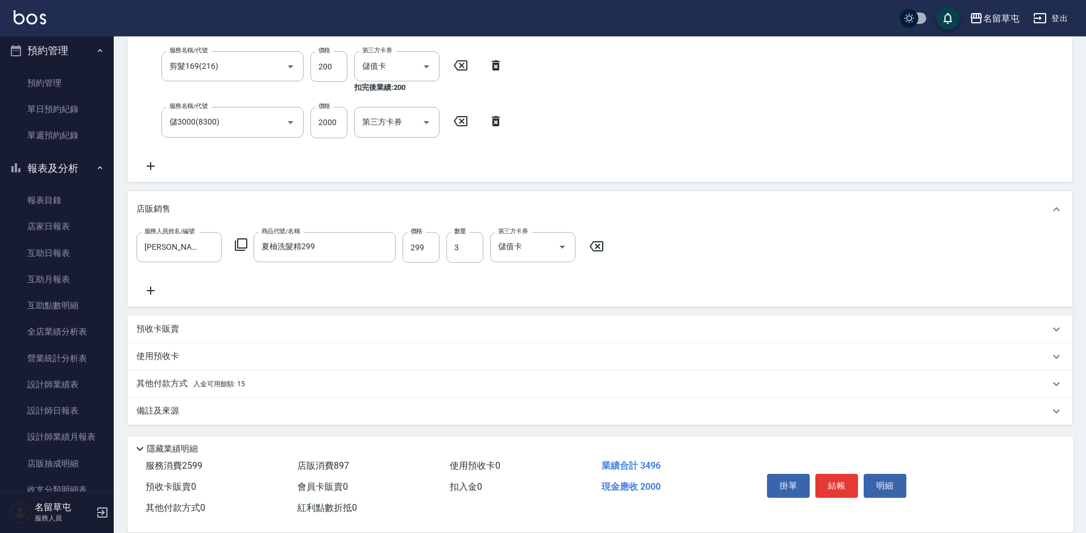
scroll to position [245, 0]
click at [166, 377] on p "其他付款方式 入金可用餘額: 15" at bounding box center [190, 382] width 109 height 13
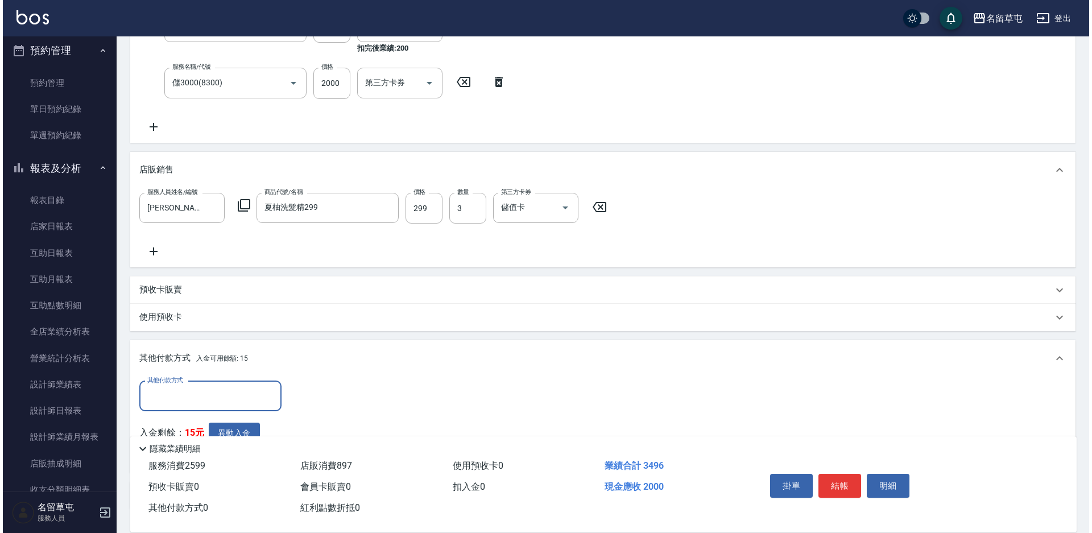
scroll to position [359, 0]
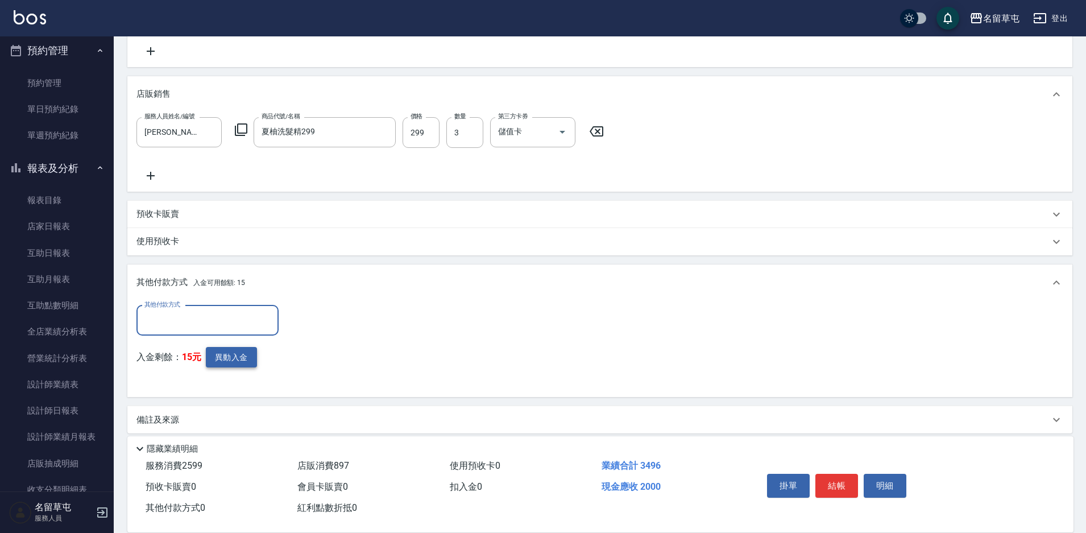
click at [238, 358] on button "異動入金" at bounding box center [231, 357] width 51 height 21
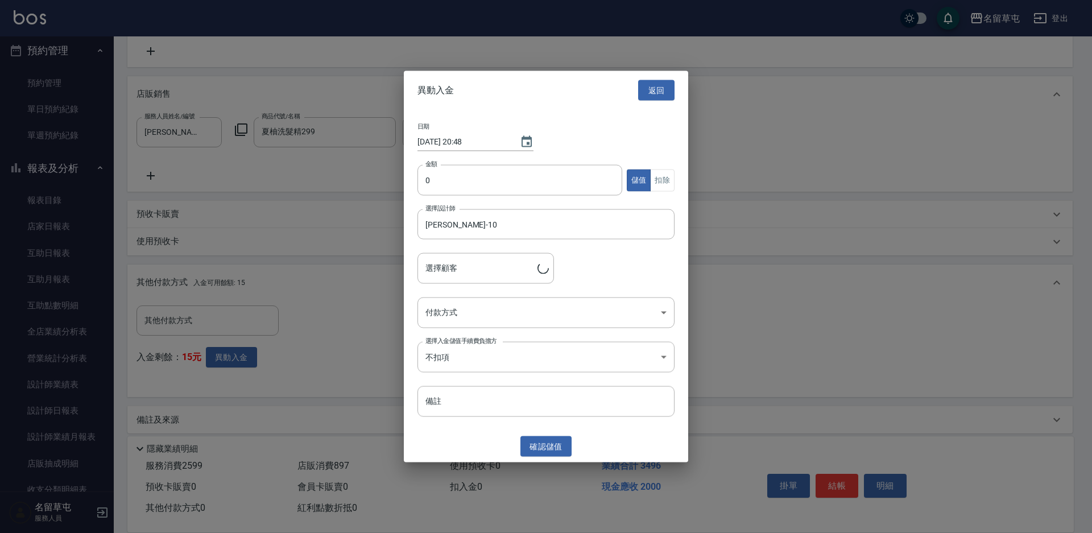
type input "[PERSON_NAME]/0982109266"
click at [490, 181] on input "0" at bounding box center [519, 180] width 205 height 31
type input "2000"
click at [478, 314] on body "名留草屯 登出 櫃檯作業 打帳單 帳單列表 現金收支登錄 材料自購登錄 每日結帳 排班表 現場電腦打卡 預約管理 預約管理 單日預約紀錄 單週預約紀錄 報表及…" at bounding box center [546, 91] width 1092 height 901
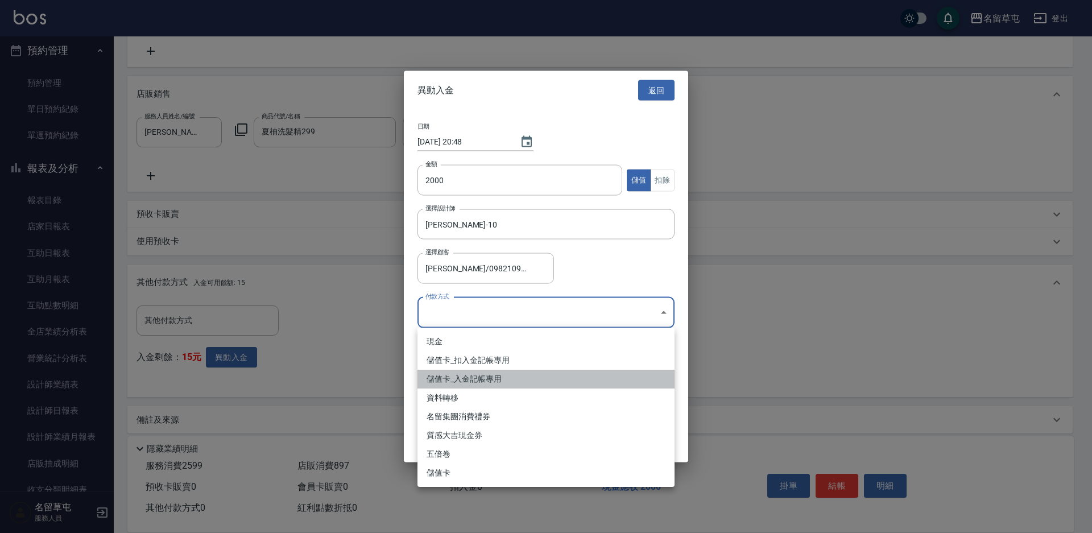
click at [448, 372] on li "儲值卡_入金記帳專用" at bounding box center [545, 379] width 257 height 19
type input "儲值卡_入金記帳專用"
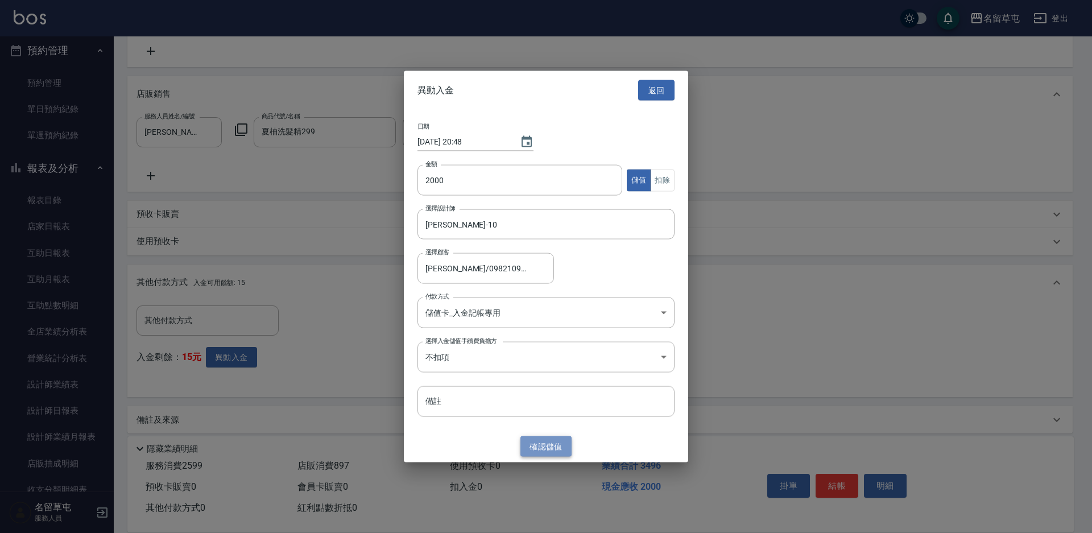
click at [553, 451] on button "確認 儲值" at bounding box center [545, 446] width 51 height 21
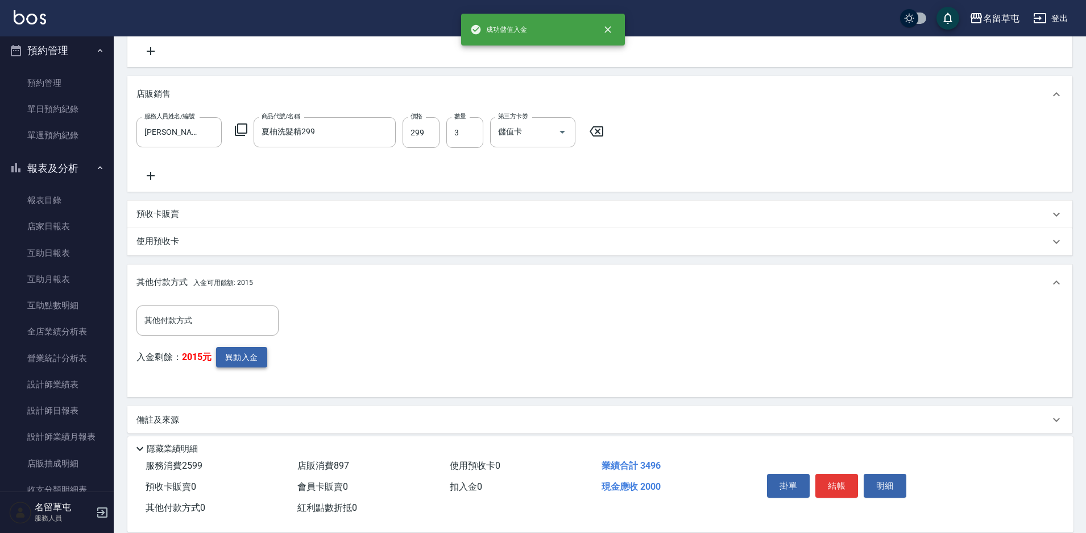
click at [230, 355] on button "異動入金" at bounding box center [241, 357] width 51 height 21
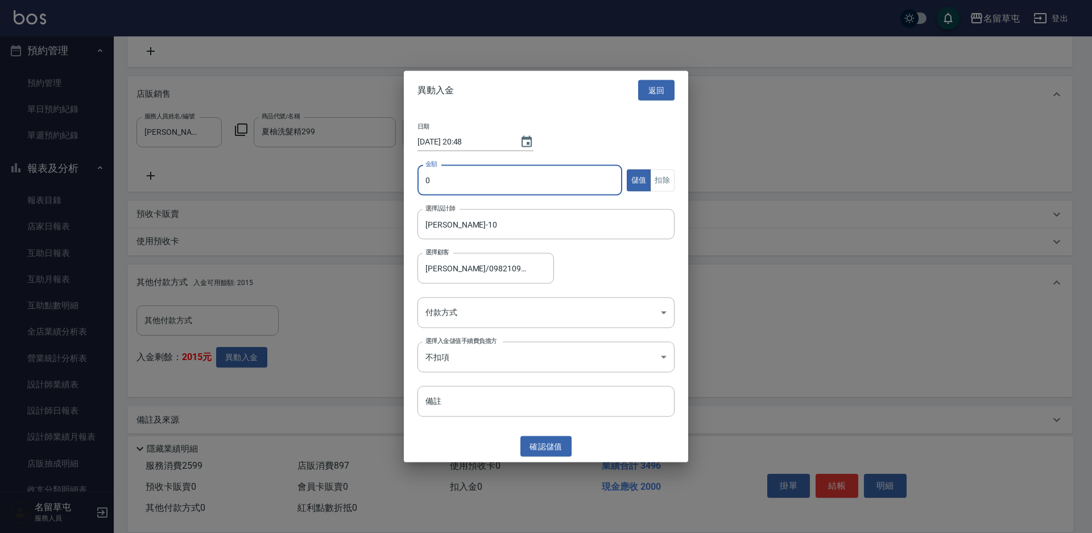
click at [475, 188] on input "0" at bounding box center [519, 180] width 205 height 31
type input "1496"
click at [664, 183] on button "扣除" at bounding box center [662, 180] width 24 height 22
click at [475, 309] on body "名留草屯 登出 櫃檯作業 打帳單 帳單列表 現金收支登錄 材料自購登錄 每日結帳 排班表 現場電腦打卡 預約管理 預約管理 單日預約紀錄 單週預約紀錄 報表及…" at bounding box center [546, 91] width 1092 height 901
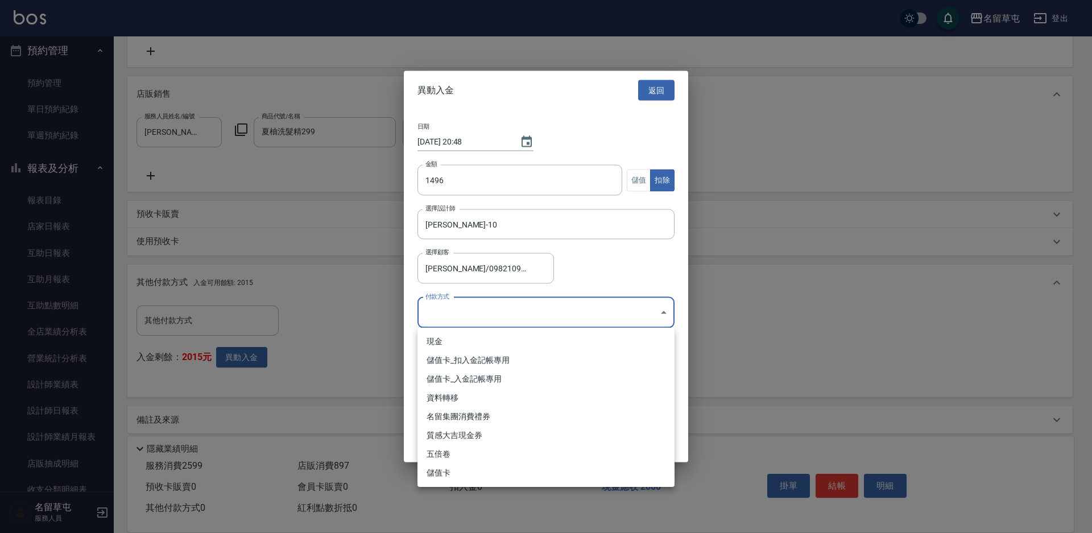
click at [465, 359] on li "儲值卡_扣入金記帳專用" at bounding box center [545, 360] width 257 height 19
type input "儲值卡_扣入金記帳專用"
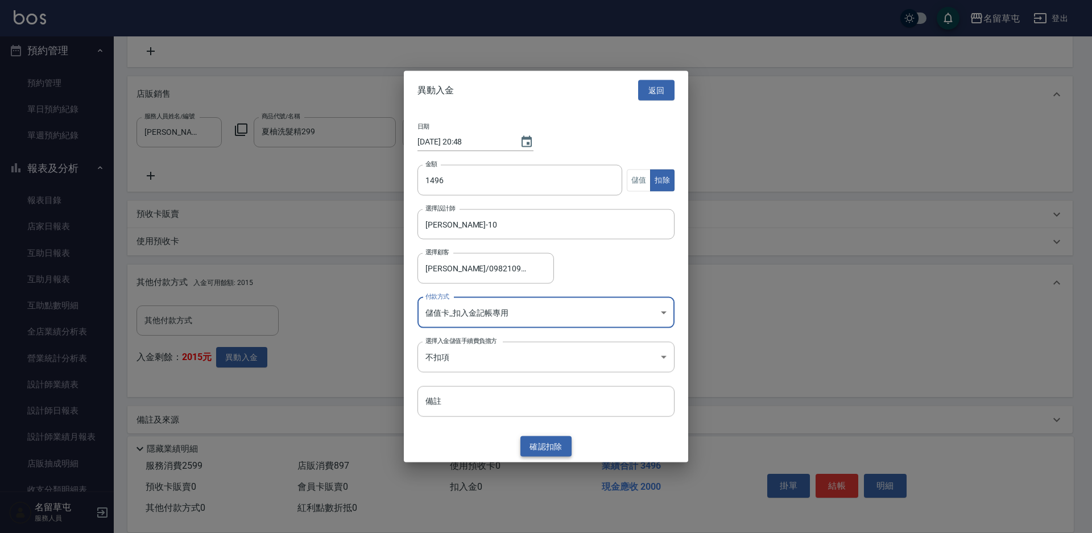
click at [536, 442] on button "確認 扣除" at bounding box center [545, 446] width 51 height 21
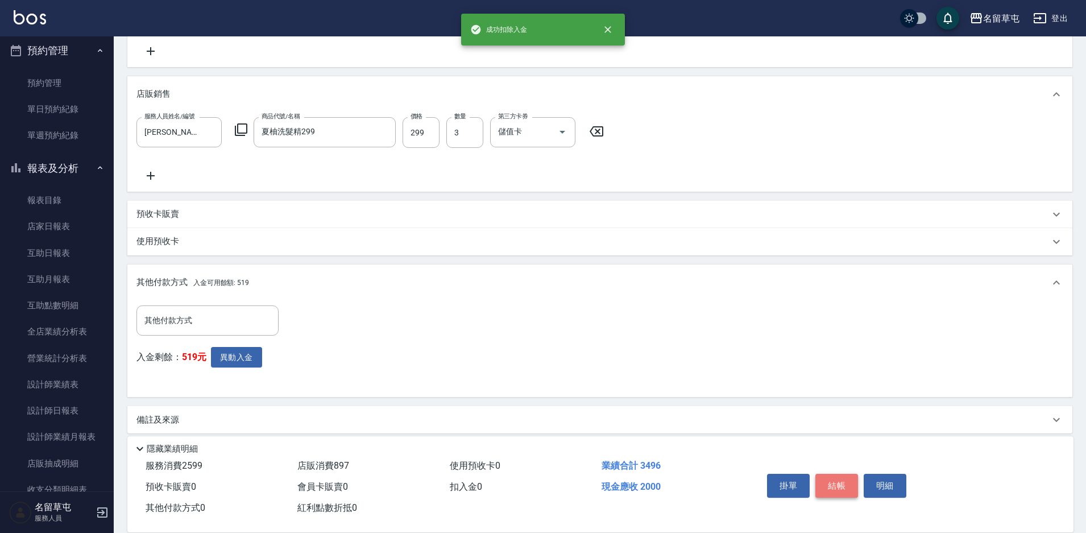
click at [835, 474] on button "結帳" at bounding box center [836, 486] width 43 height 24
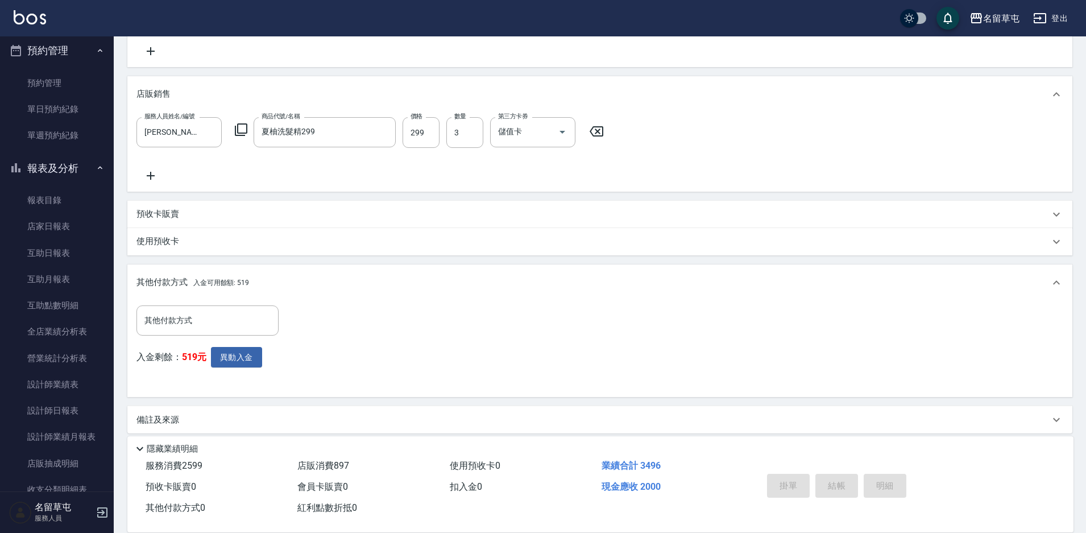
type input "[DATE] 20:48"
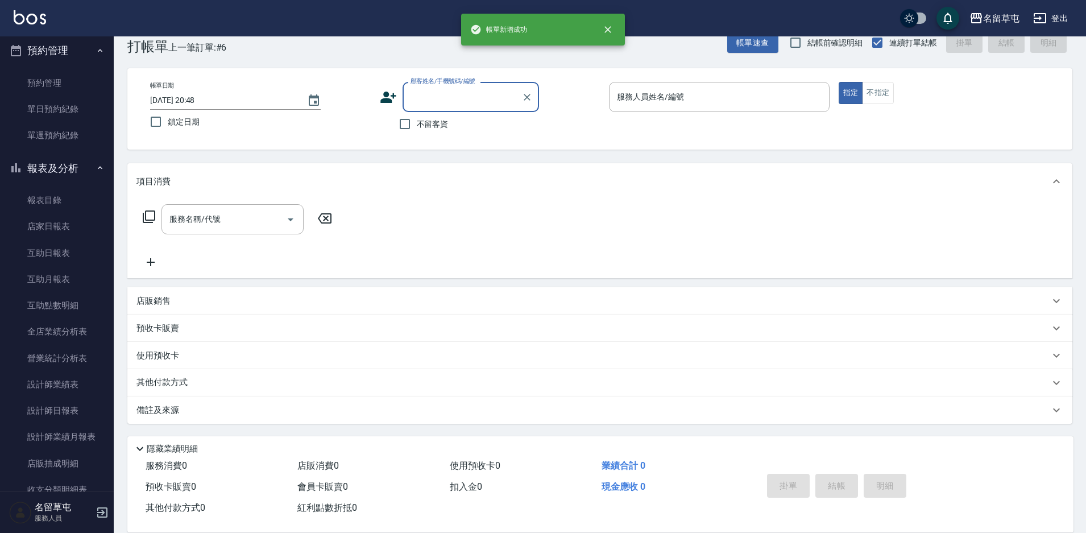
scroll to position [0, 0]
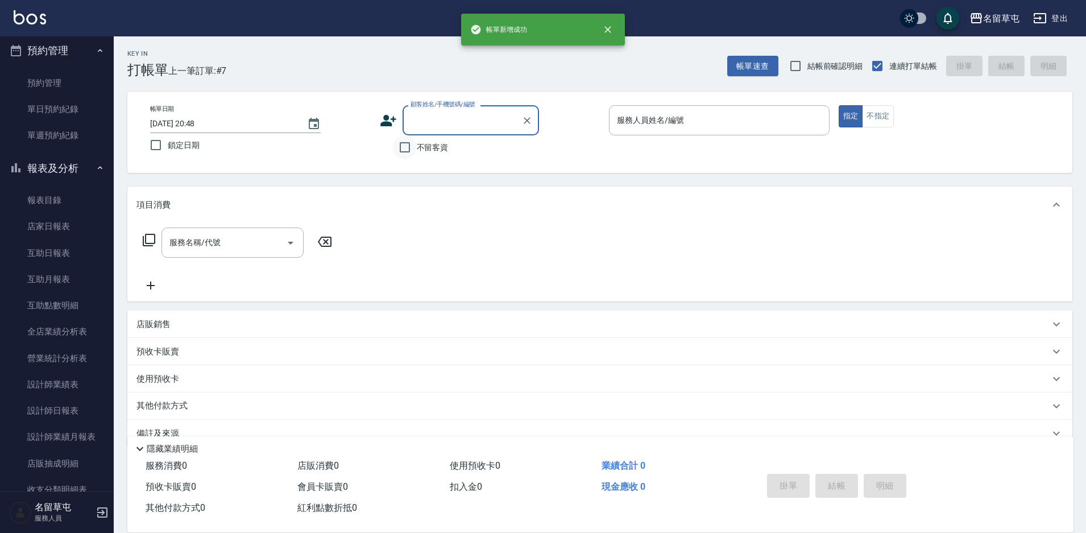
click at [408, 148] on input "不留客資" at bounding box center [405, 147] width 24 height 24
checkbox input "true"
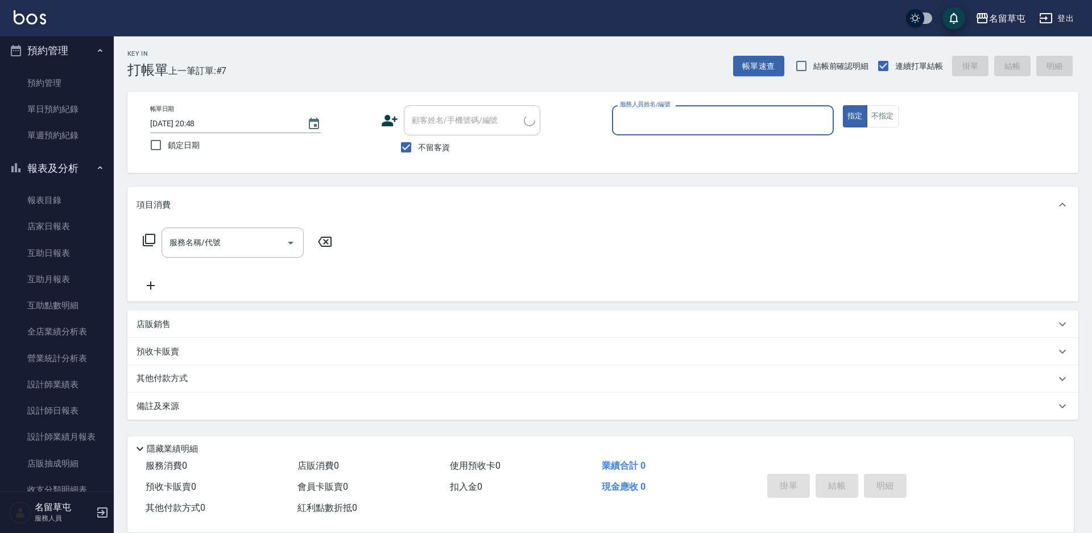
type input "[PERSON_NAME]/0977277384/"
type input "[PERSON_NAME]-5"
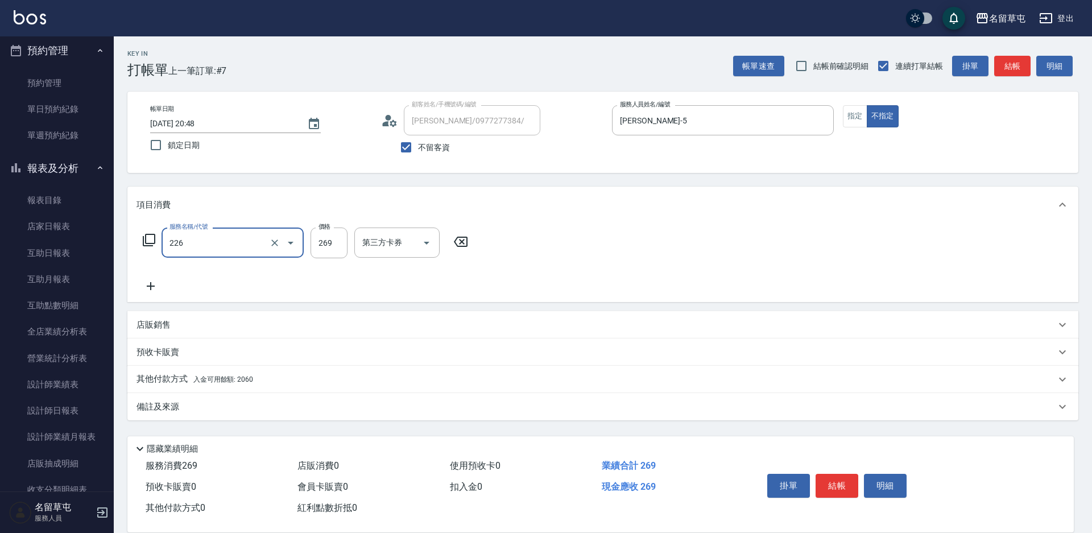
type input "洗剪269(226)"
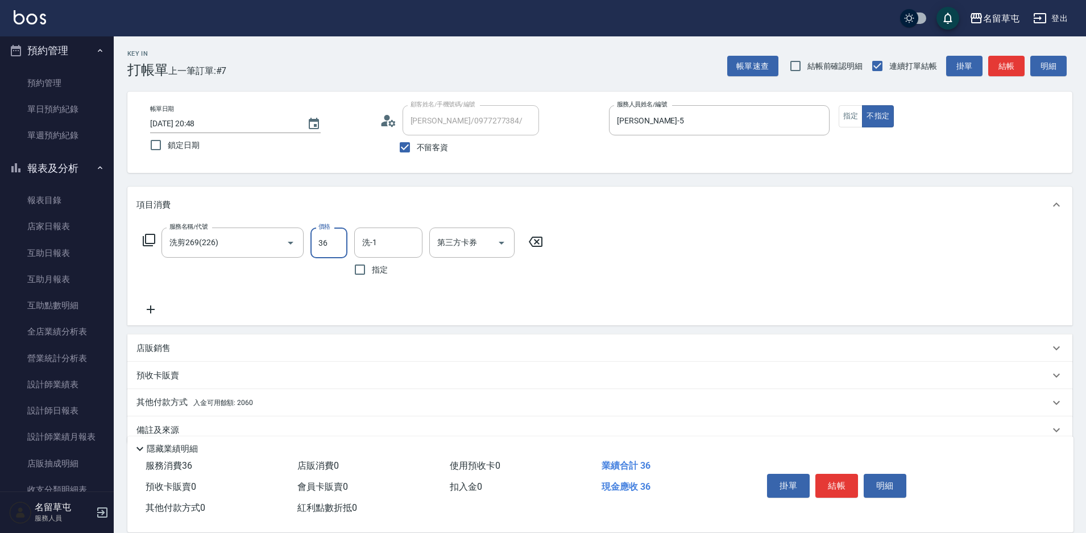
click at [331, 242] on input "36" at bounding box center [329, 242] width 37 height 31
type input "269"
type input "游思岑-36"
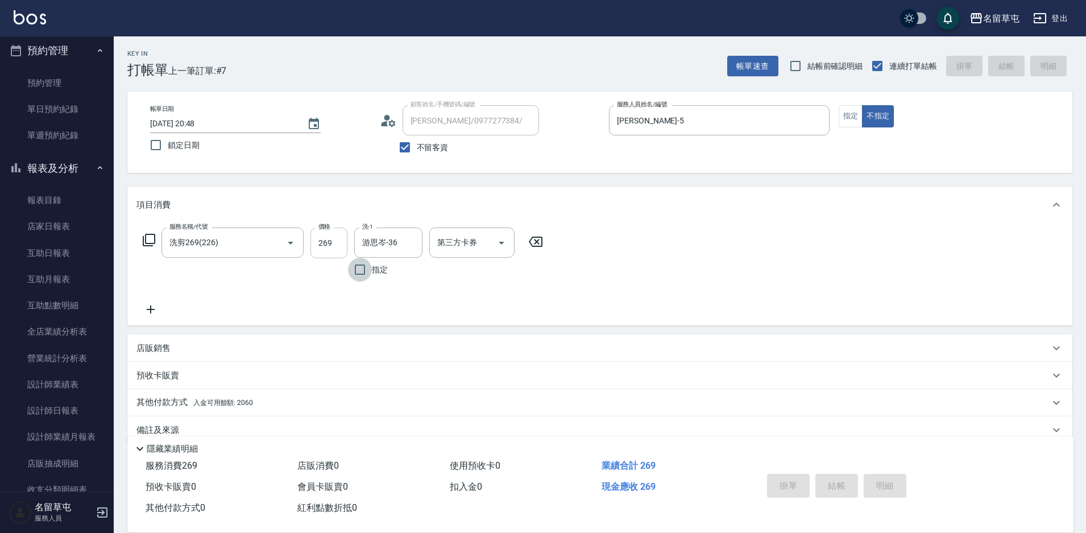
type input "[DATE] 20:49"
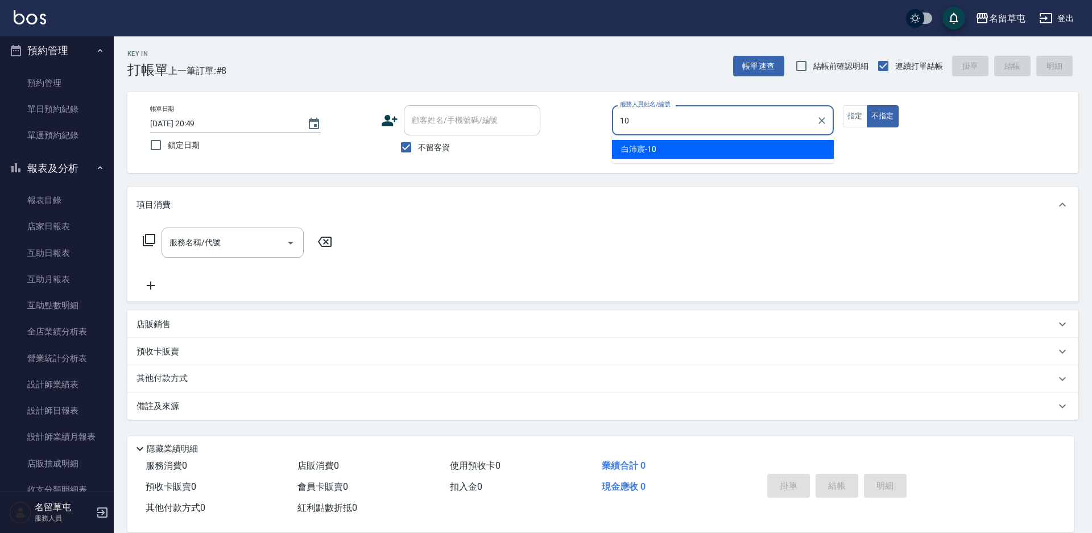
type input "[PERSON_NAME]-10"
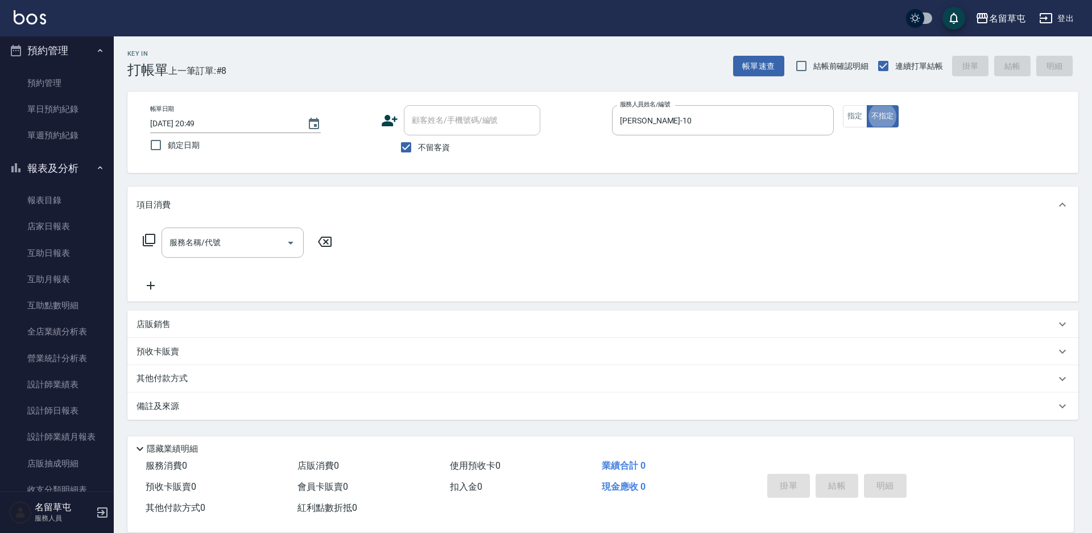
type button "false"
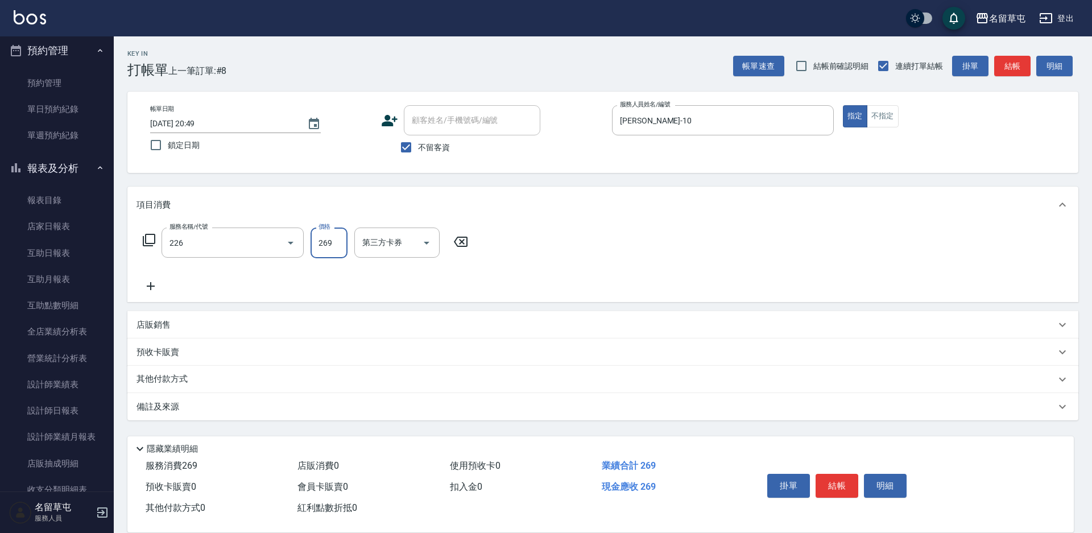
type input "洗剪269(226)"
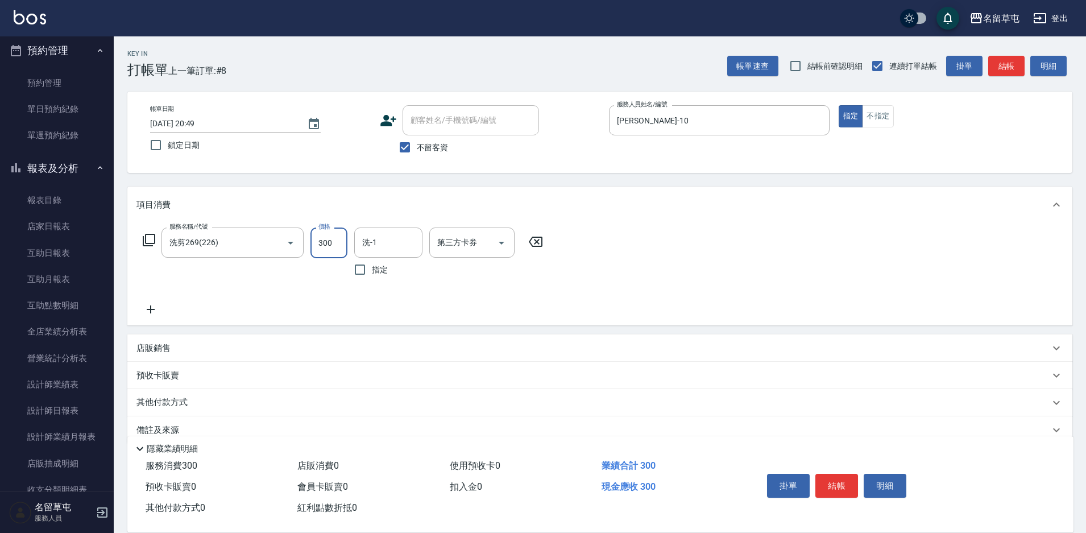
type input "300"
type input "[PERSON_NAME]-10"
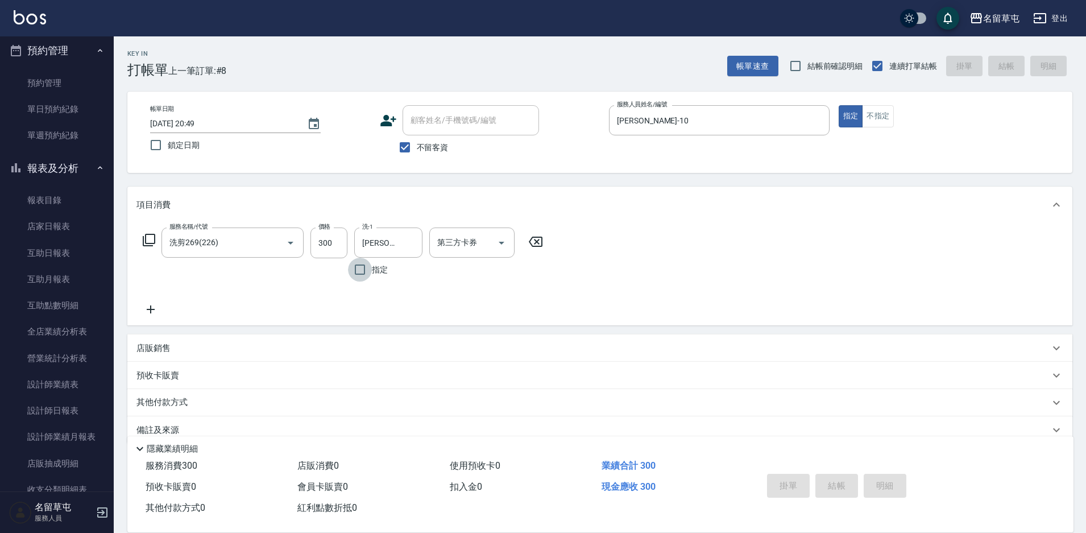
type input "[DATE] 20:51"
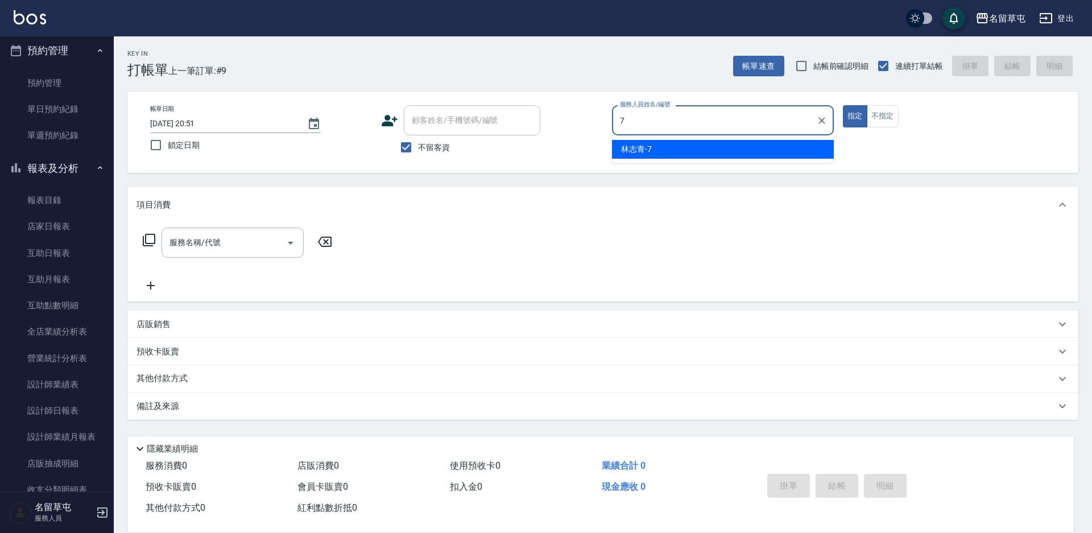
type input "林志青-7"
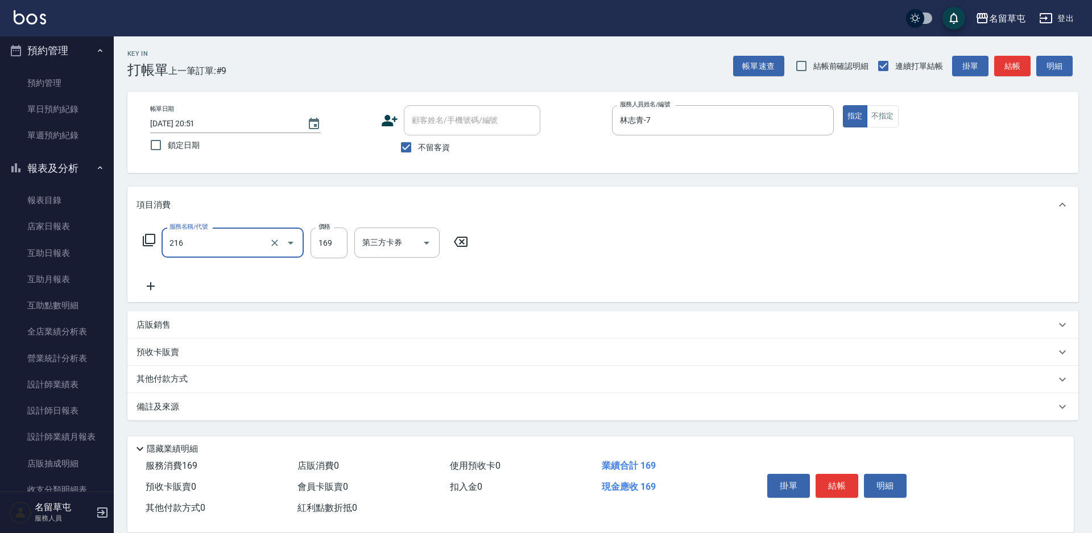
type input "剪髮169(216)"
type input "250"
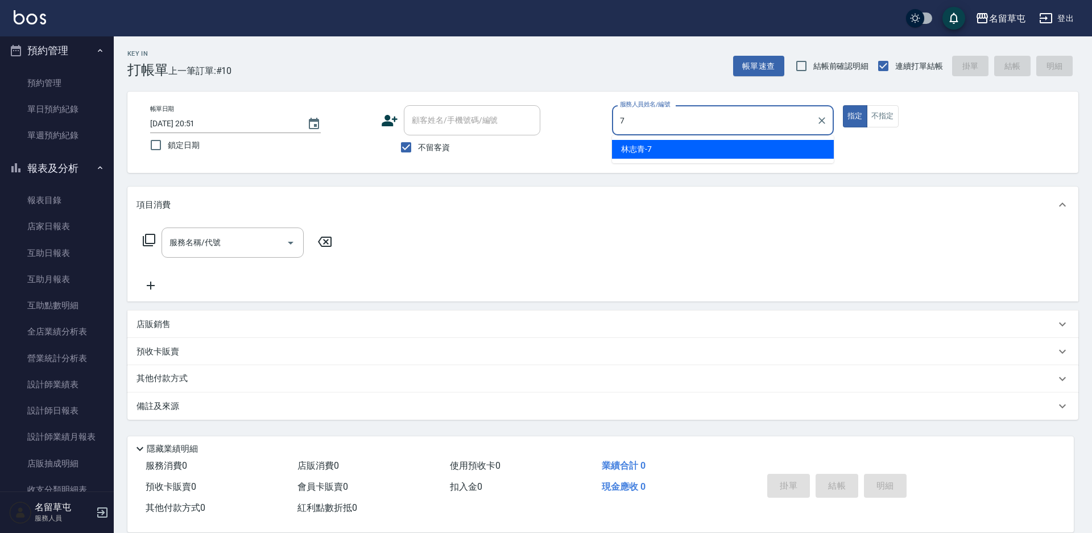
type input "林志青-7"
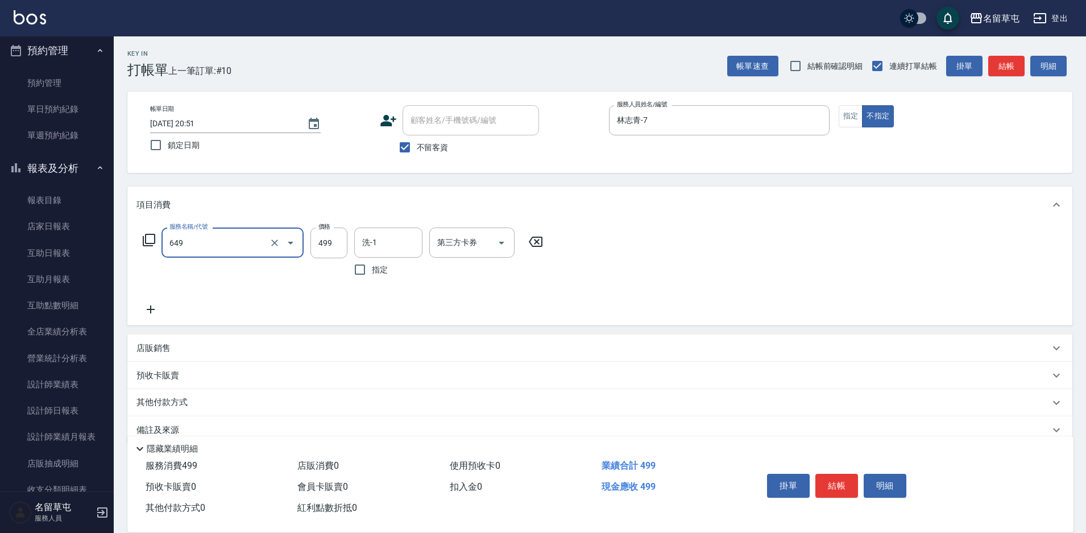
type input "角質499(649)"
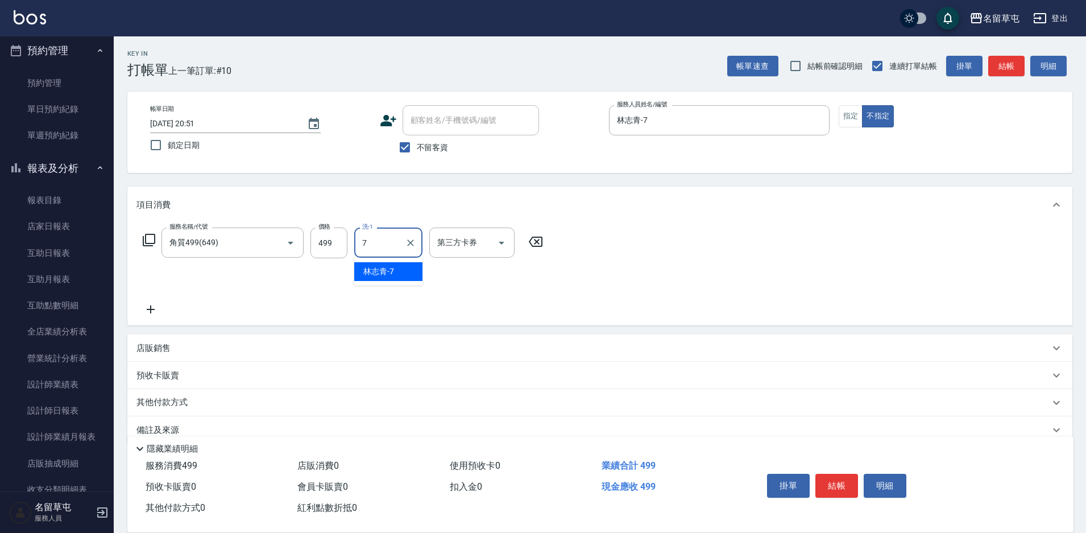
type input "林志青-7"
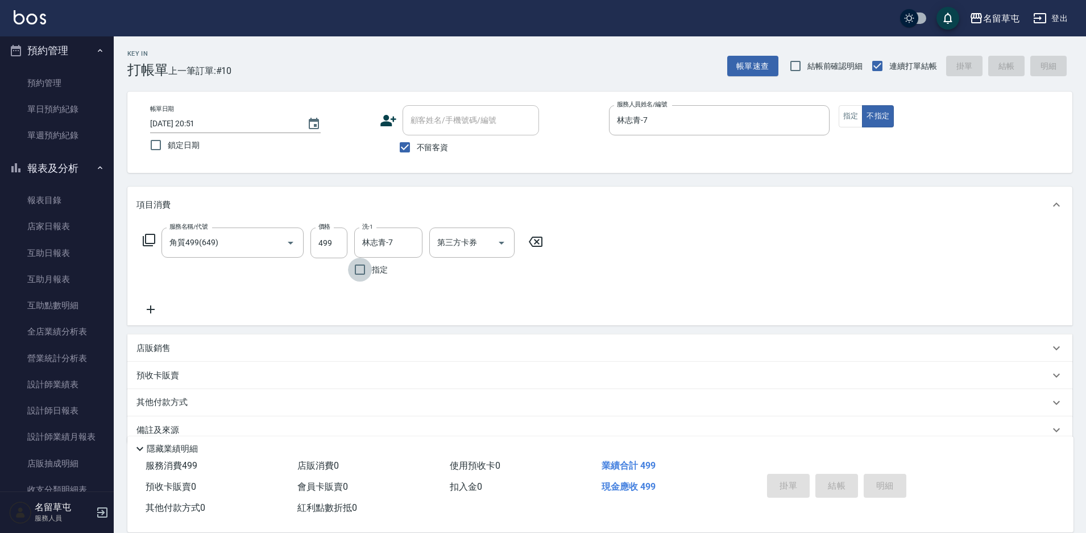
type input "[DATE] 20:52"
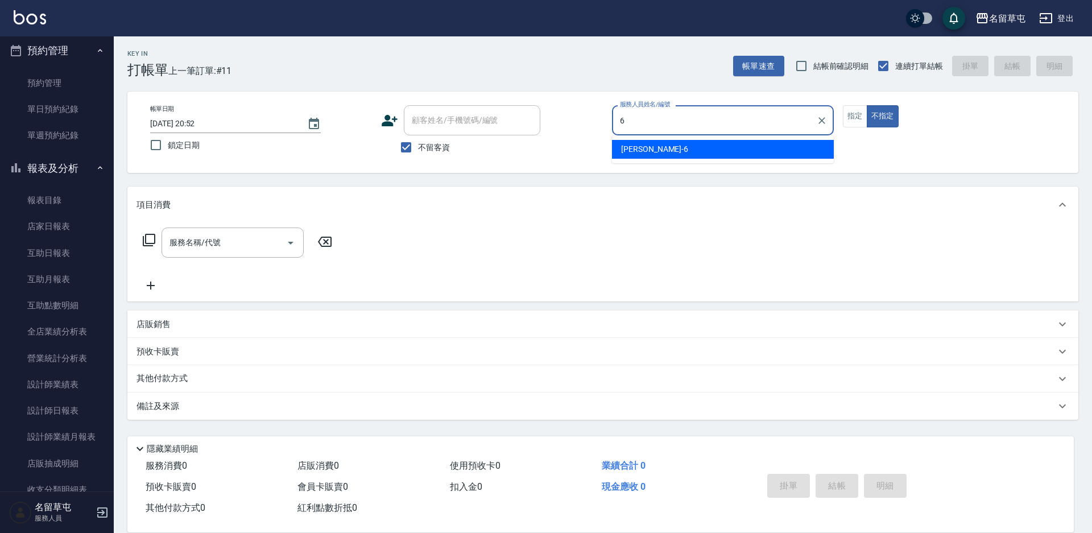
type input "[PERSON_NAME]-6"
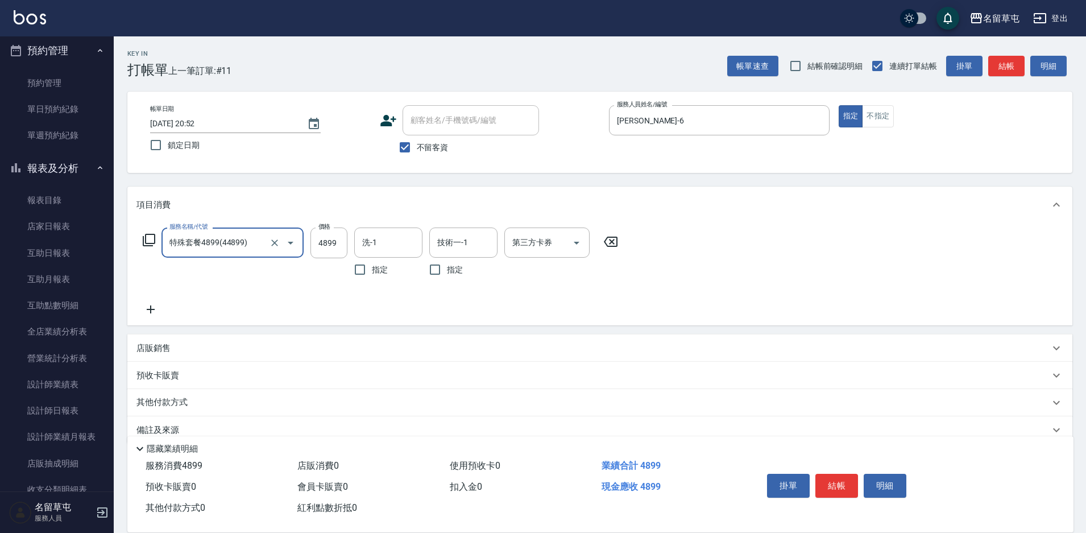
type input "特殊套餐4899(44899)"
type input "5199"
type input "游思岑-36"
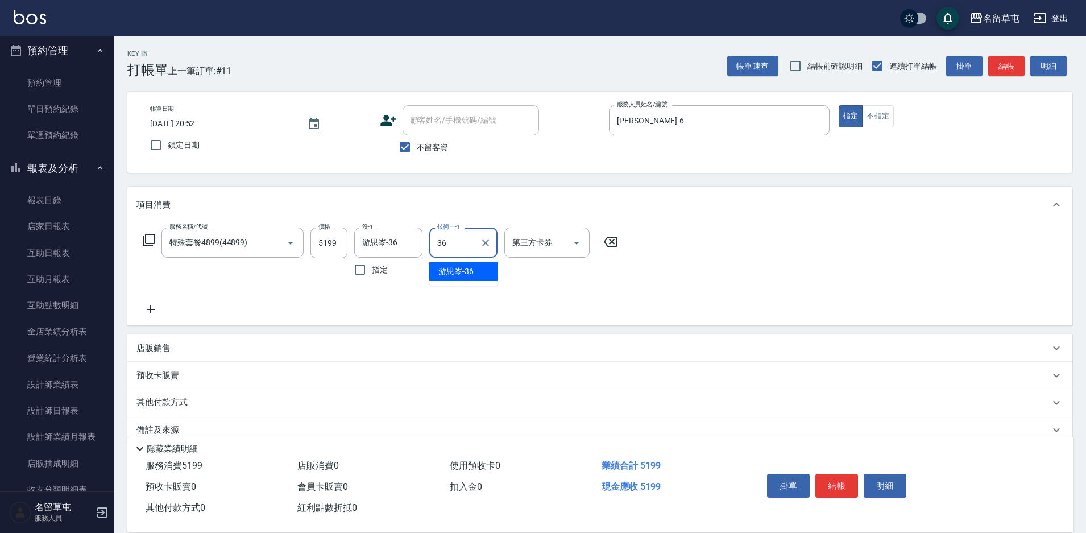
type input "游思岑-36"
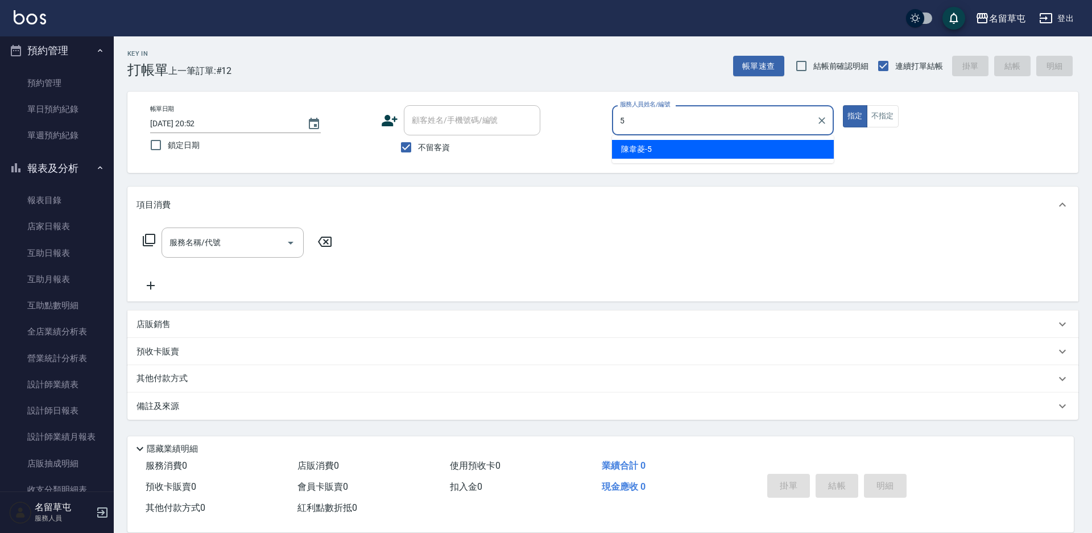
type input "[PERSON_NAME]-5"
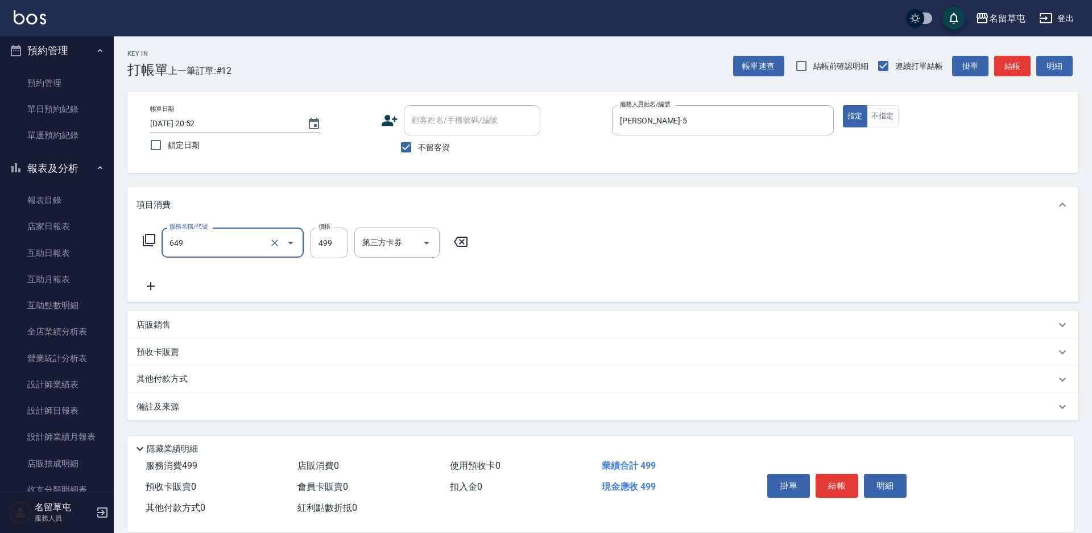
type input "角質499(649)"
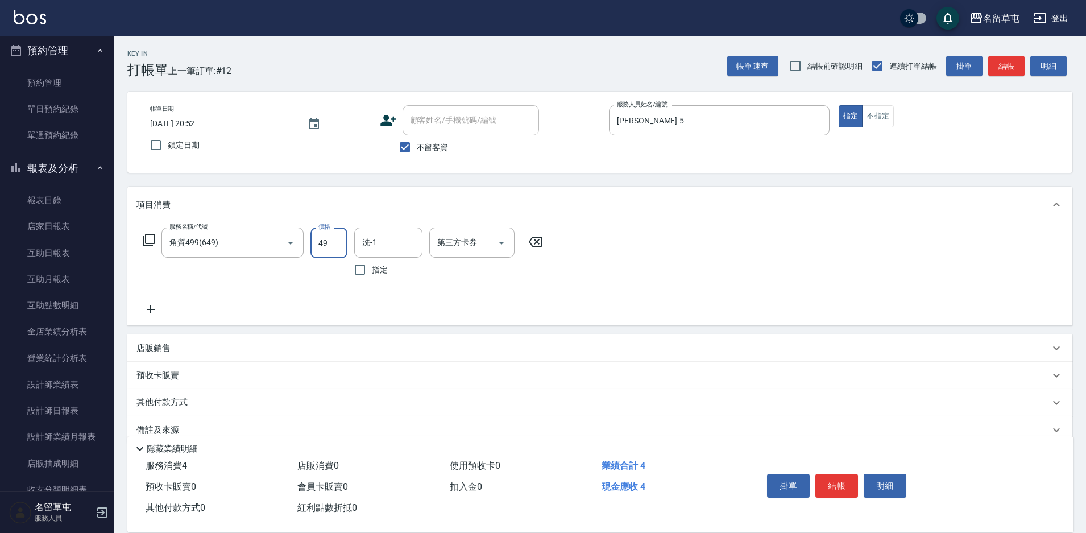
type input "499"
type input "游思岑-36"
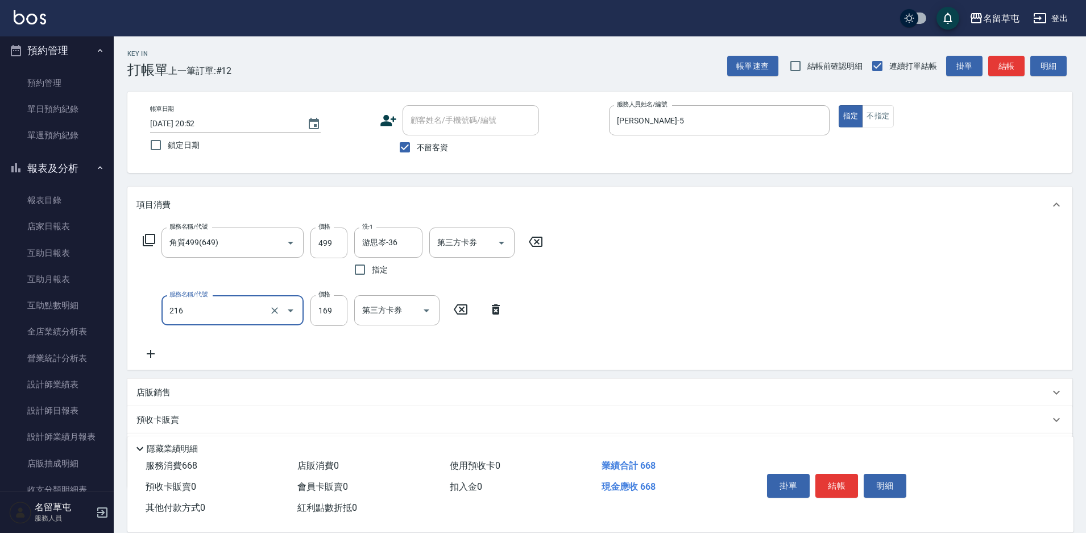
type input "剪髮169(216)"
type input "200"
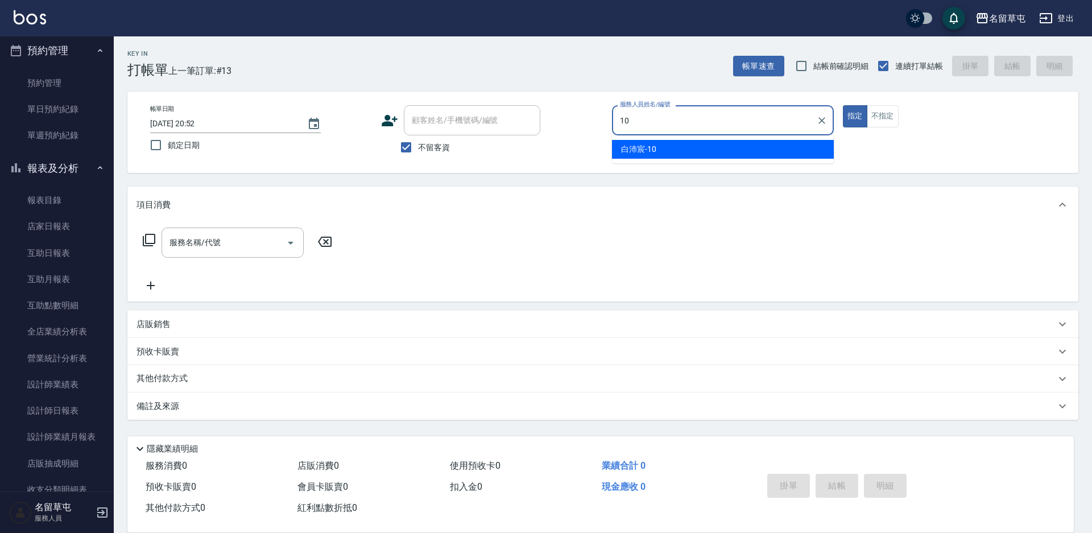
type input "[PERSON_NAME]-10"
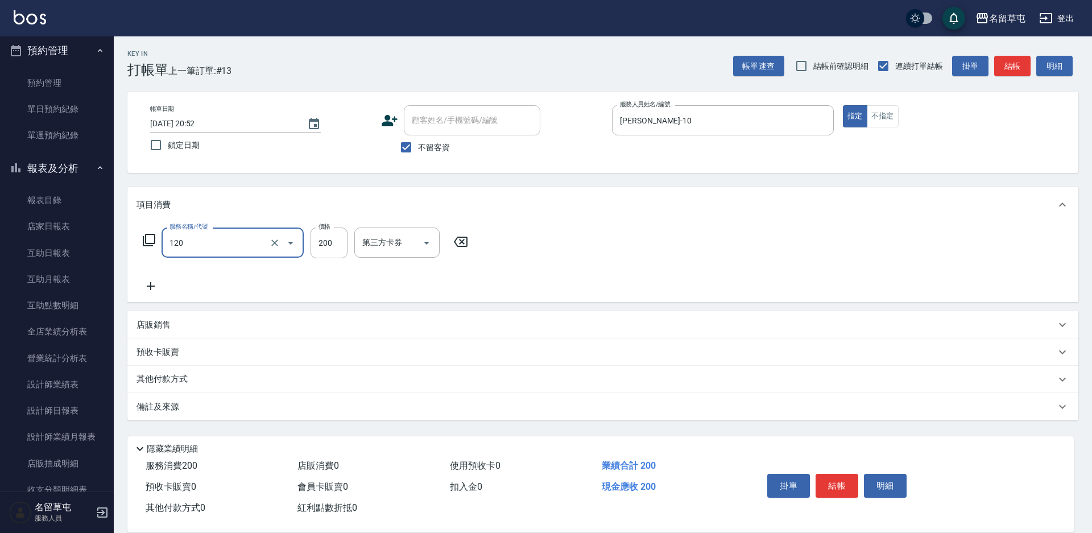
type input "New洗200(120)"
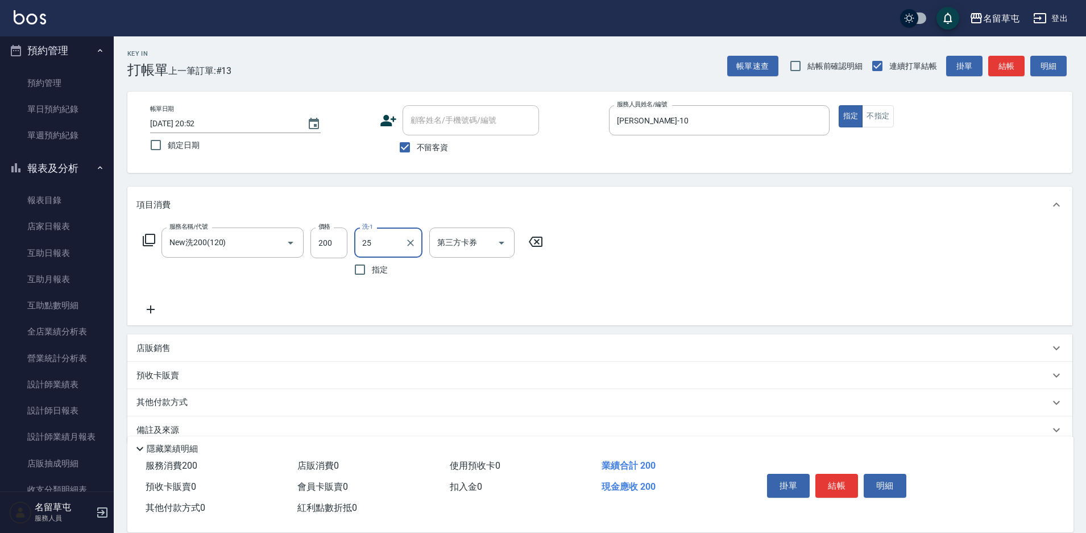
type input "2"
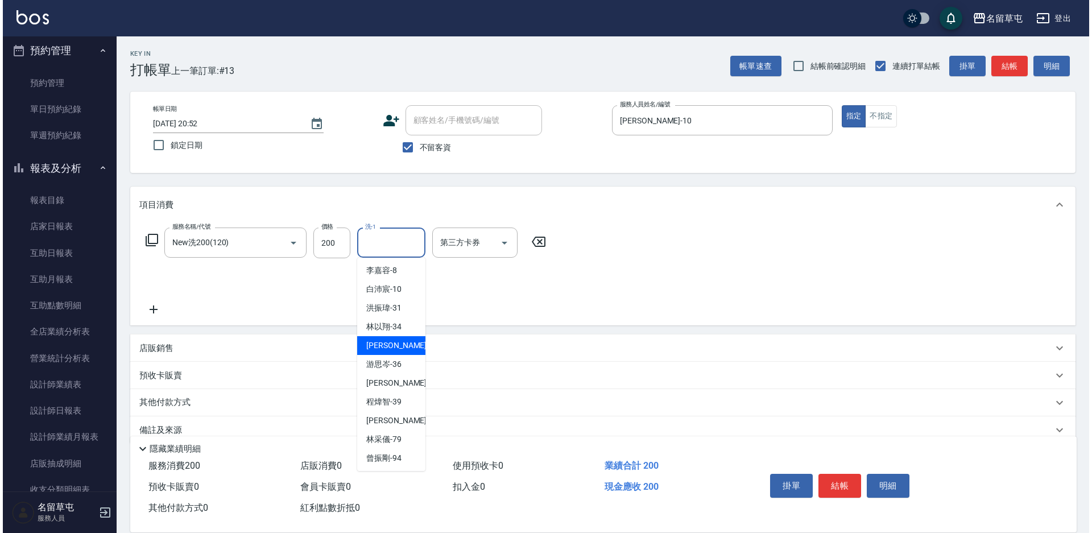
scroll to position [115, 0]
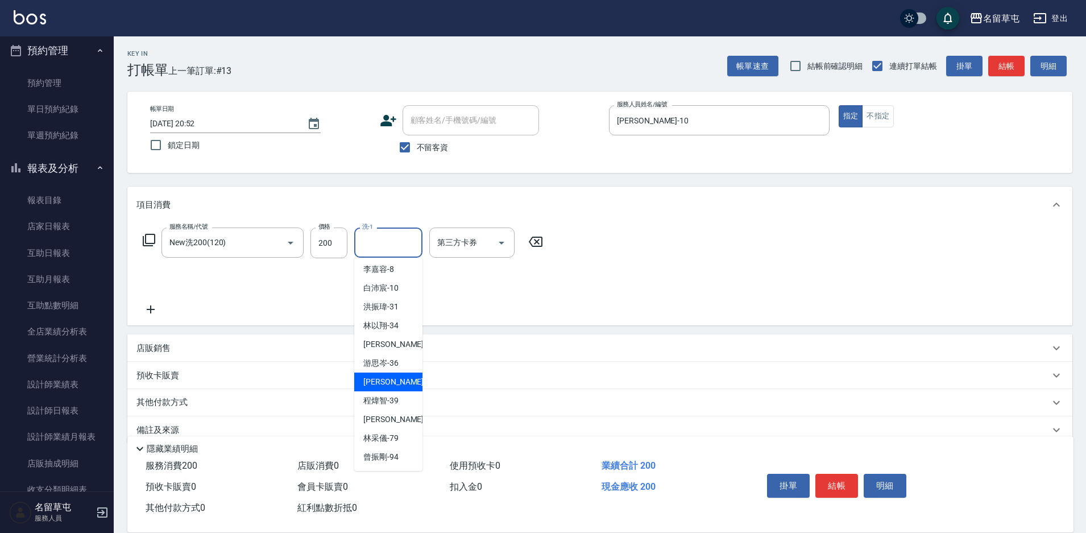
click at [388, 382] on span "[PERSON_NAME]-37" at bounding box center [399, 382] width 72 height 12
type input "[PERSON_NAME]-37"
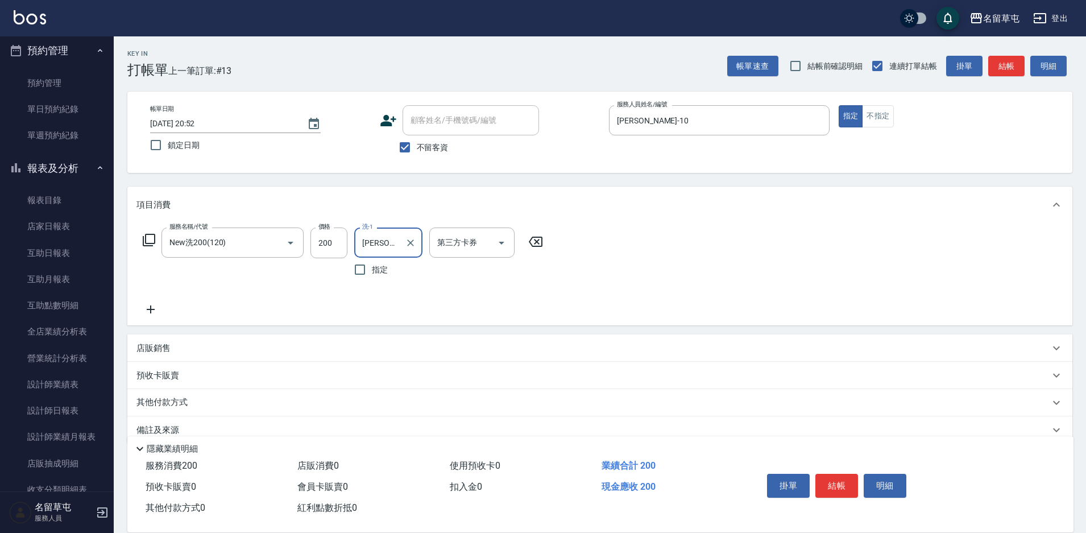
click at [542, 308] on div "服務名稱/代號 New洗200(120) 服務名稱/代號 價格 200 價格 洗-1 [PERSON_NAME]-37 洗-1 指定 第三方卡券 第三方卡券" at bounding box center [342, 271] width 413 height 89
click at [835, 479] on button "結帳" at bounding box center [836, 486] width 43 height 24
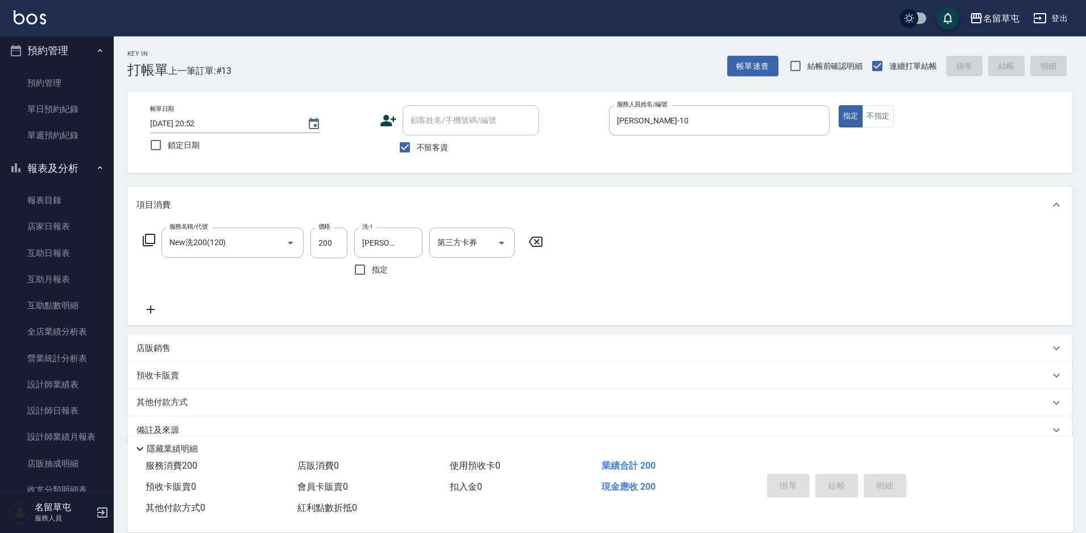
type input "[DATE] 20:53"
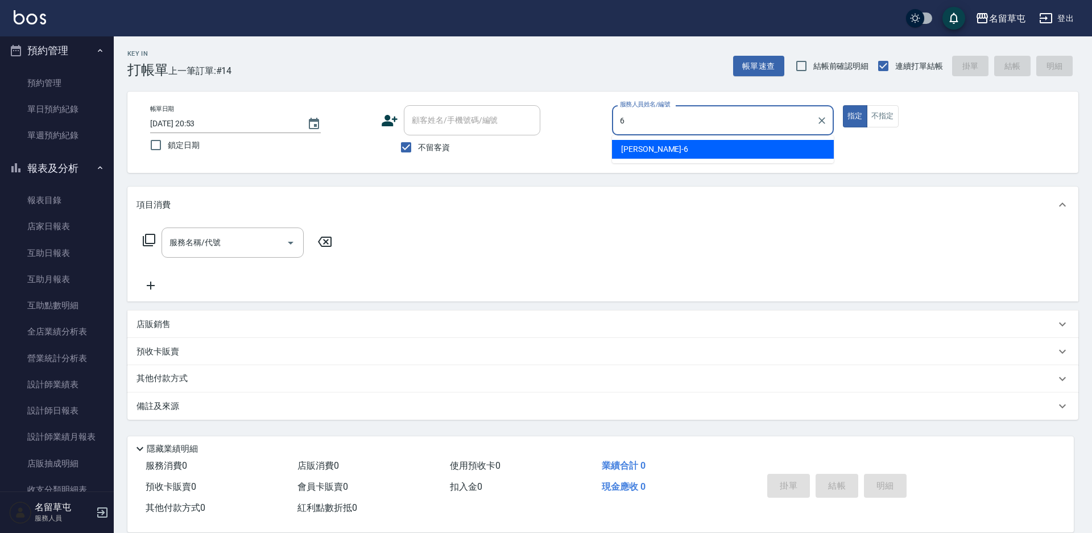
type input "[PERSON_NAME]-6"
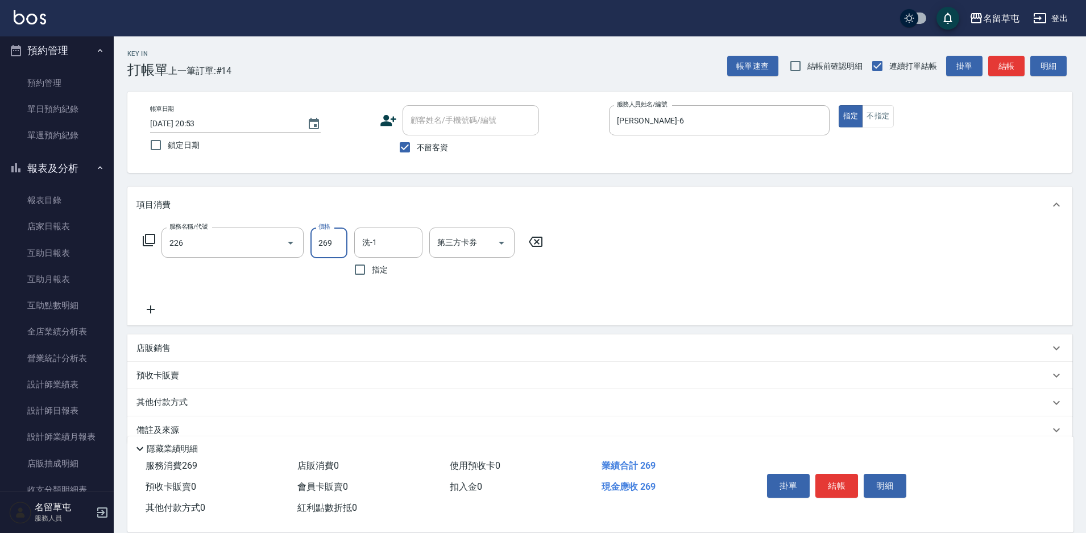
type input "洗剪269(226)"
type input "300"
type input "游思岑-36"
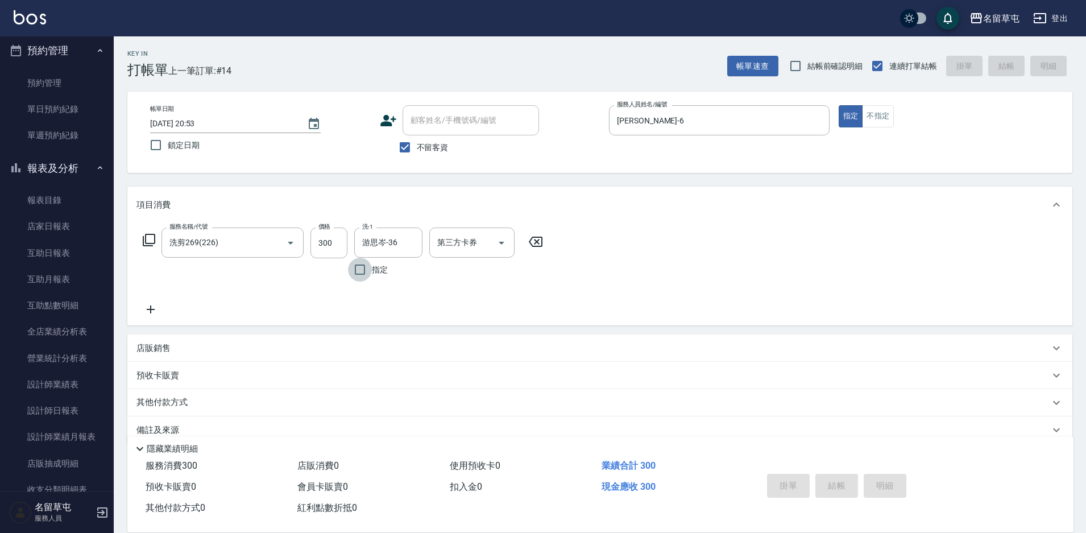
type input "[DATE] 20:54"
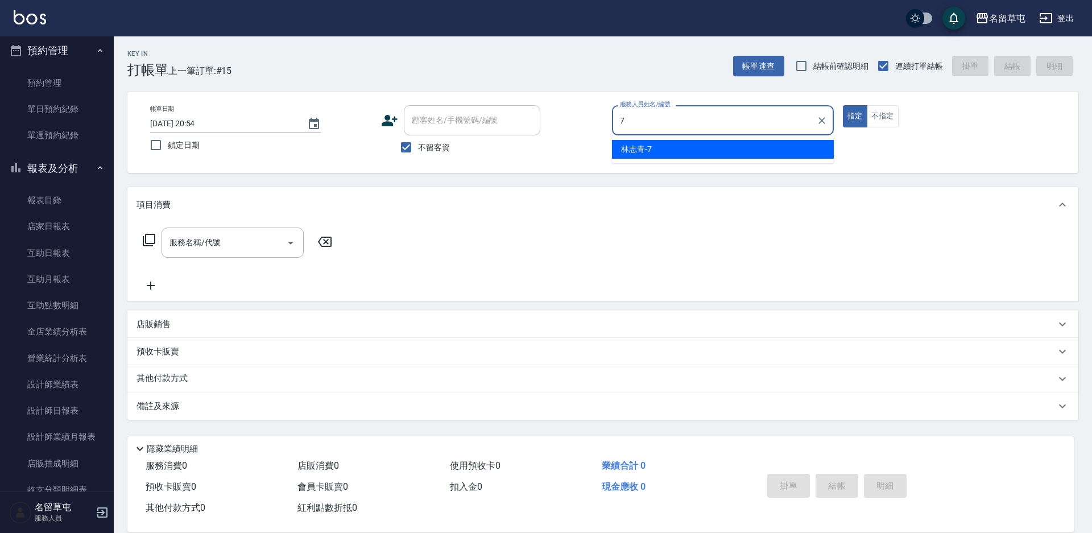
type input "林志青-7"
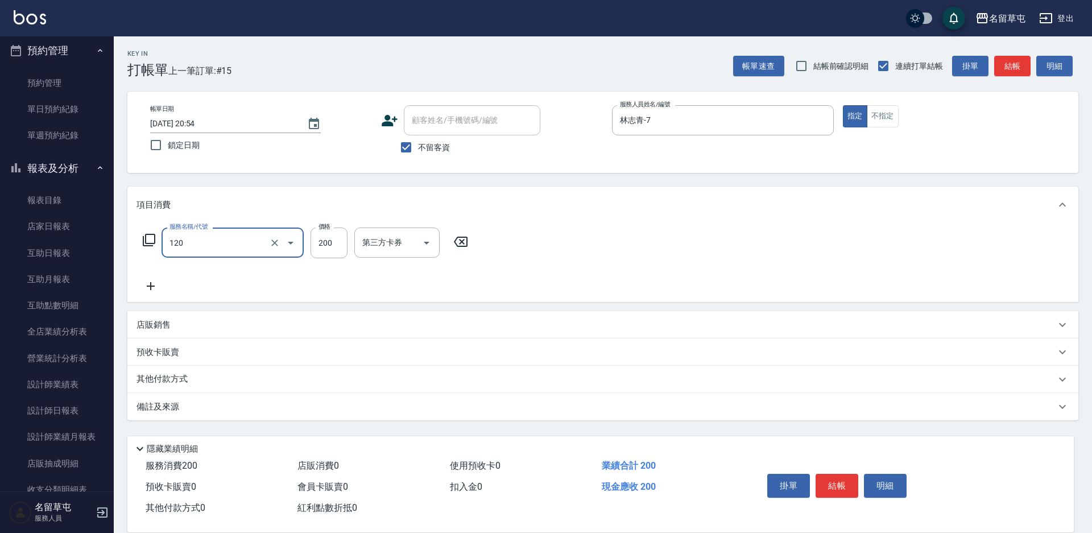
type input "New洗200(120)"
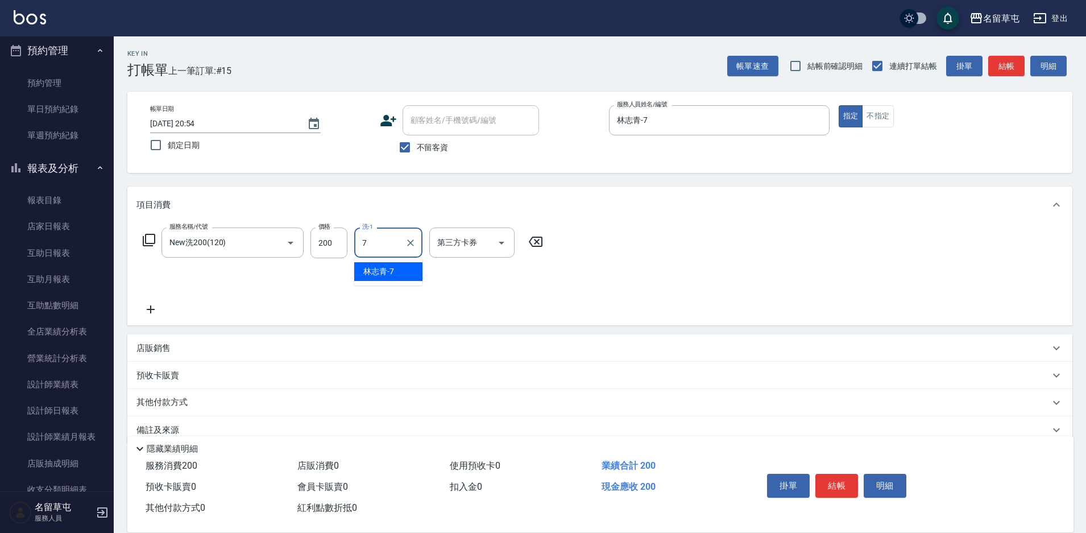
type input "林志青-7"
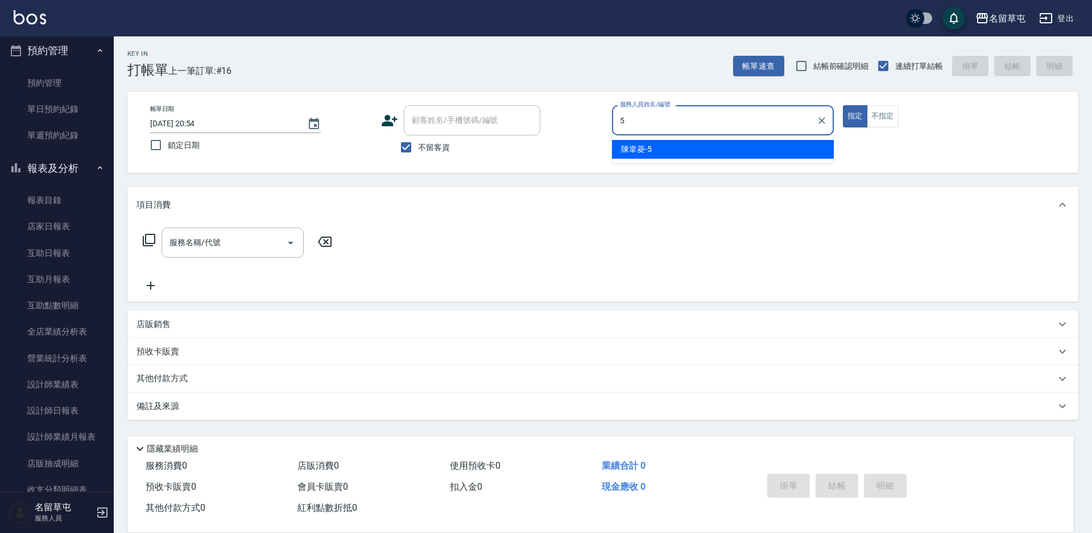
type input "[PERSON_NAME]-5"
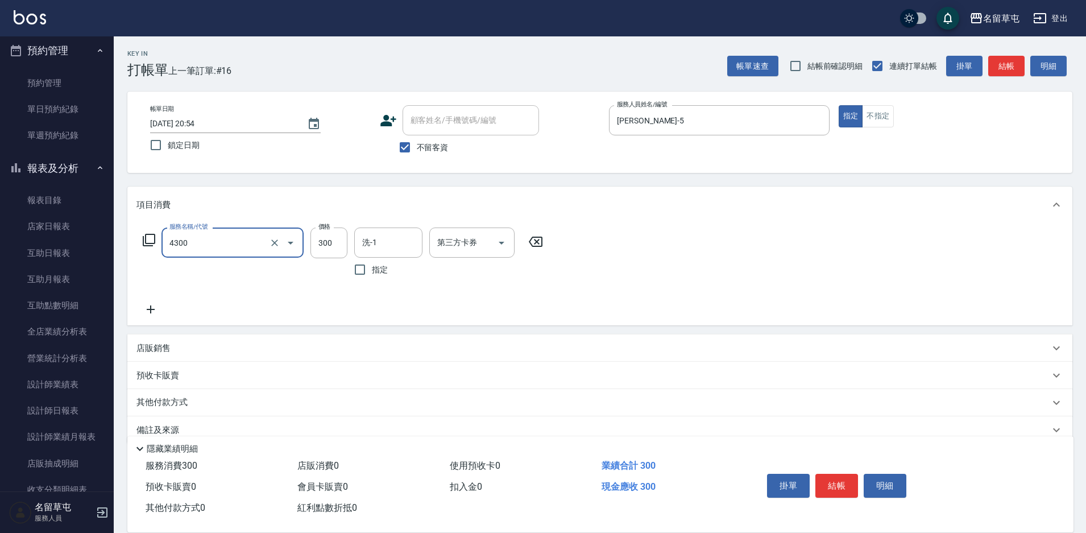
type input "頭隔300(4300)"
type input "游思岑-36"
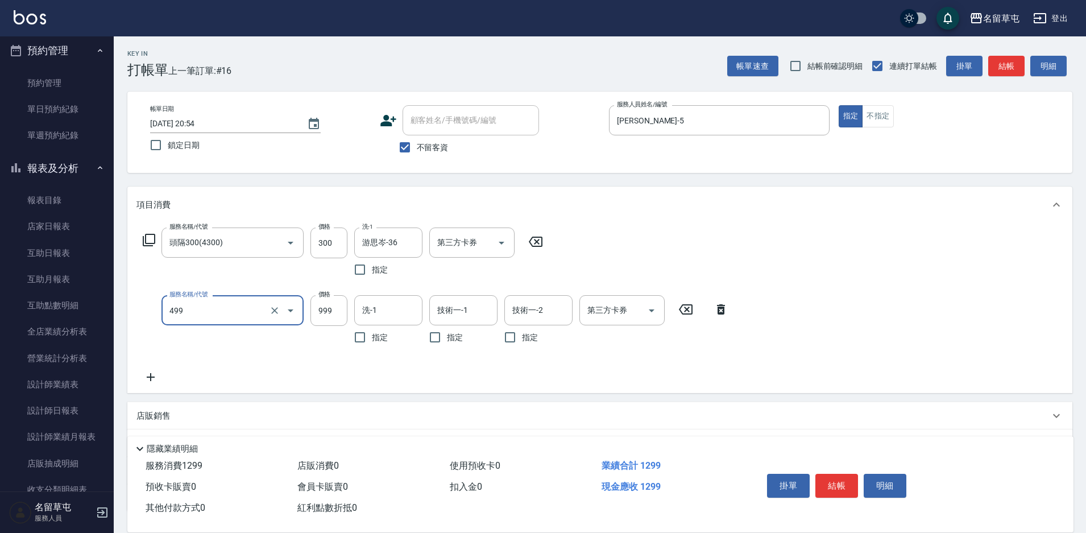
type input "染髮999(499)"
type input "游思岑-36"
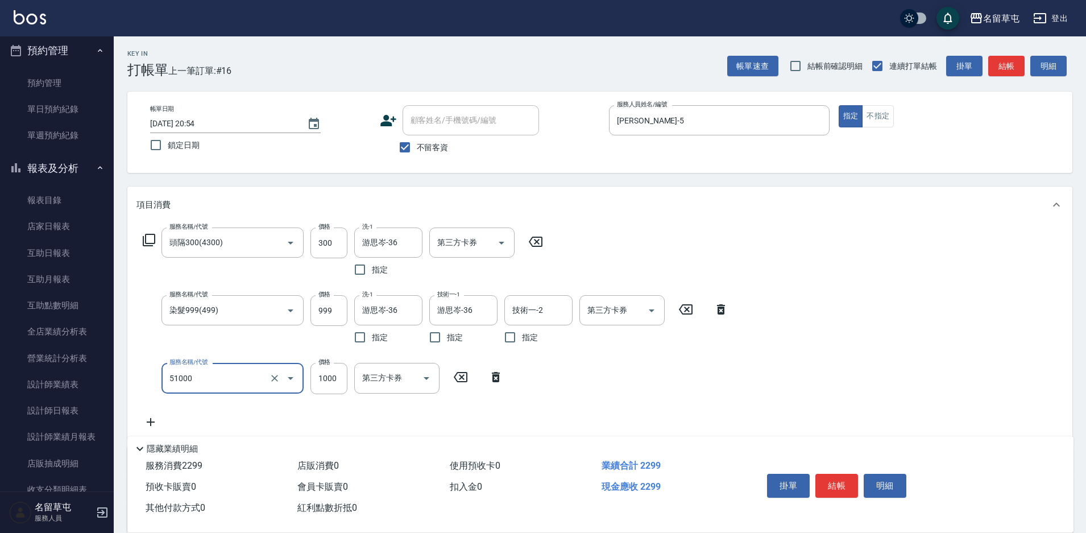
type input "酵素護1000(51000)"
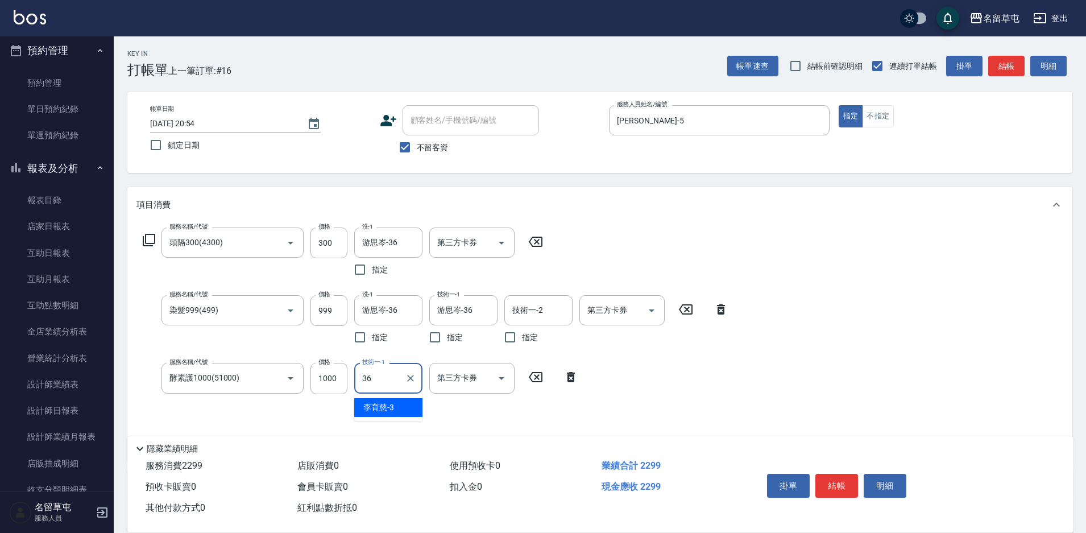
type input "游思岑-36"
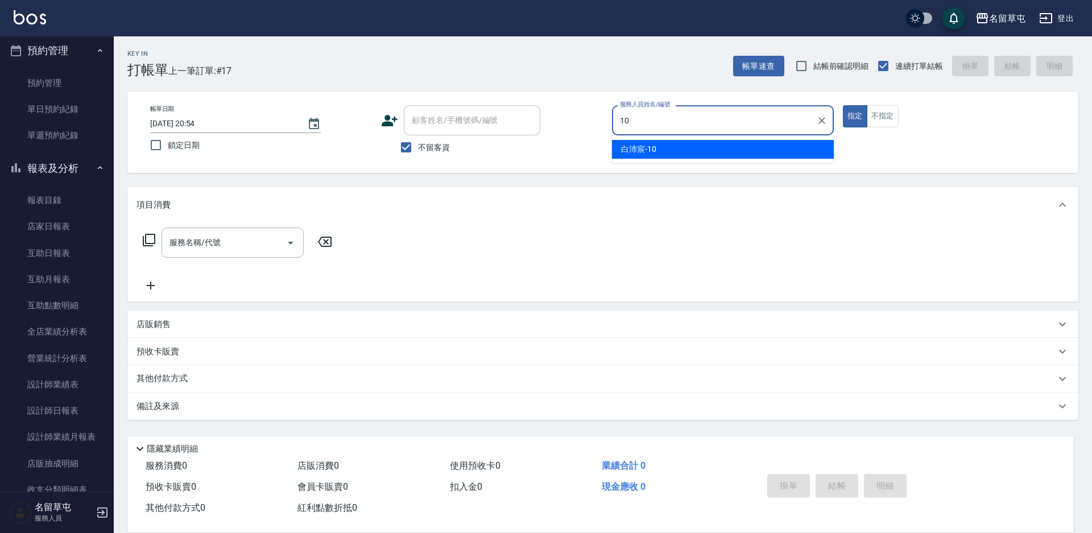
type input "[PERSON_NAME]-10"
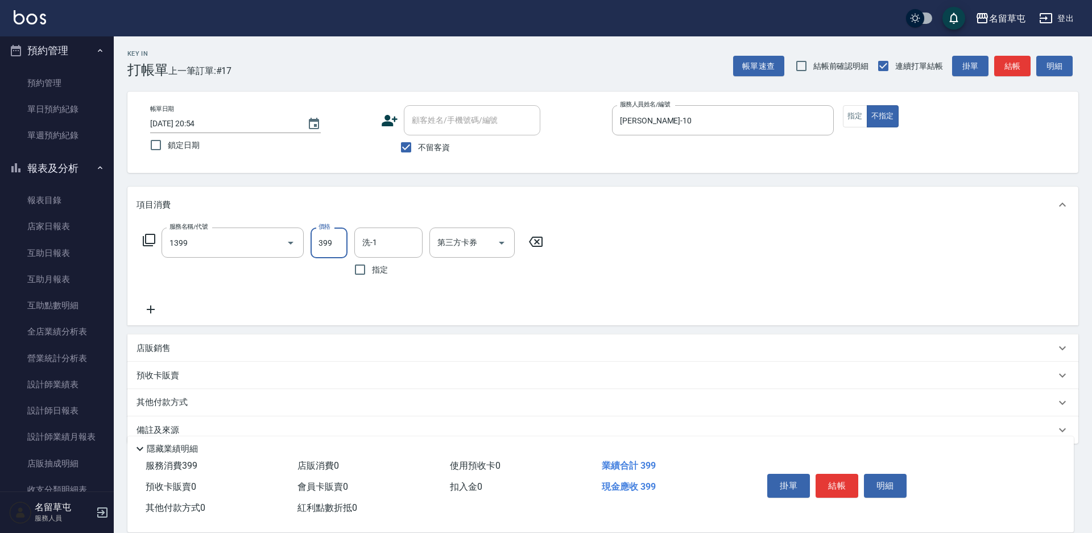
type input "海鹽洗髮399(1399)"
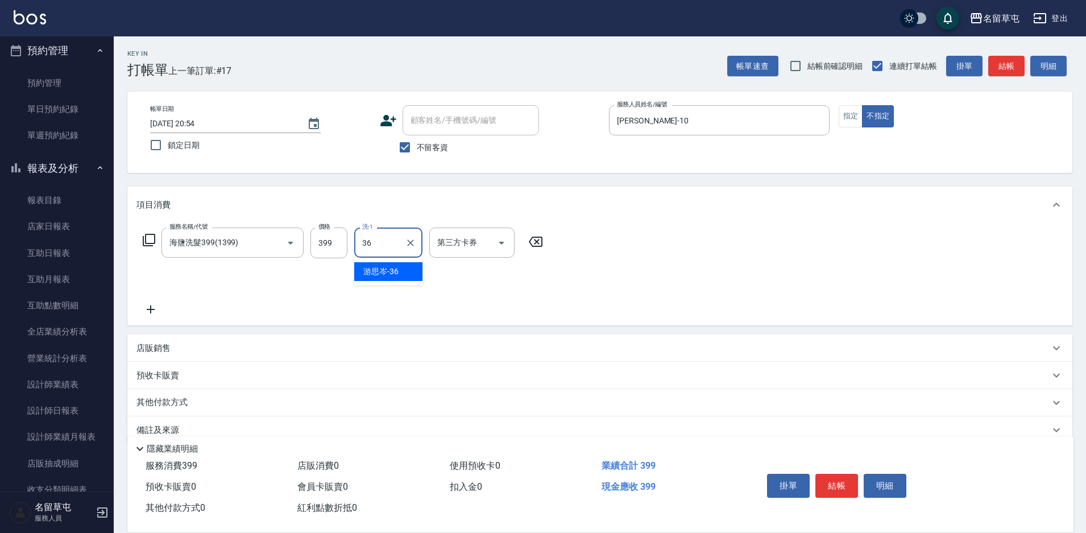
type input "游思岑-36"
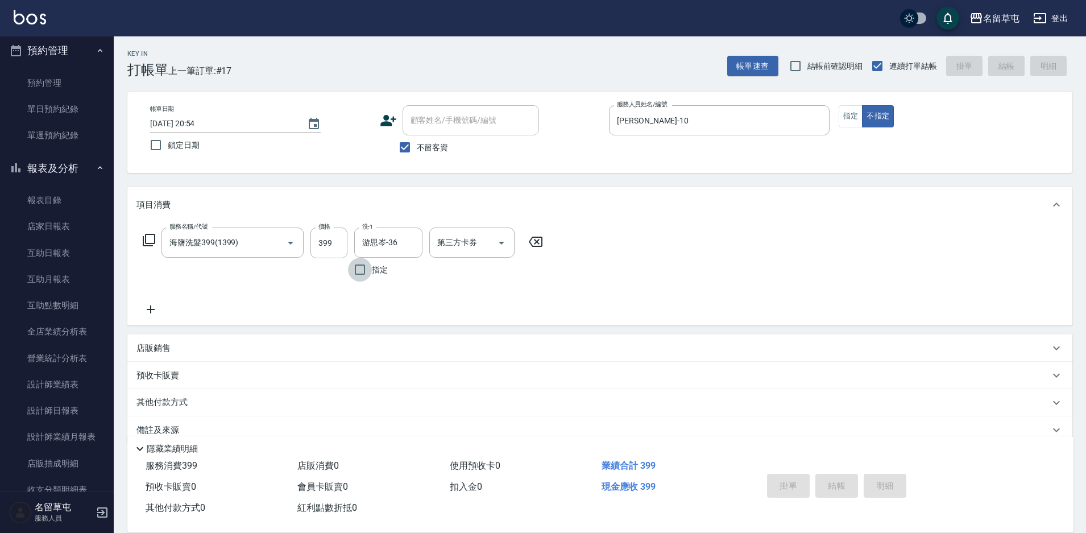
type input "[DATE] 20:55"
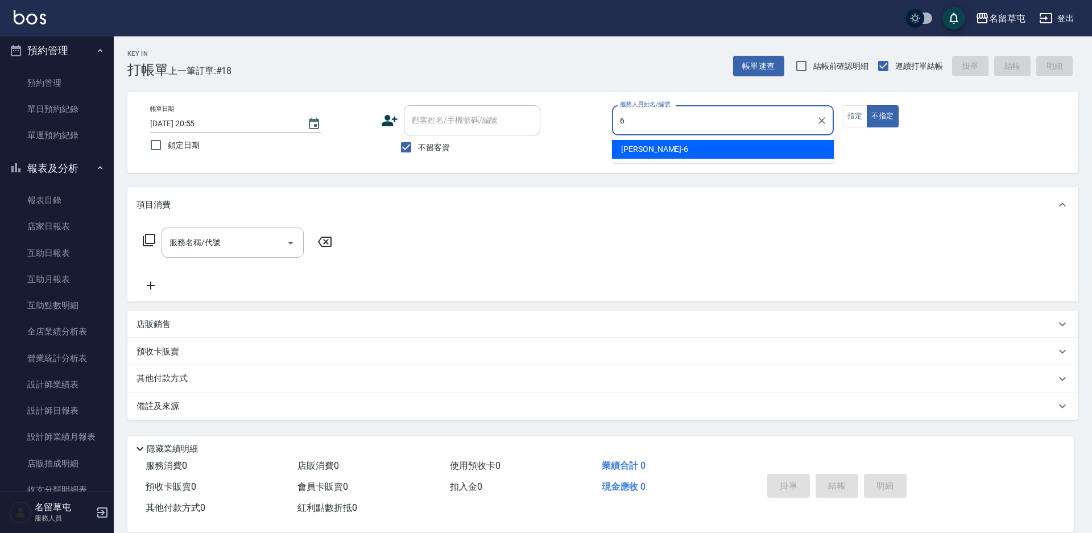
type input "[PERSON_NAME]-6"
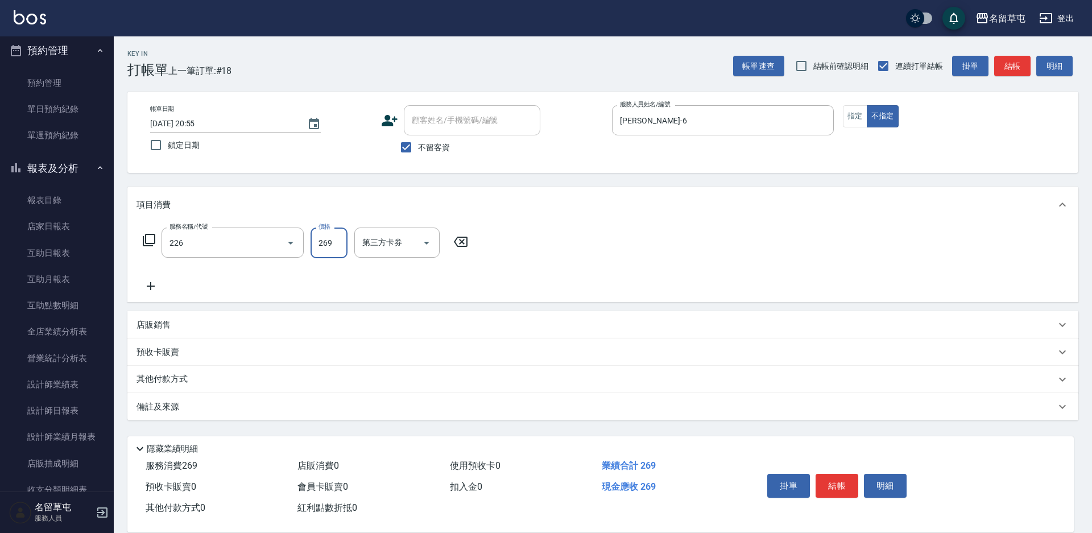
type input "洗剪269(226)"
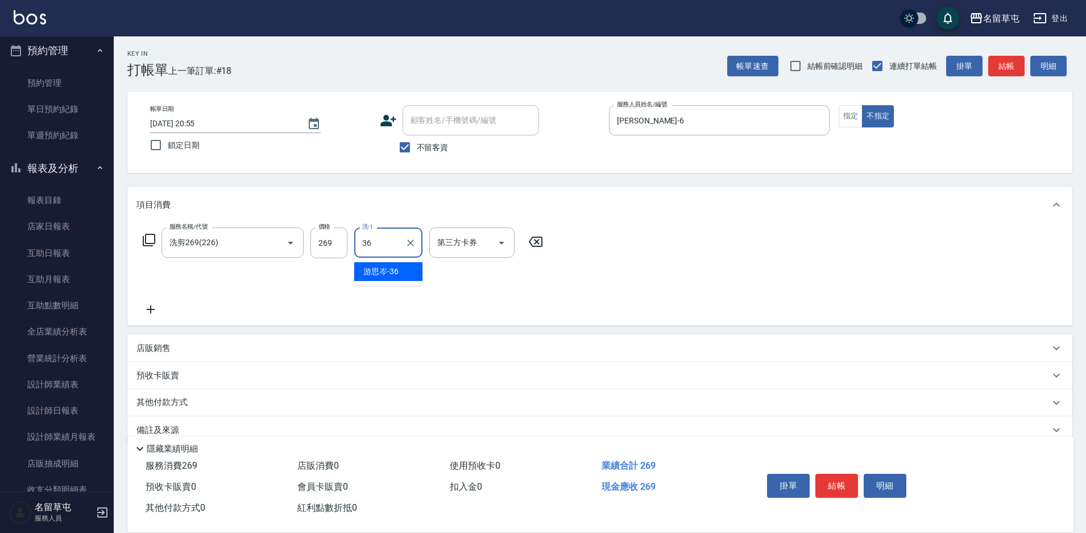
type input "游思岑-36"
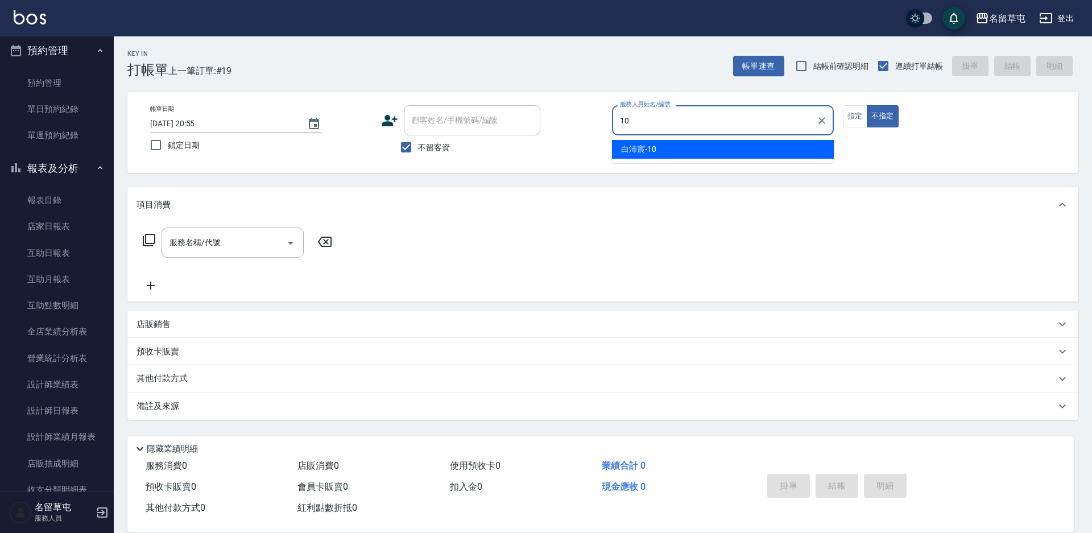
type input "[PERSON_NAME]-10"
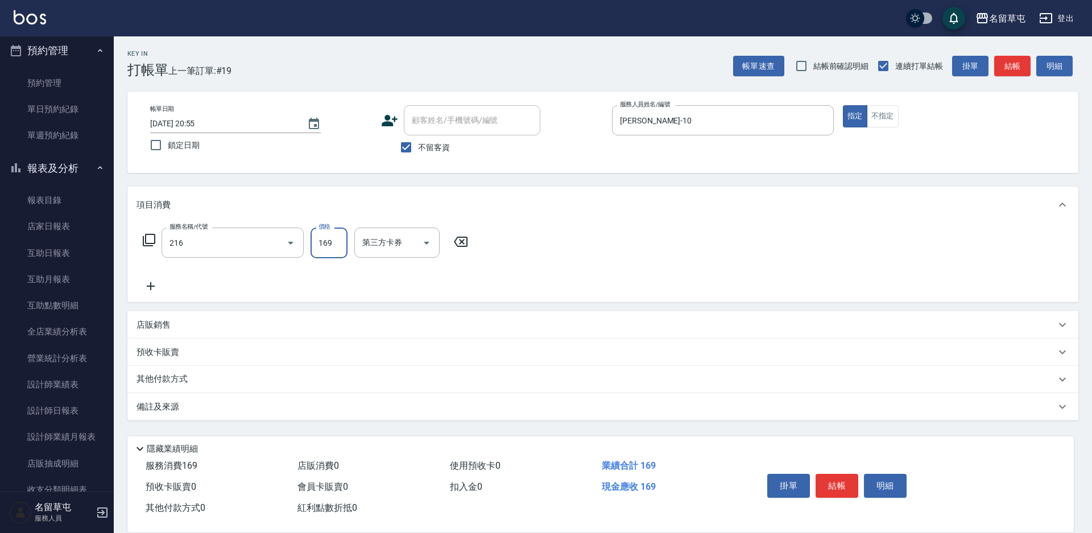
type input "剪髮169(216)"
type input "200"
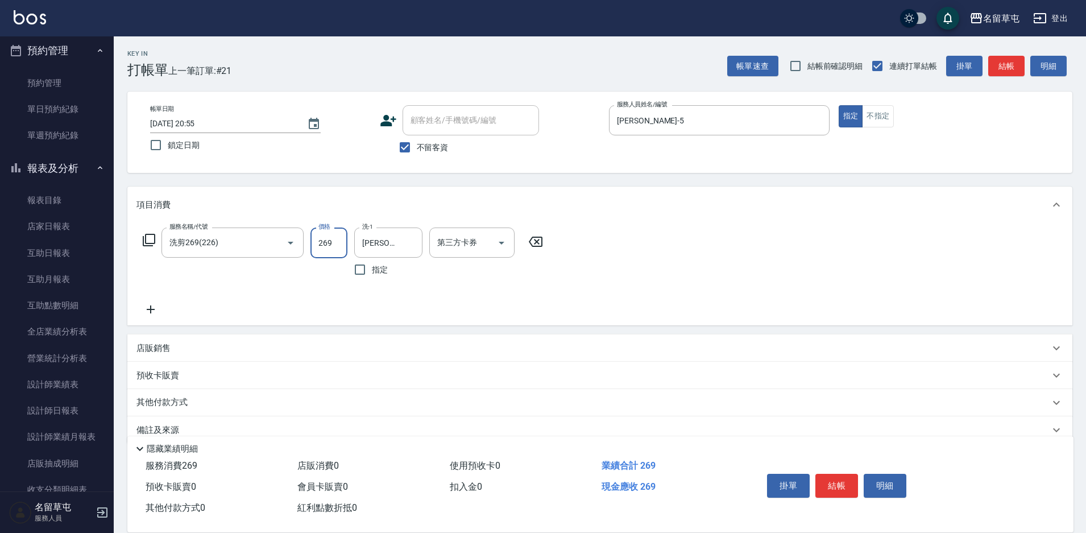
click at [322, 246] on input "269" at bounding box center [329, 242] width 37 height 31
click at [615, 255] on div "服務名稱/代號 洗剪269(226) 服務名稱/代號 價格 300 價格 洗-1 [PERSON_NAME]-37 洗-1 指定 第三方卡券 第三方卡券" at bounding box center [599, 274] width 945 height 102
click at [829, 479] on button "結帳" at bounding box center [836, 486] width 43 height 24
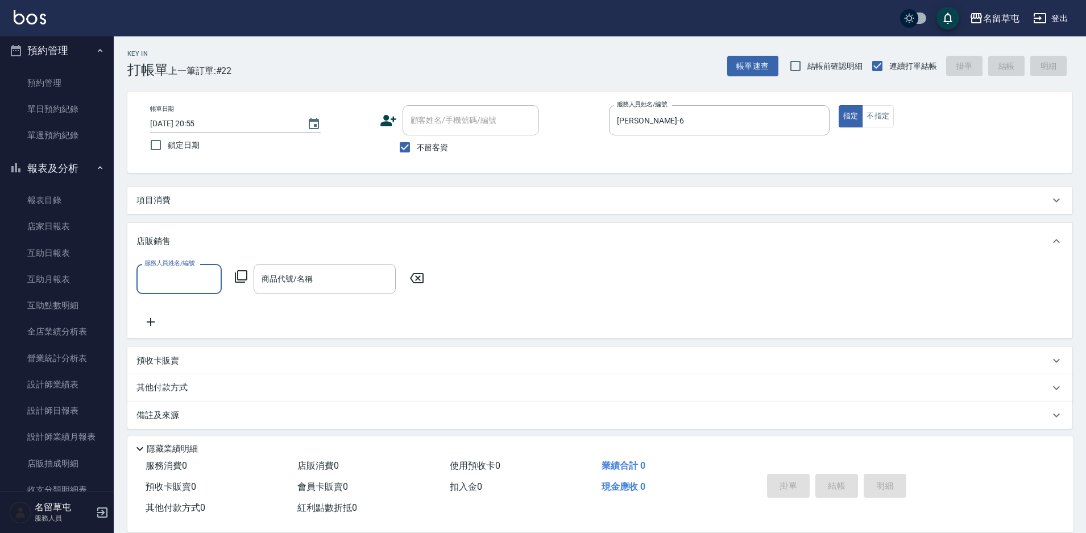
scroll to position [0, 0]
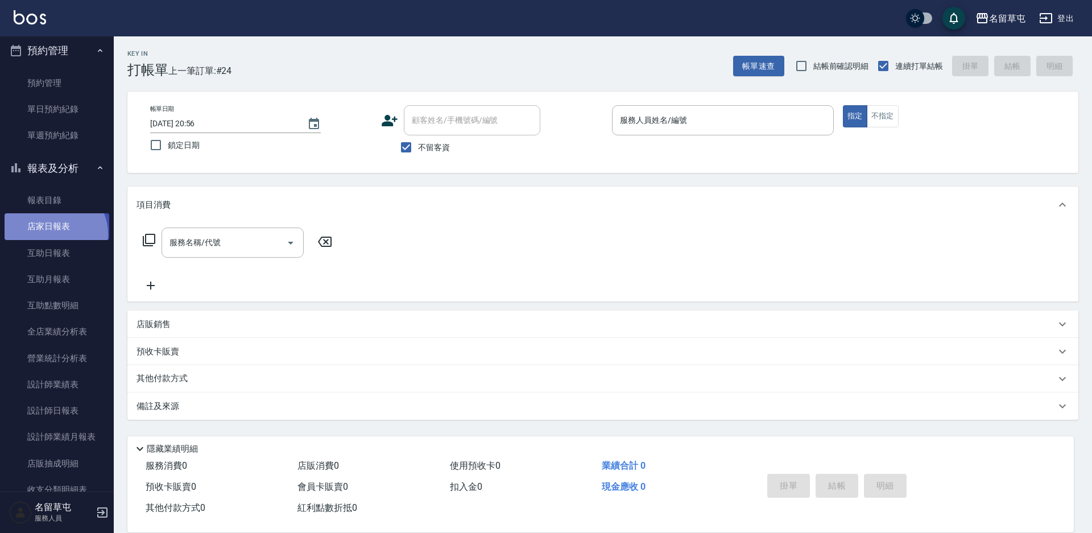
click at [53, 234] on link "店家日報表" at bounding box center [57, 226] width 105 height 26
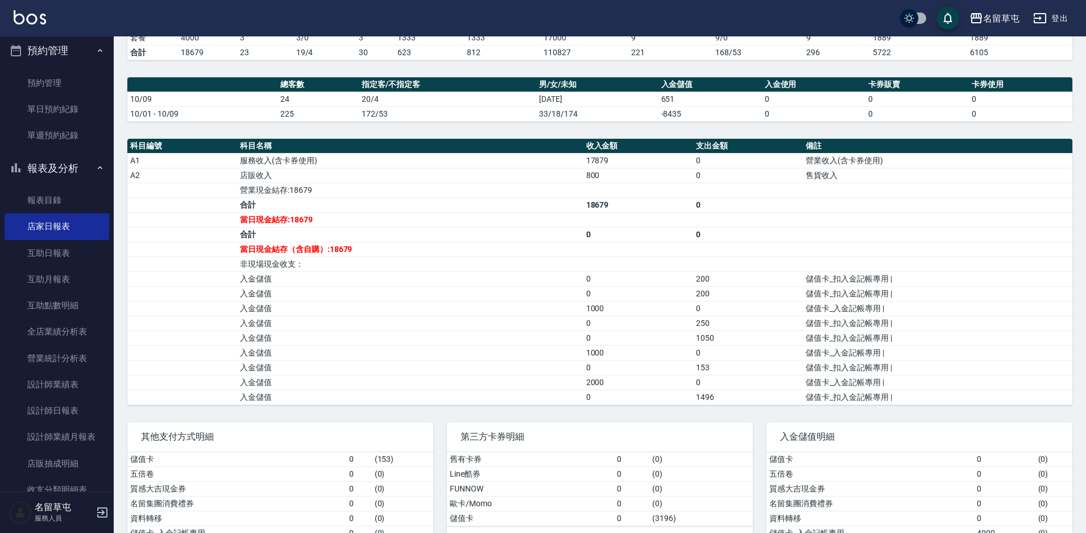
scroll to position [322, 0]
